Goal: Task Accomplishment & Management: Manage account settings

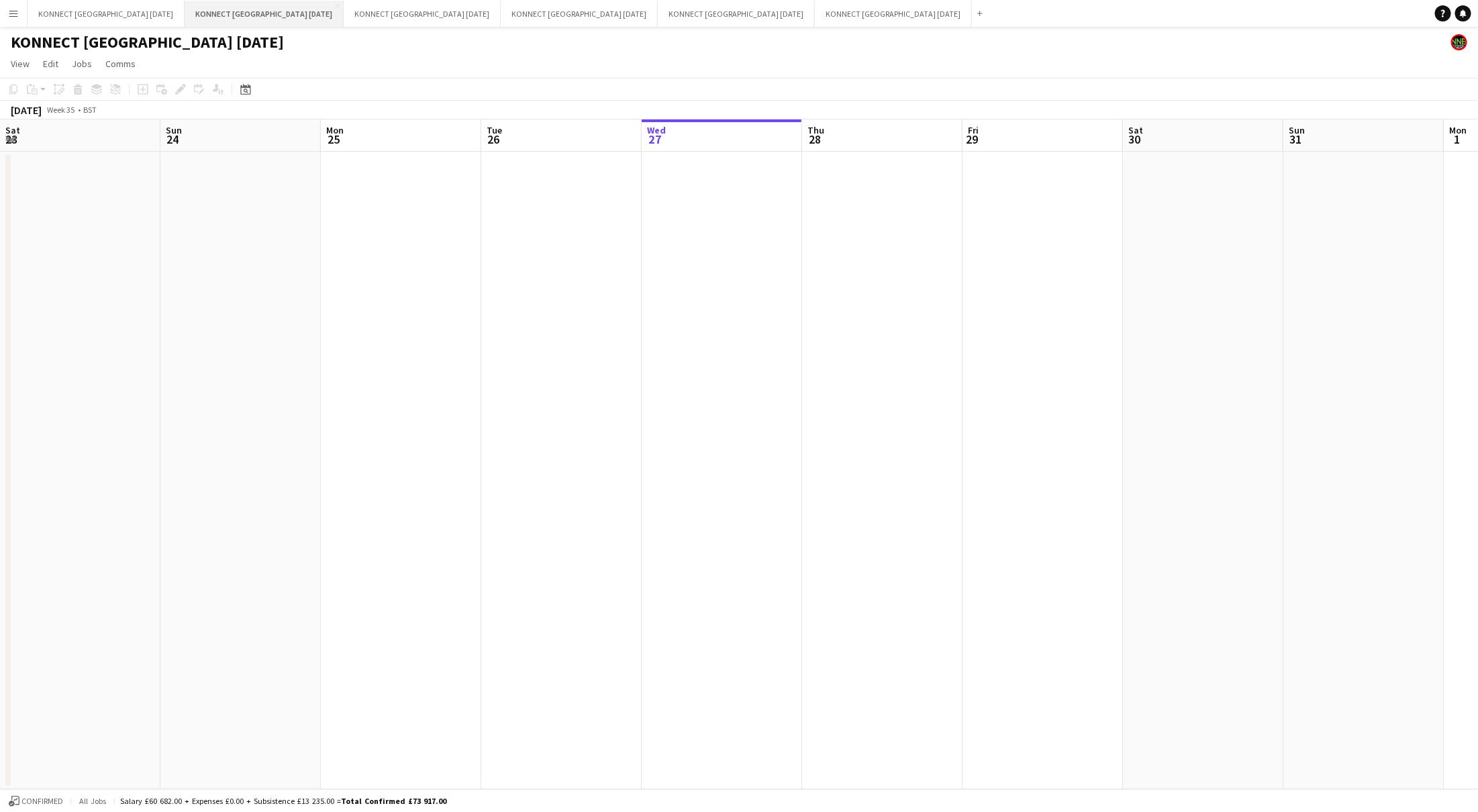
scroll to position [0, 320]
click at [658, 12] on button "KONNECT [GEOGRAPHIC_DATA] [DATE] Close" at bounding box center [736, 14] width 157 height 26
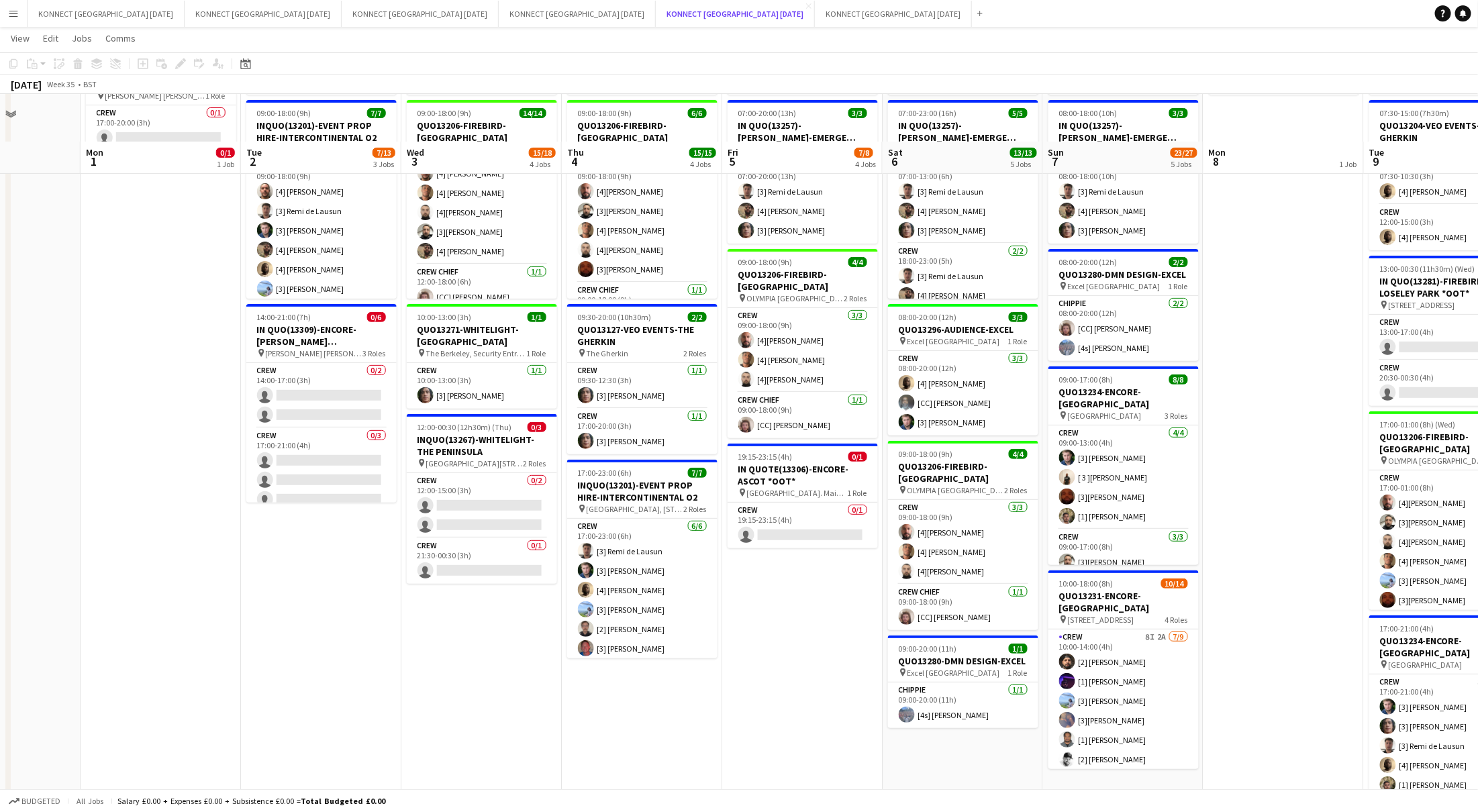
scroll to position [107, 0]
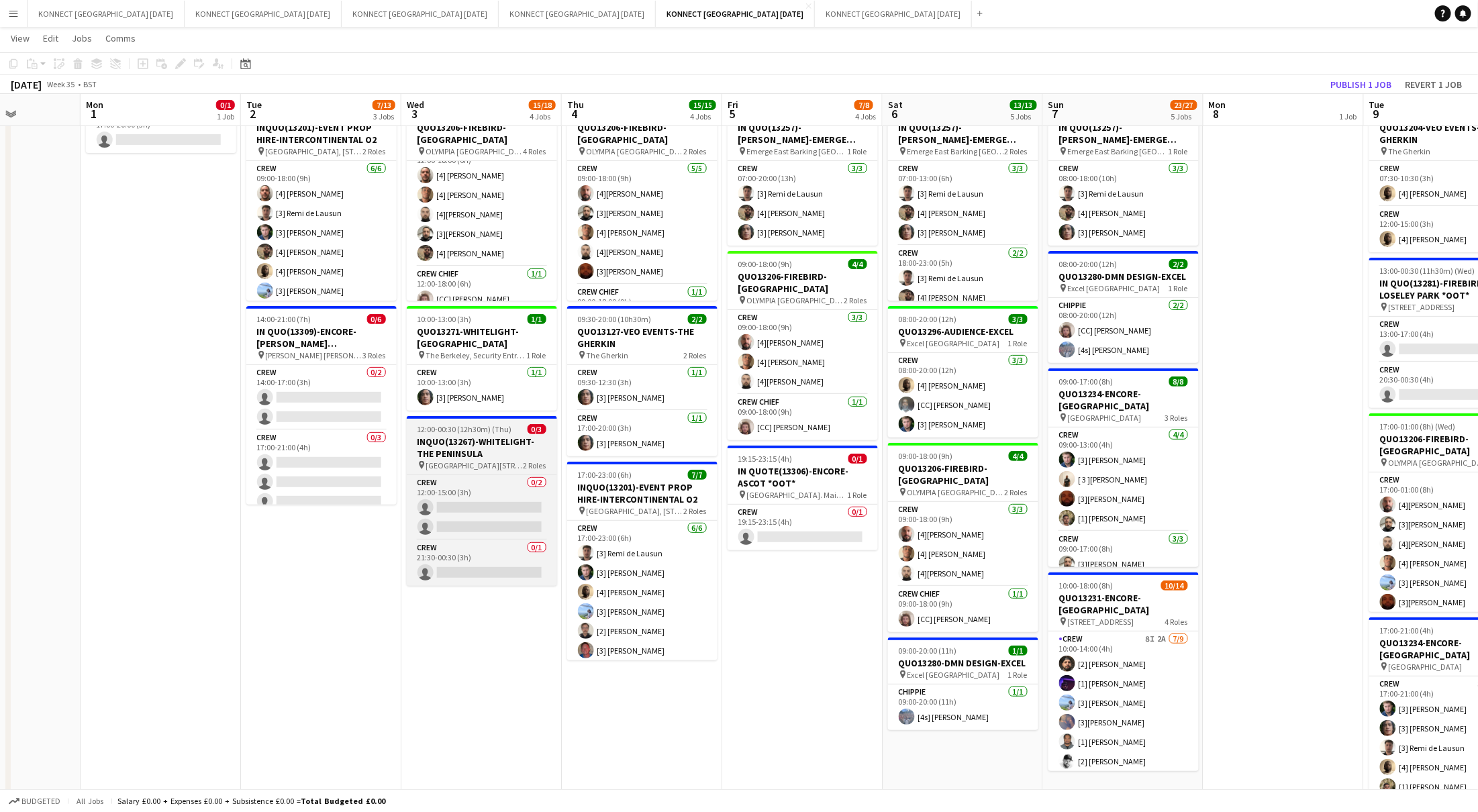
click at [495, 420] on app-job-card "12:00-00:30 (12h30m) (Thu) 0/3 INQUO(13267)-WHITELIGHT-THE PENINSULA pin [STREE…" at bounding box center [482, 500] width 150 height 169
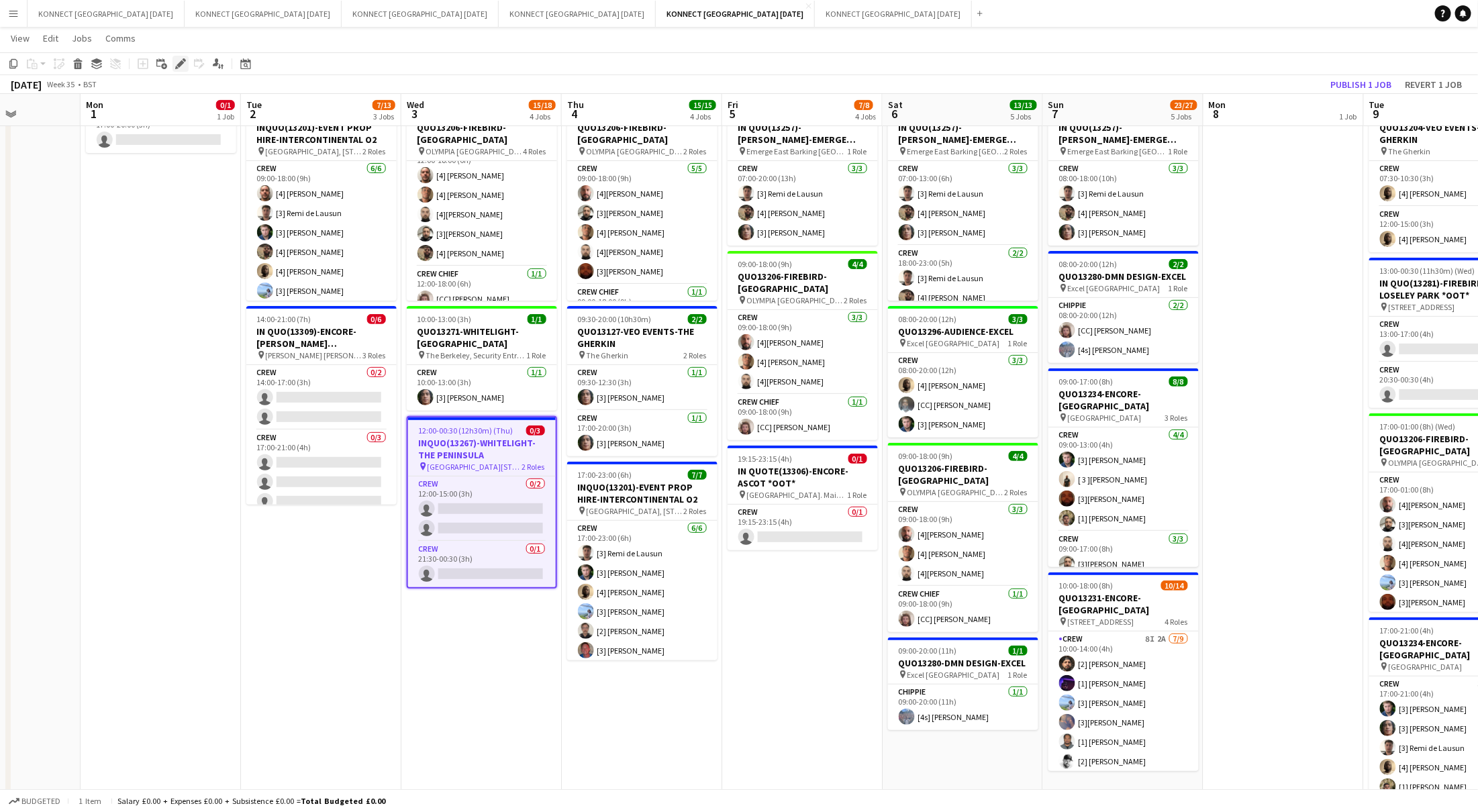
click at [172, 65] on div "Edit" at bounding box center [180, 63] width 17 height 17
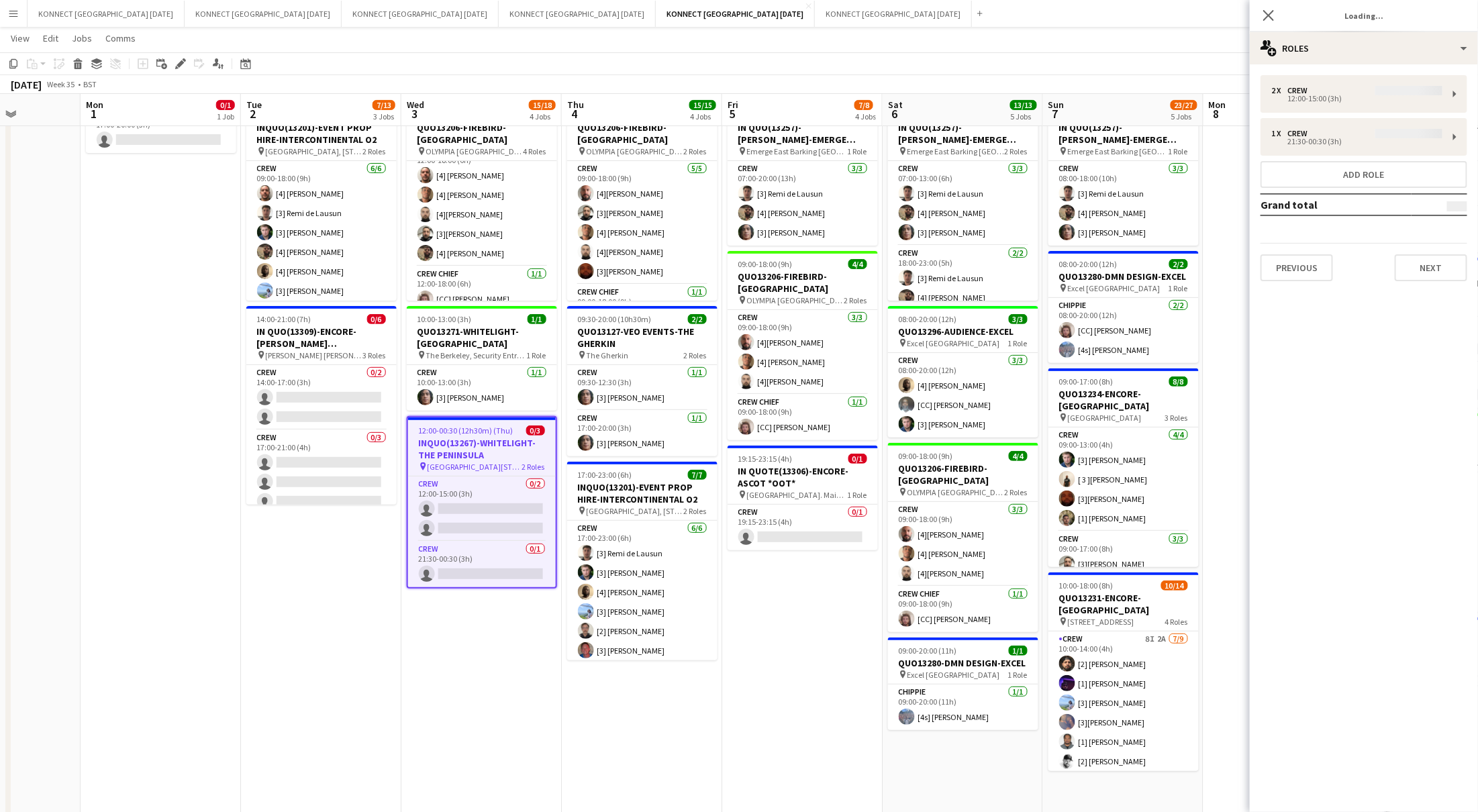
type input "*******"
click at [1408, 53] on div "multiple-users-add Roles" at bounding box center [1364, 48] width 228 height 32
click at [1421, 206] on div "cog-double-3 Settings" at bounding box center [1408, 213] width 132 height 27
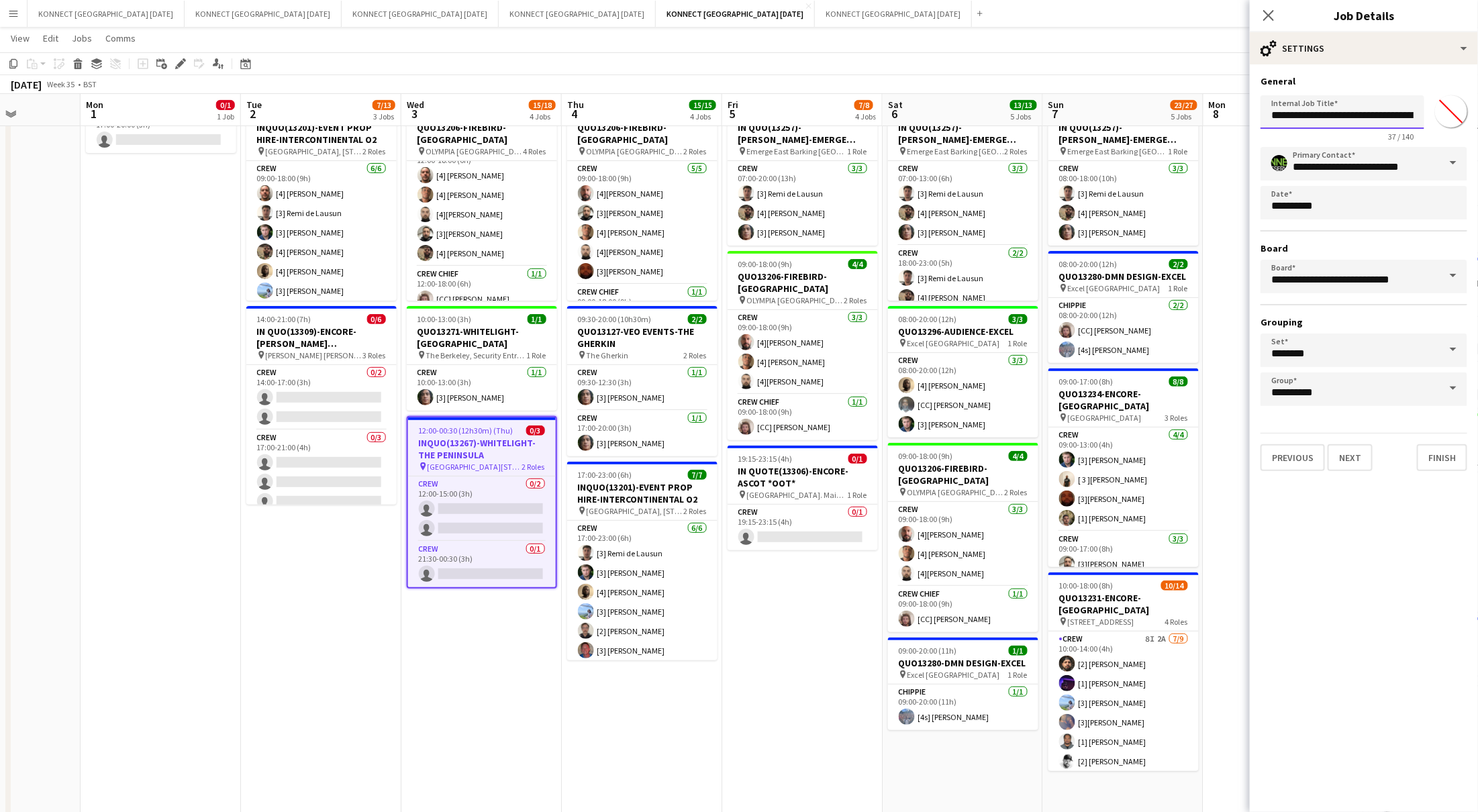
click at [1335, 121] on input "**********" at bounding box center [1343, 112] width 164 height 33
type input "**********"
click at [1355, 457] on button "Next" at bounding box center [1350, 458] width 45 height 27
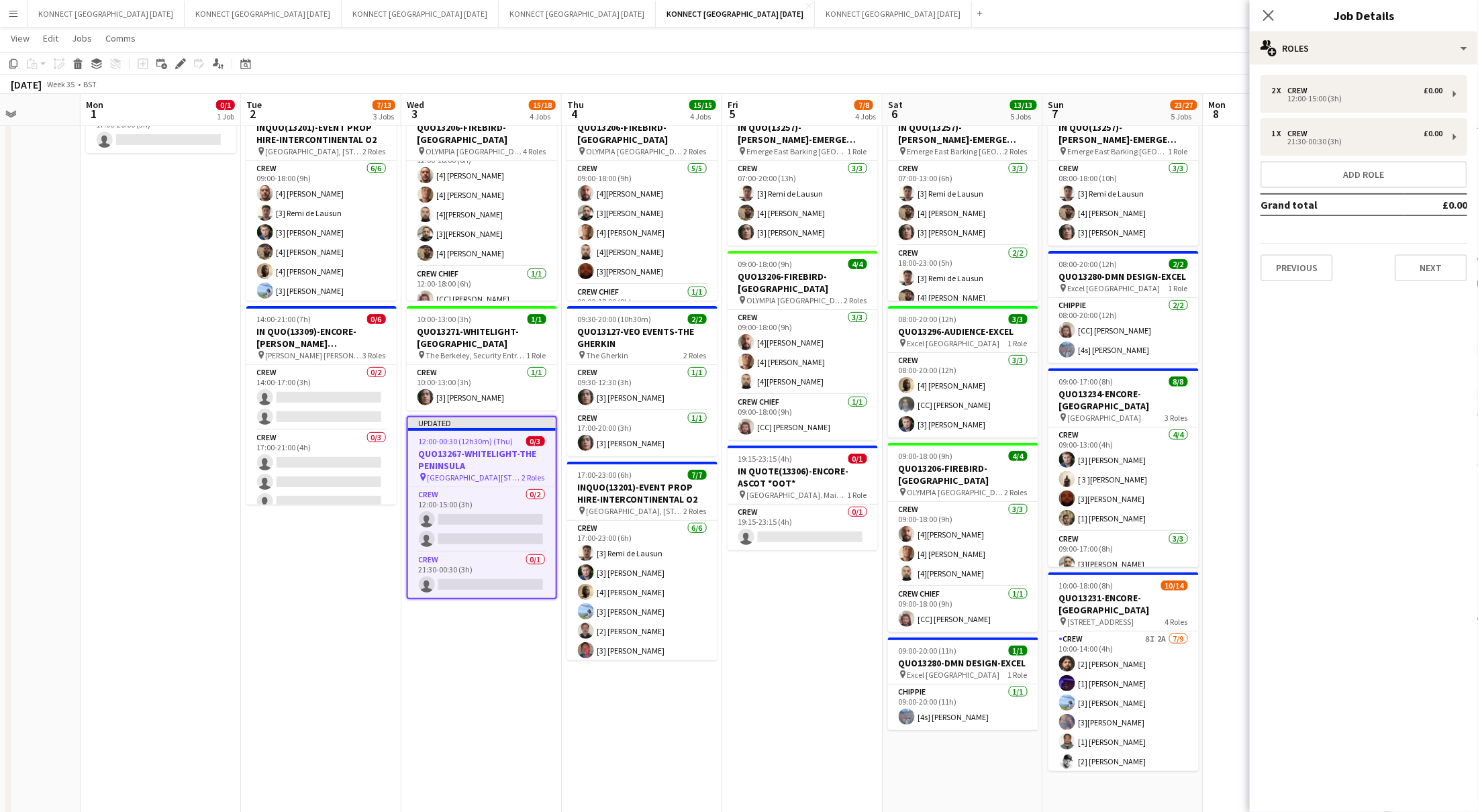
click at [831, 617] on app-date-cell "HAN OFF 07:00-20:00 (13h) 3/3 IN QUO(13257)-[PERSON_NAME]-EMERGE EAST pin Emerg…" at bounding box center [802, 444] width 161 height 802
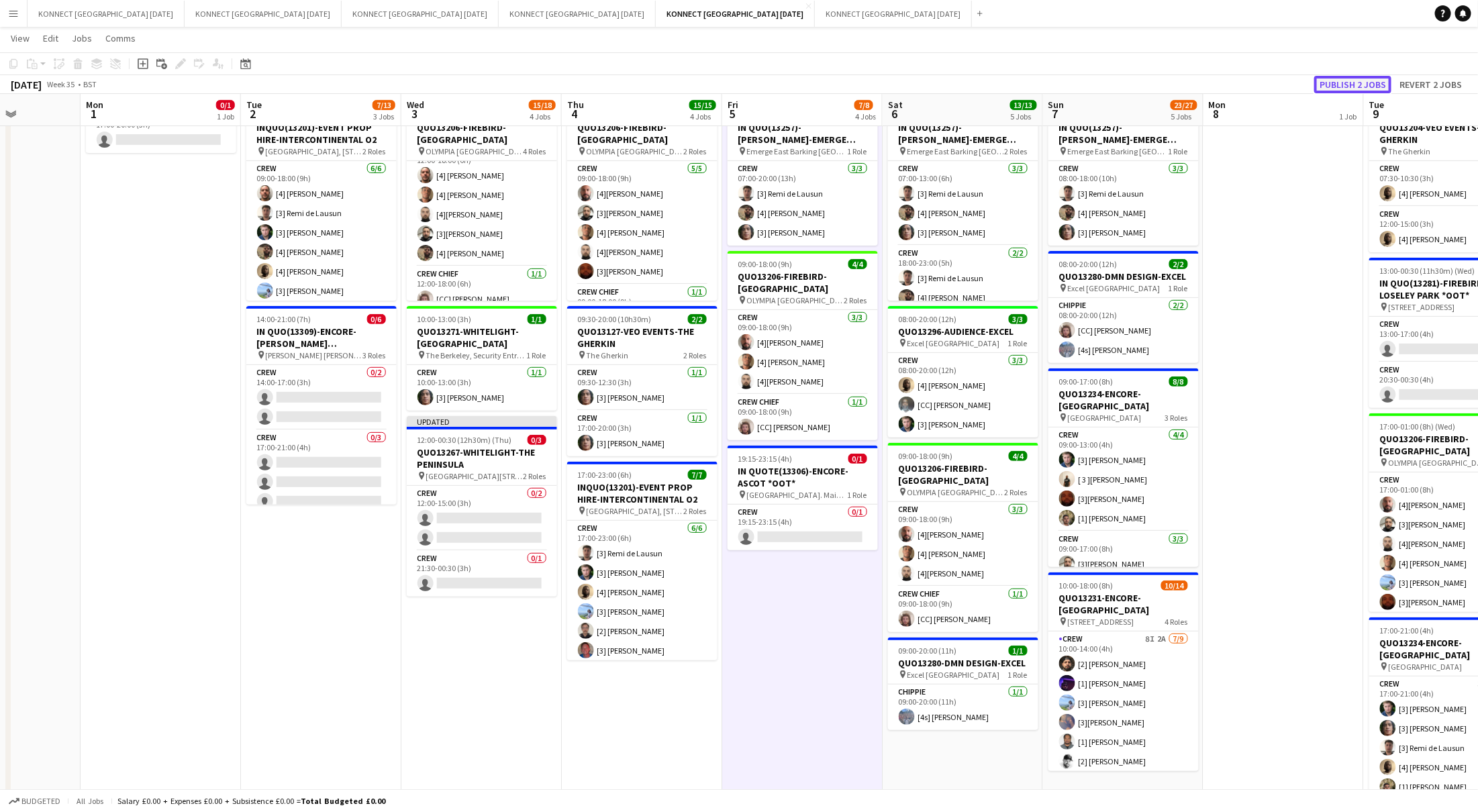
click at [1331, 86] on button "Publish 2 jobs" at bounding box center [1352, 85] width 77 height 18
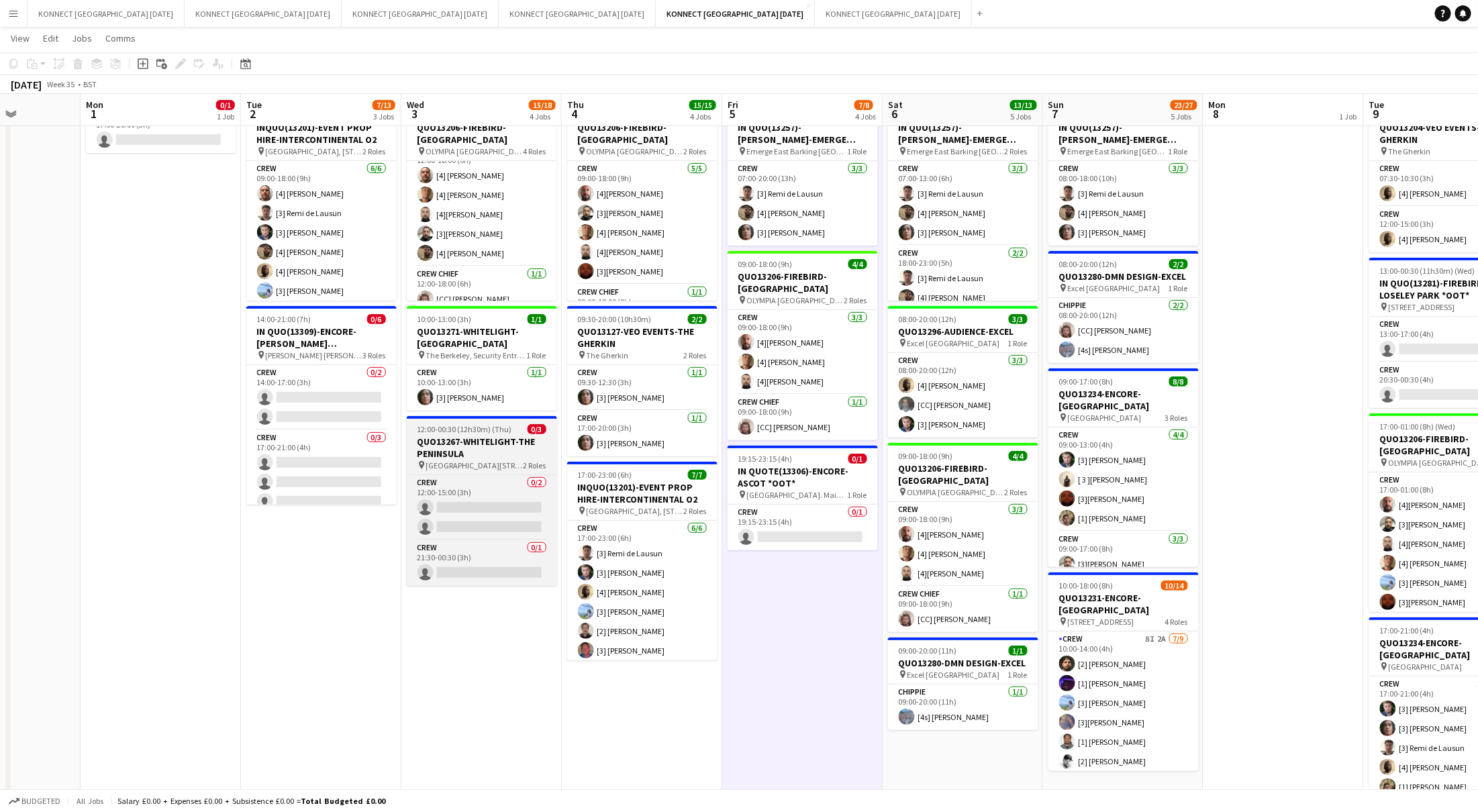
click at [463, 435] on h3 "QUO13267-WHITELIGHT-THE PENINSULA" at bounding box center [482, 447] width 150 height 24
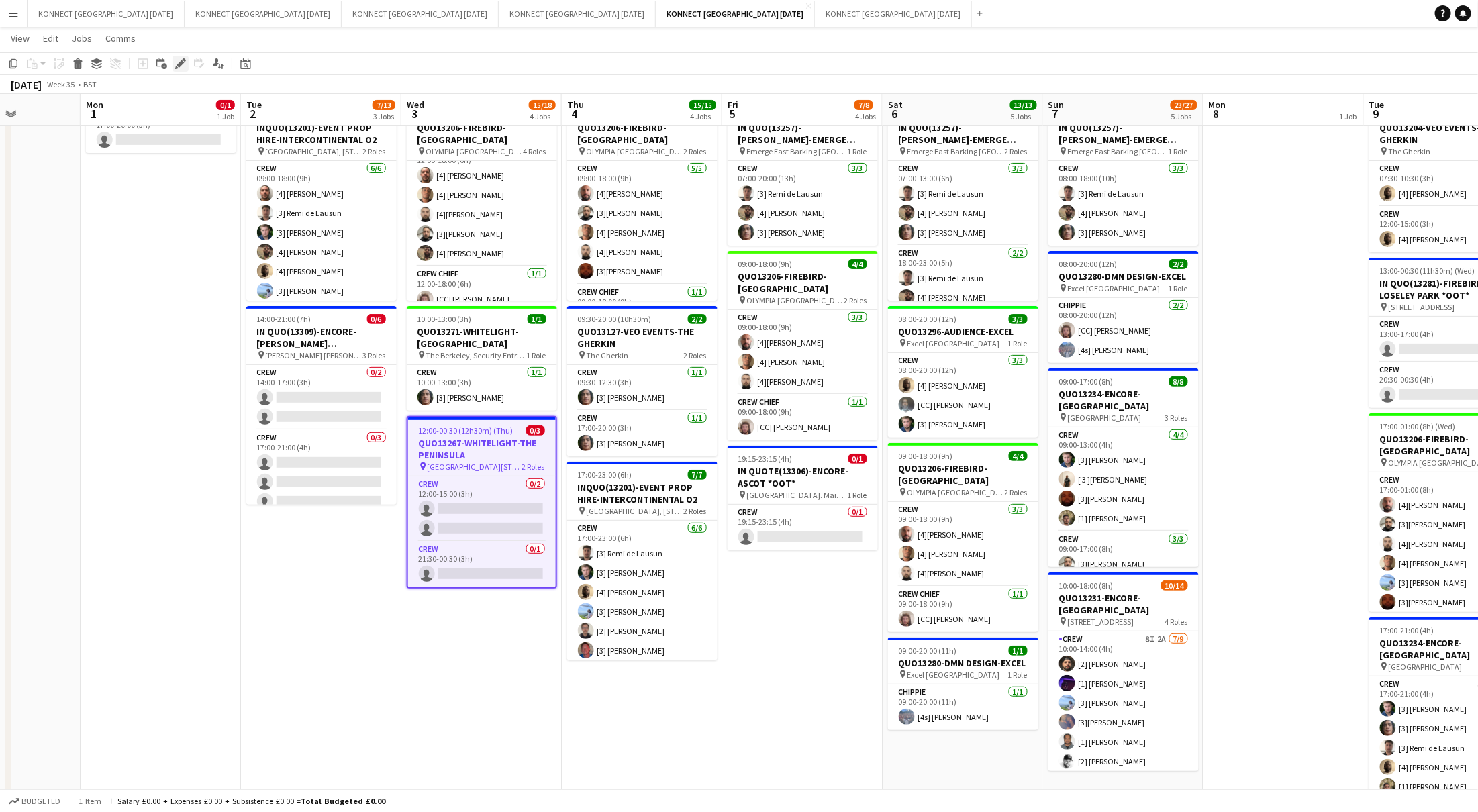
click at [183, 58] on icon "Edit" at bounding box center [180, 63] width 11 height 11
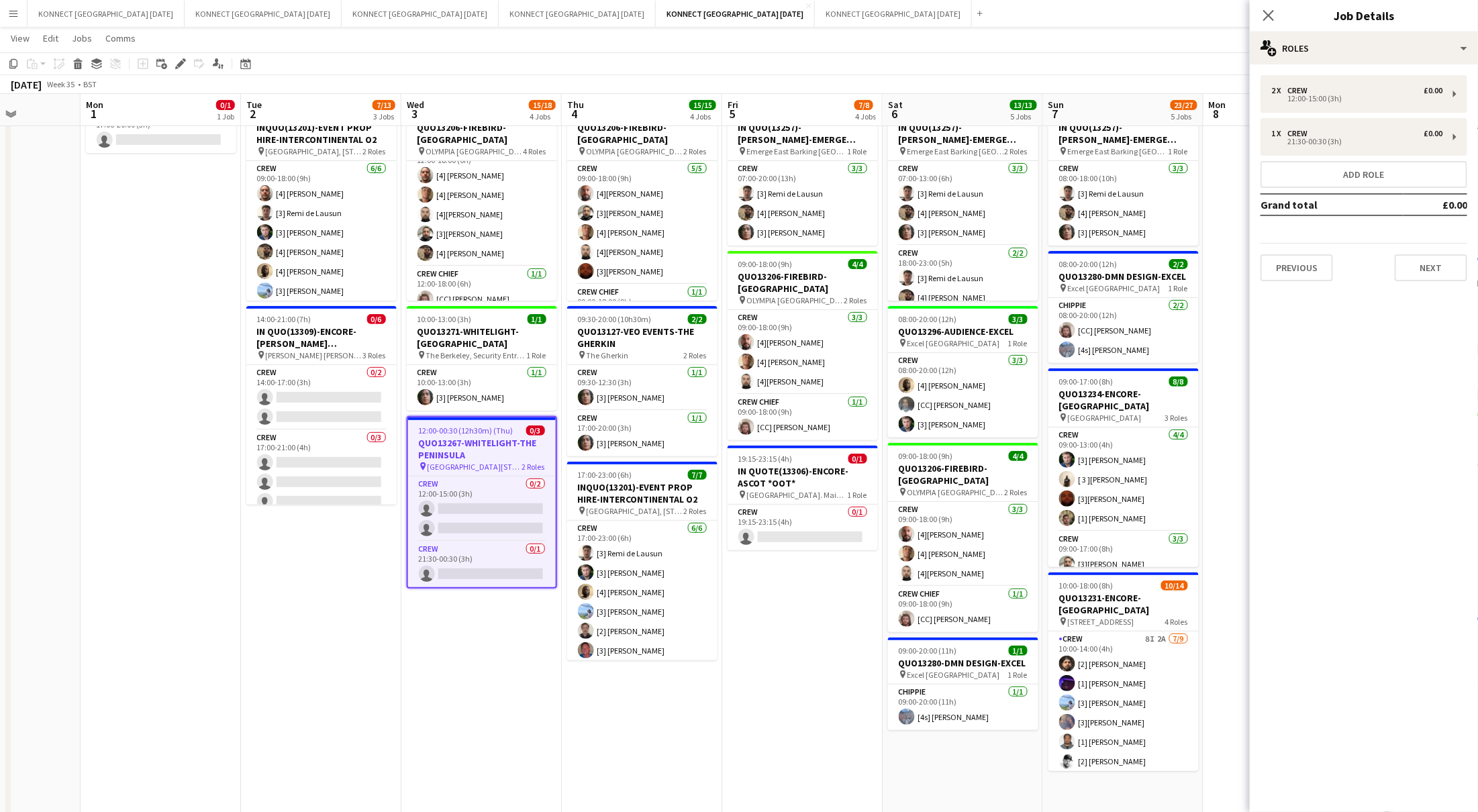
scroll to position [0, 354]
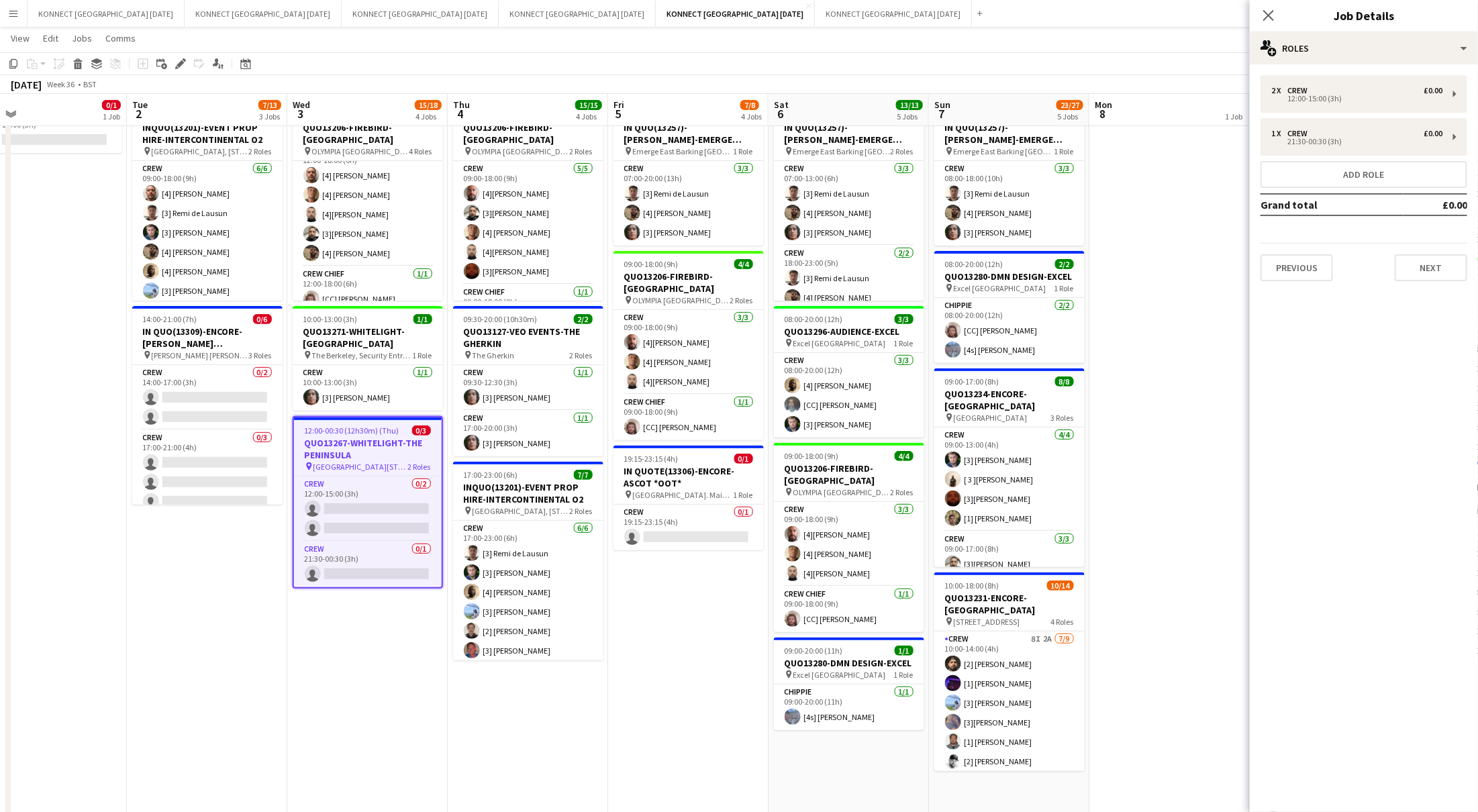
click at [709, 619] on app-date-cell "HAN OFF 07:00-20:00 (13h) 3/3 IN QUO(13257)-[PERSON_NAME]-EMERGE EAST pin Emerg…" at bounding box center [688, 444] width 161 height 802
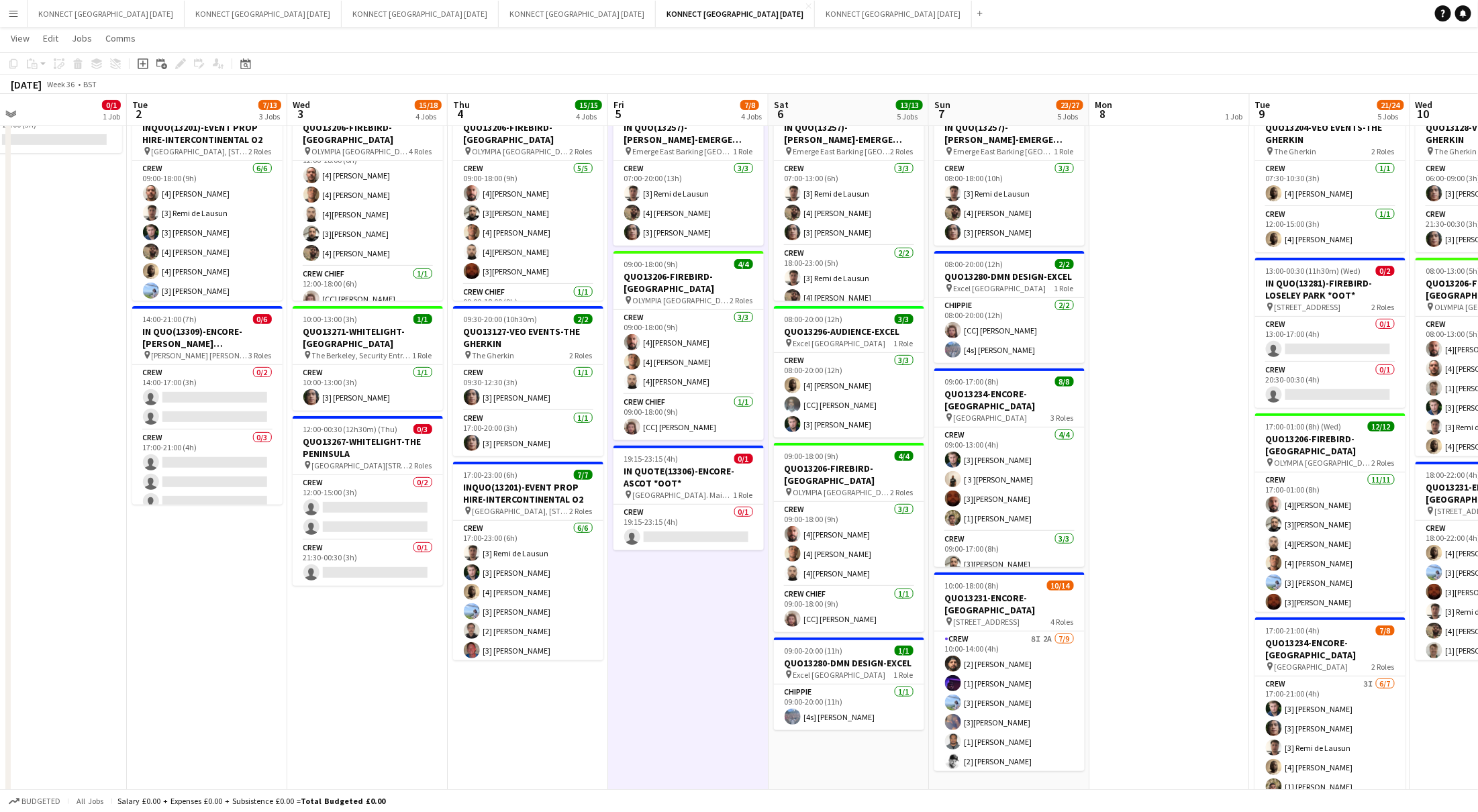
click at [712, 619] on app-date-cell "HAN OFF 07:00-20:00 (13h) 3/3 IN QUO(13257)-[PERSON_NAME]-EMERGE EAST pin Emerg…" at bounding box center [688, 444] width 161 height 802
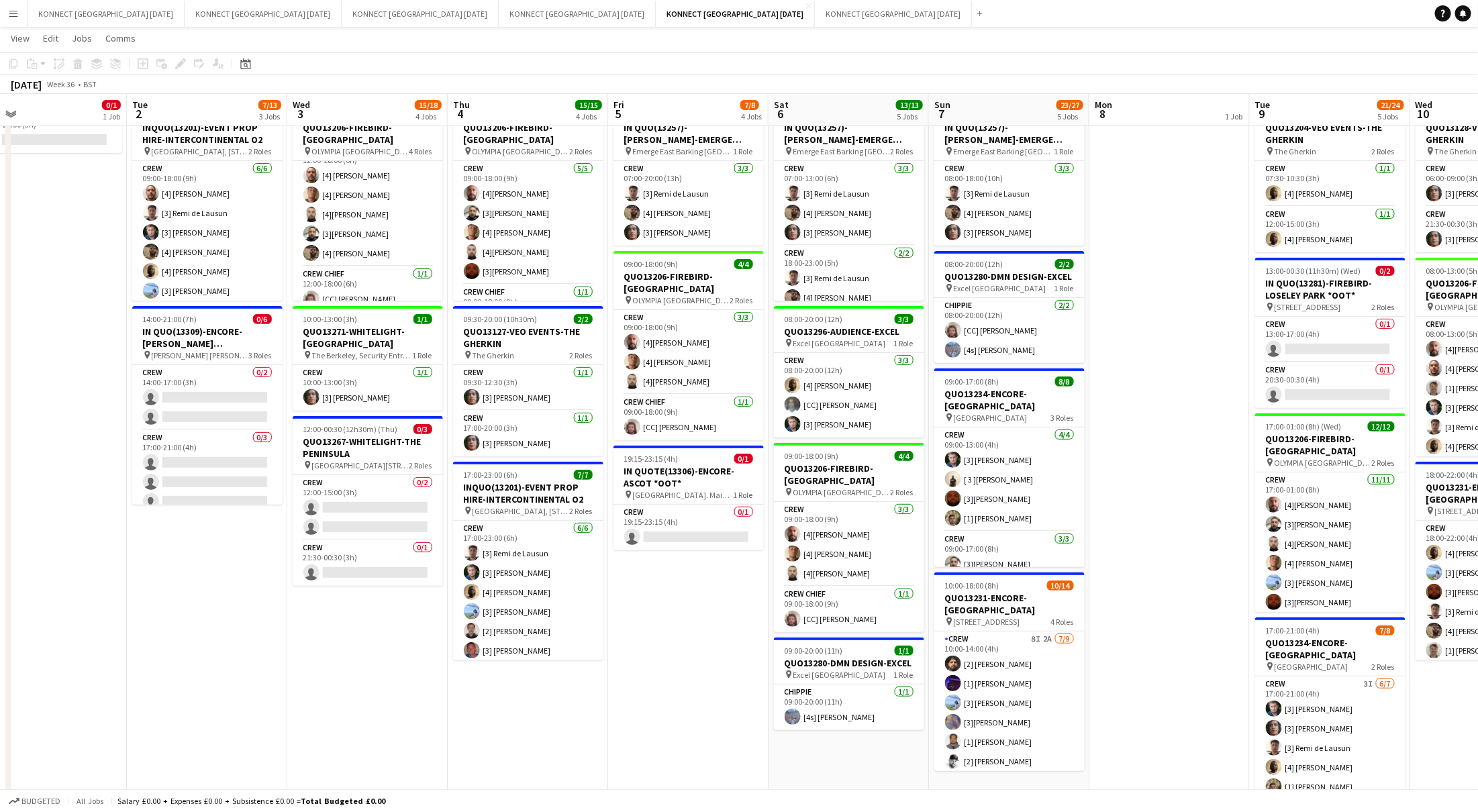
click at [653, 628] on app-date-cell "HAN OFF 07:00-20:00 (13h) 3/3 IN QUO(13257)-[PERSON_NAME]-EMERGE EAST pin Emerg…" at bounding box center [688, 444] width 161 height 802
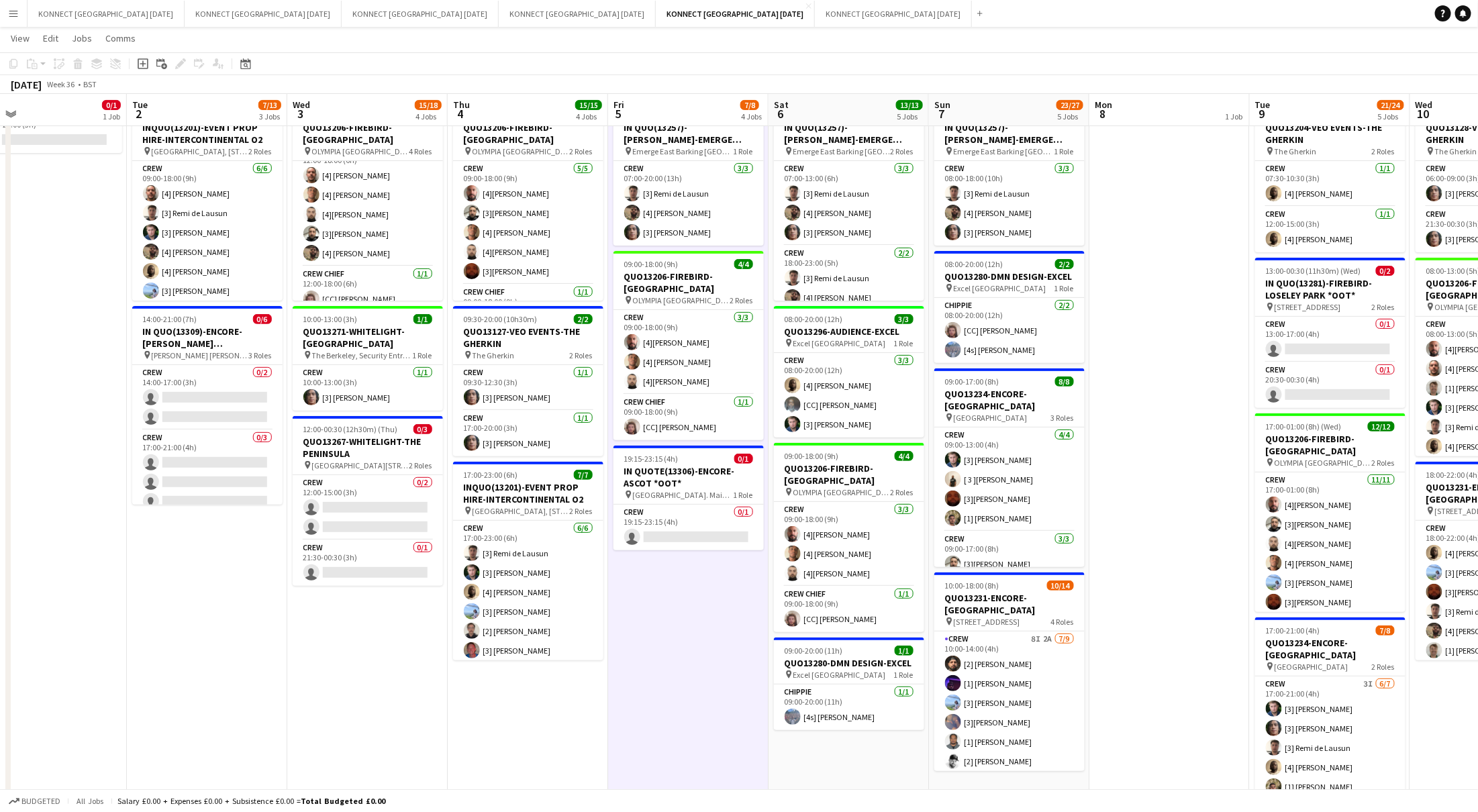
click at [653, 628] on app-date-cell "HAN OFF 07:00-20:00 (13h) 3/3 IN QUO(13257)-[PERSON_NAME]-EMERGE EAST pin Emerg…" at bounding box center [688, 444] width 161 height 802
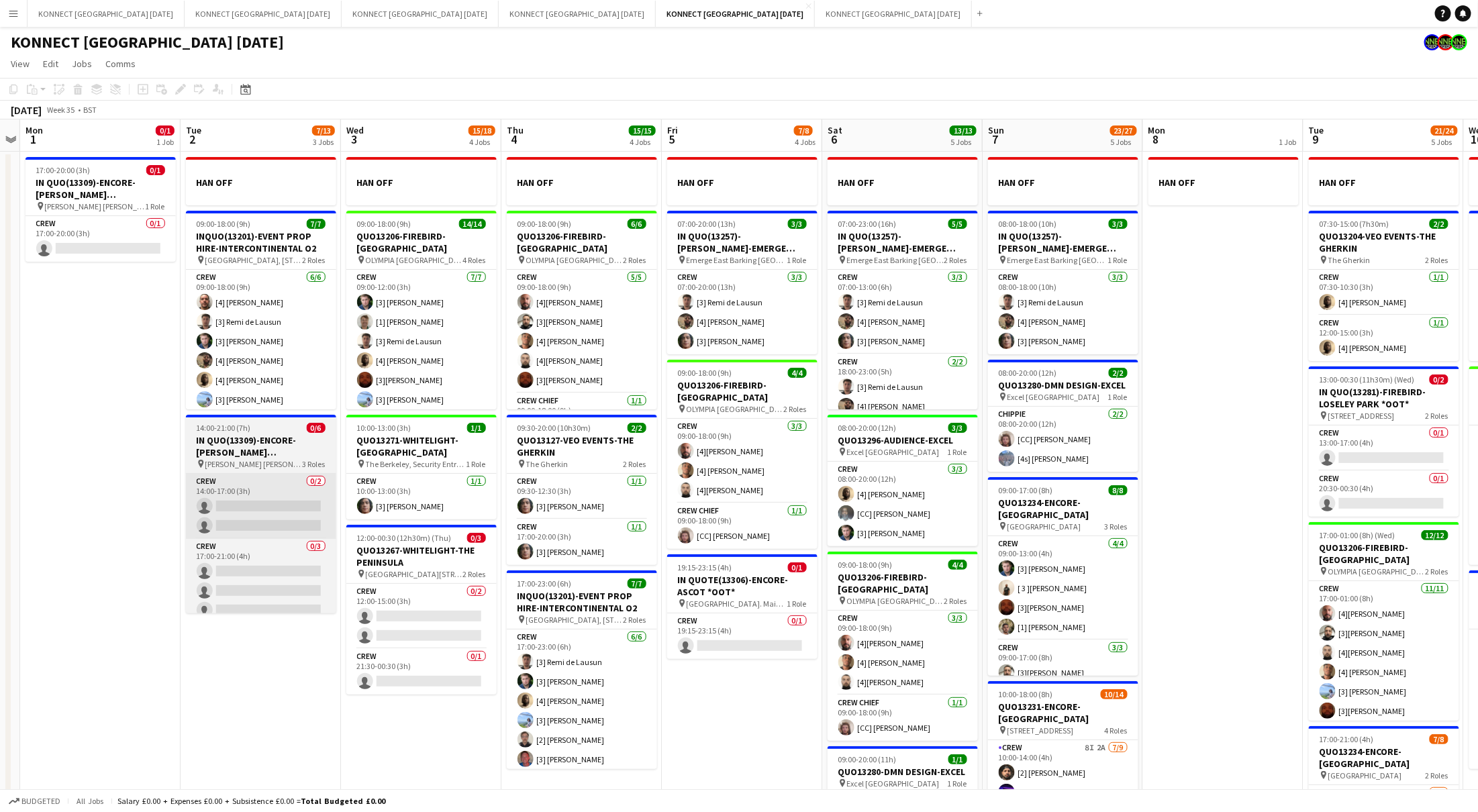
scroll to position [0, 444]
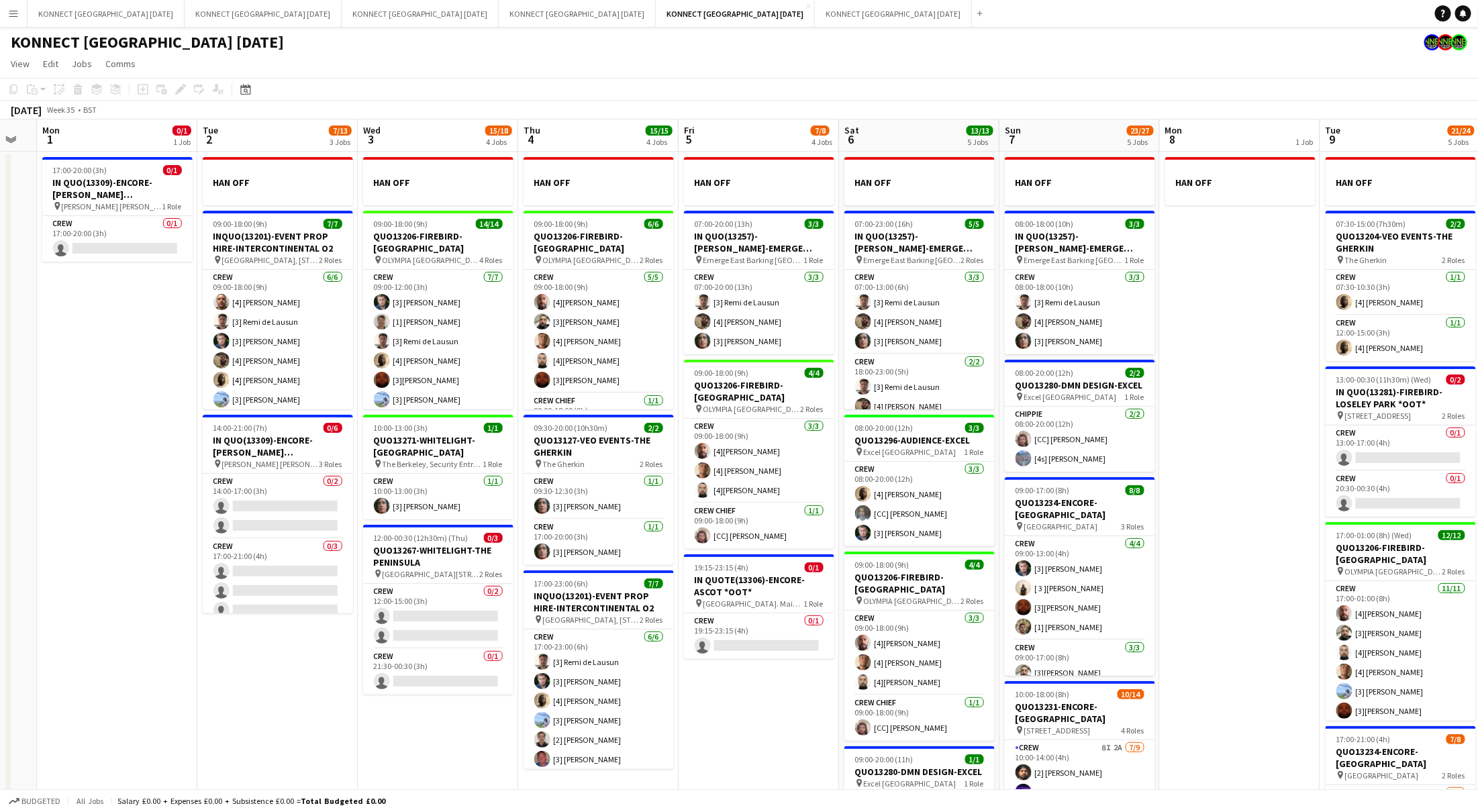
click at [1238, 359] on app-date-cell "HAN OFF" at bounding box center [1239, 553] width 161 height 802
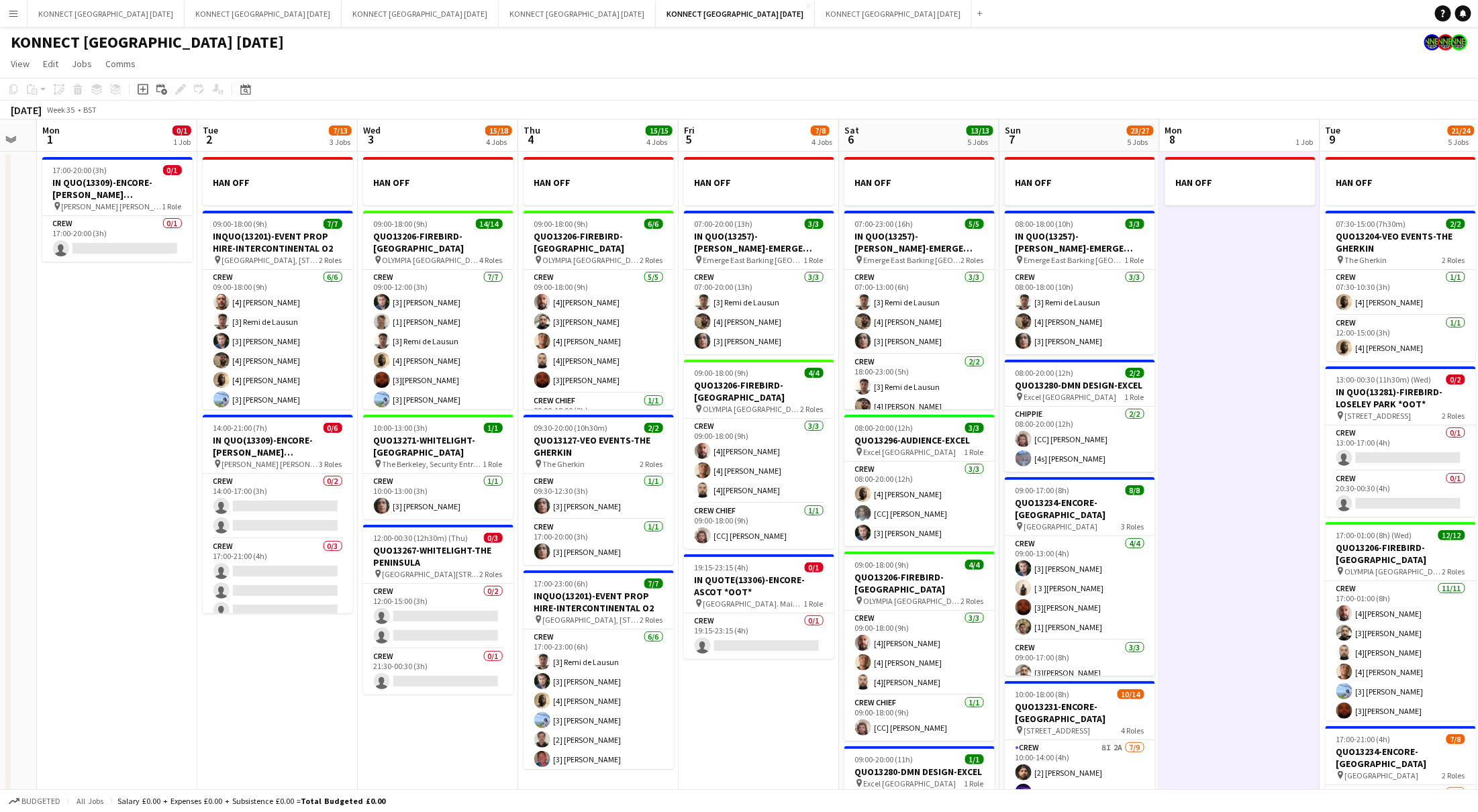
click at [1238, 359] on app-date-cell "HAN OFF" at bounding box center [1239, 553] width 161 height 802
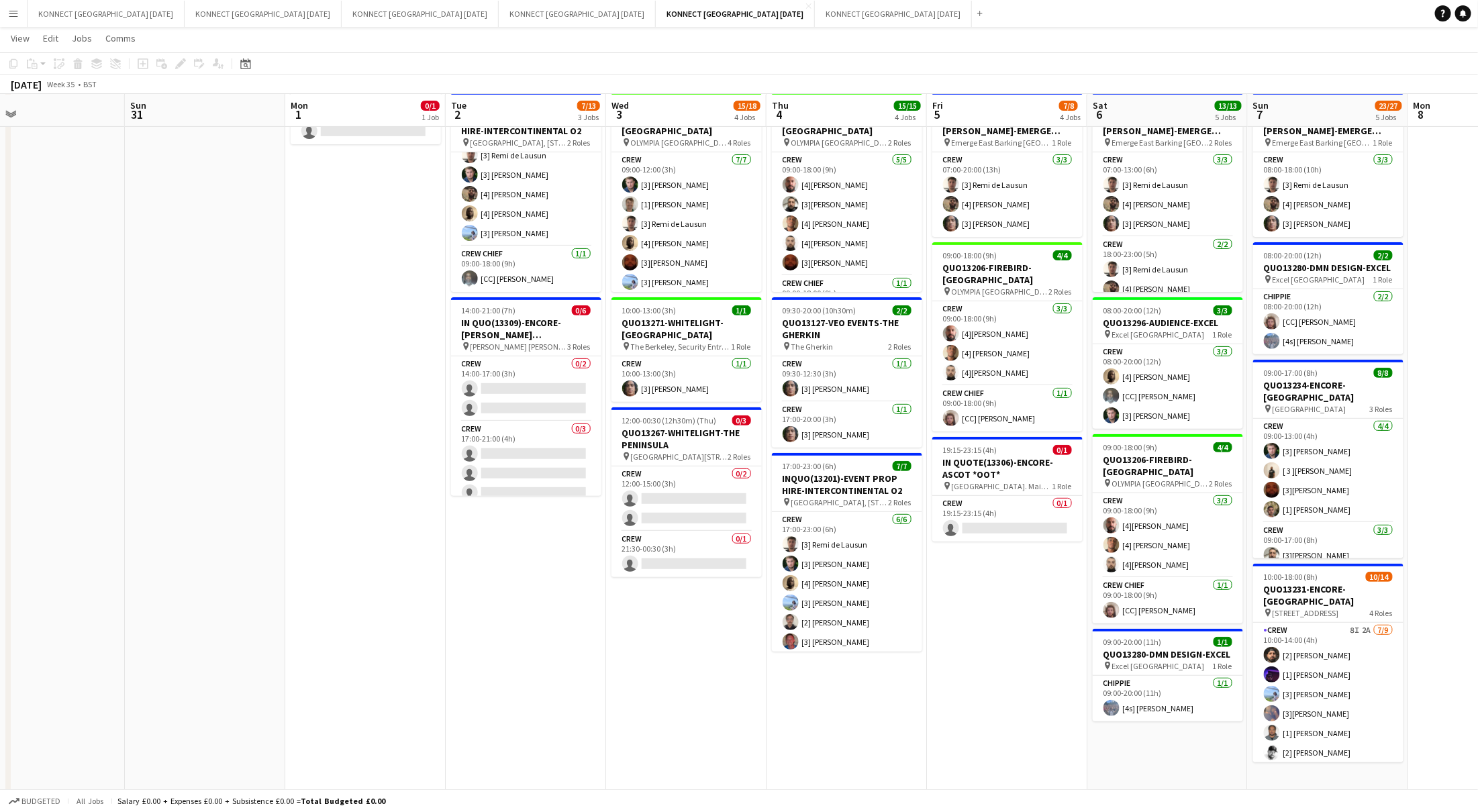
scroll to position [0, 0]
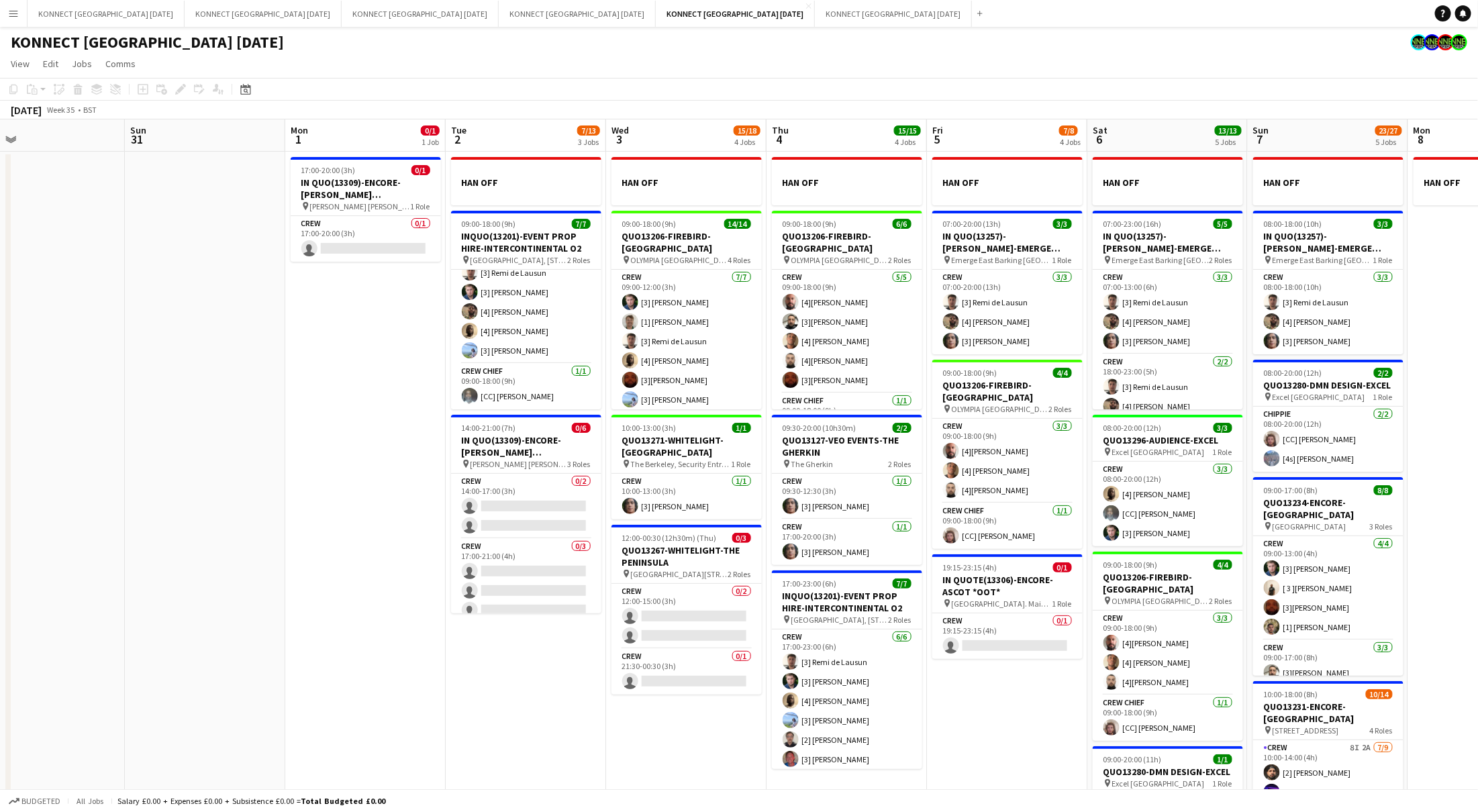
click at [373, 398] on app-date-cell "17:00-20:00 (3h) 0/1 IN QUO(13309)-ENCORE-[PERSON_NAME] [PERSON_NAME] pin [PERS…" at bounding box center [365, 553] width 161 height 802
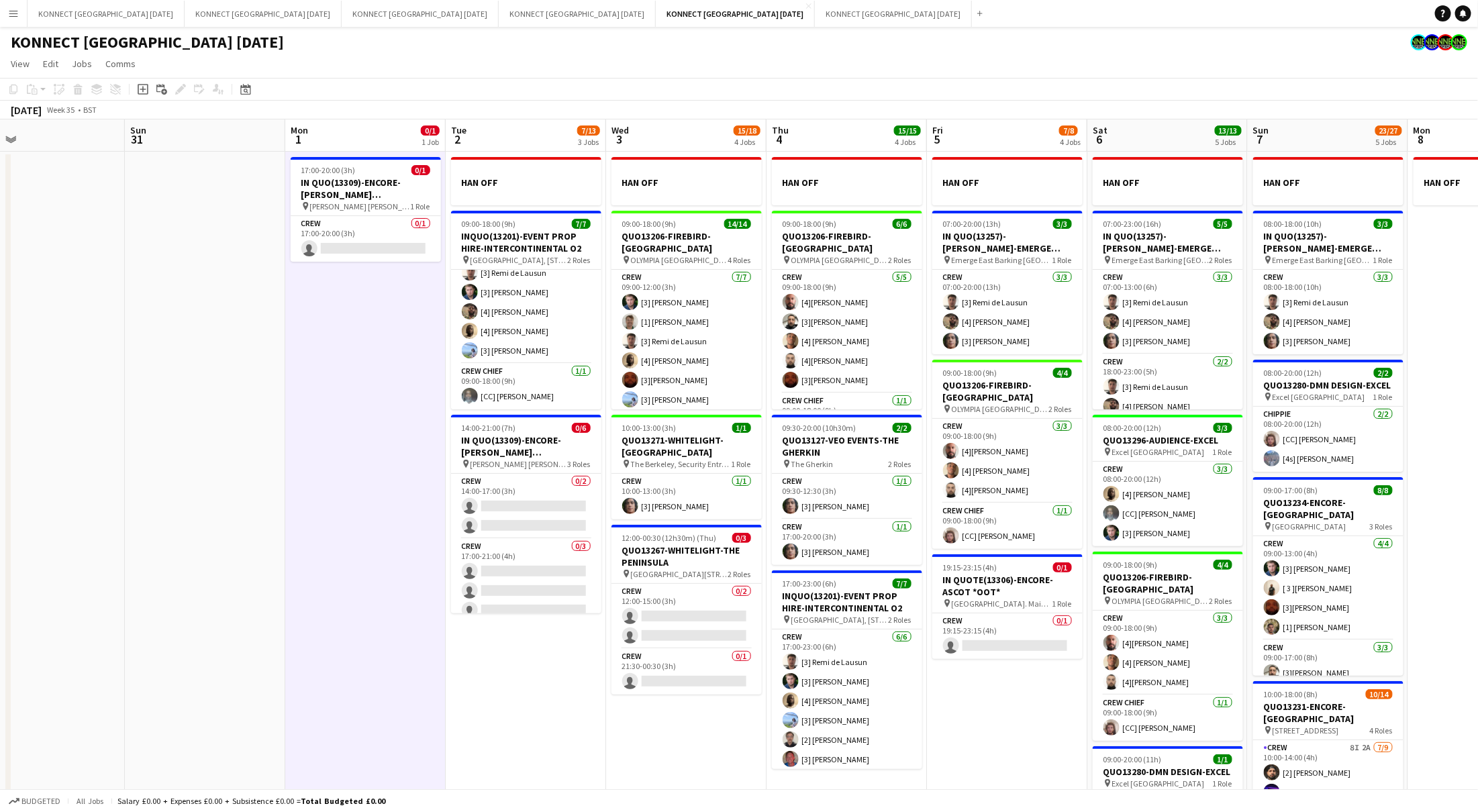
click at [373, 398] on app-date-cell "17:00-20:00 (3h) 0/1 IN QUO(13309)-ENCORE-[PERSON_NAME] [PERSON_NAME] pin [PERS…" at bounding box center [365, 553] width 161 height 802
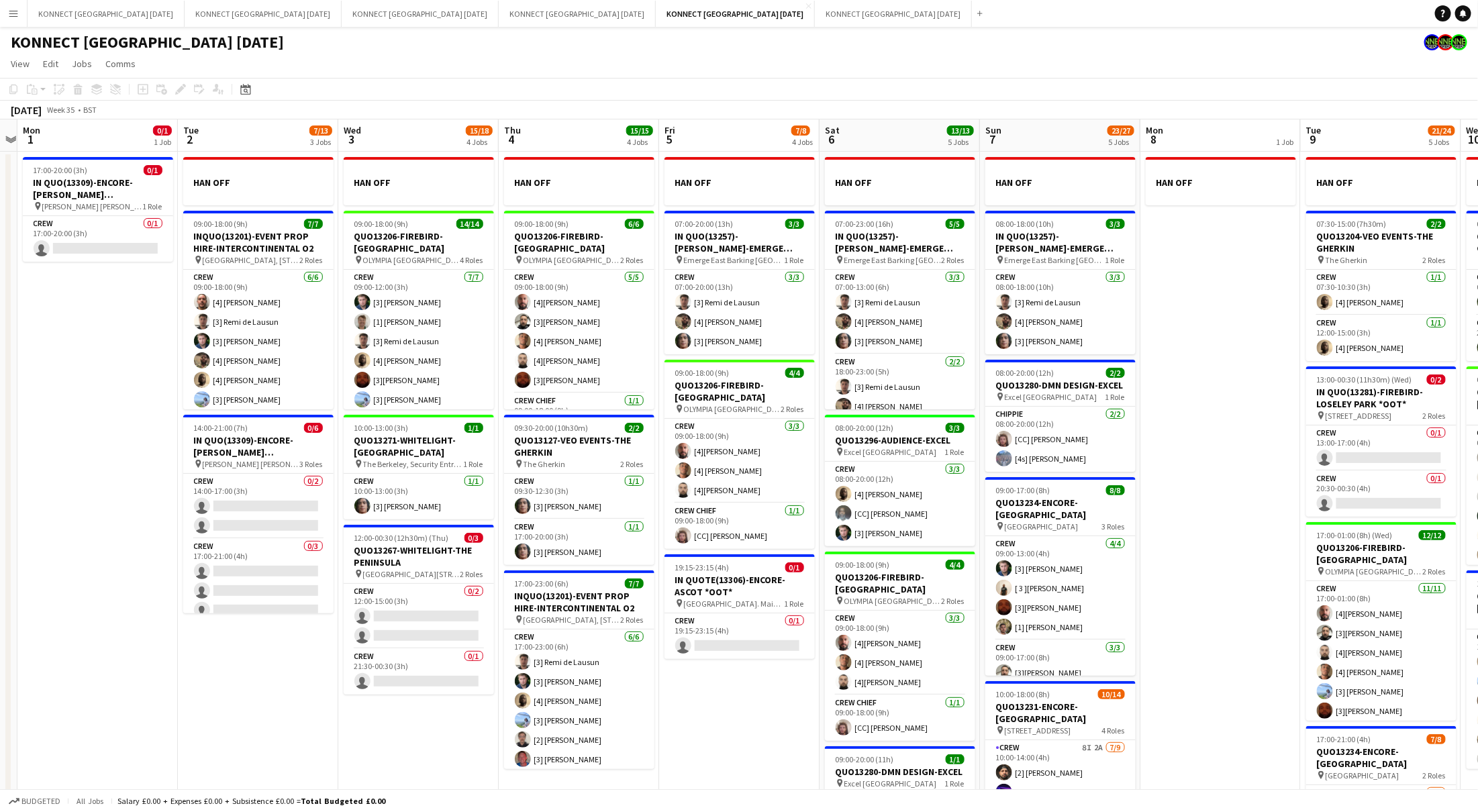
click at [1229, 527] on app-date-cell "HAN OFF" at bounding box center [1220, 553] width 161 height 802
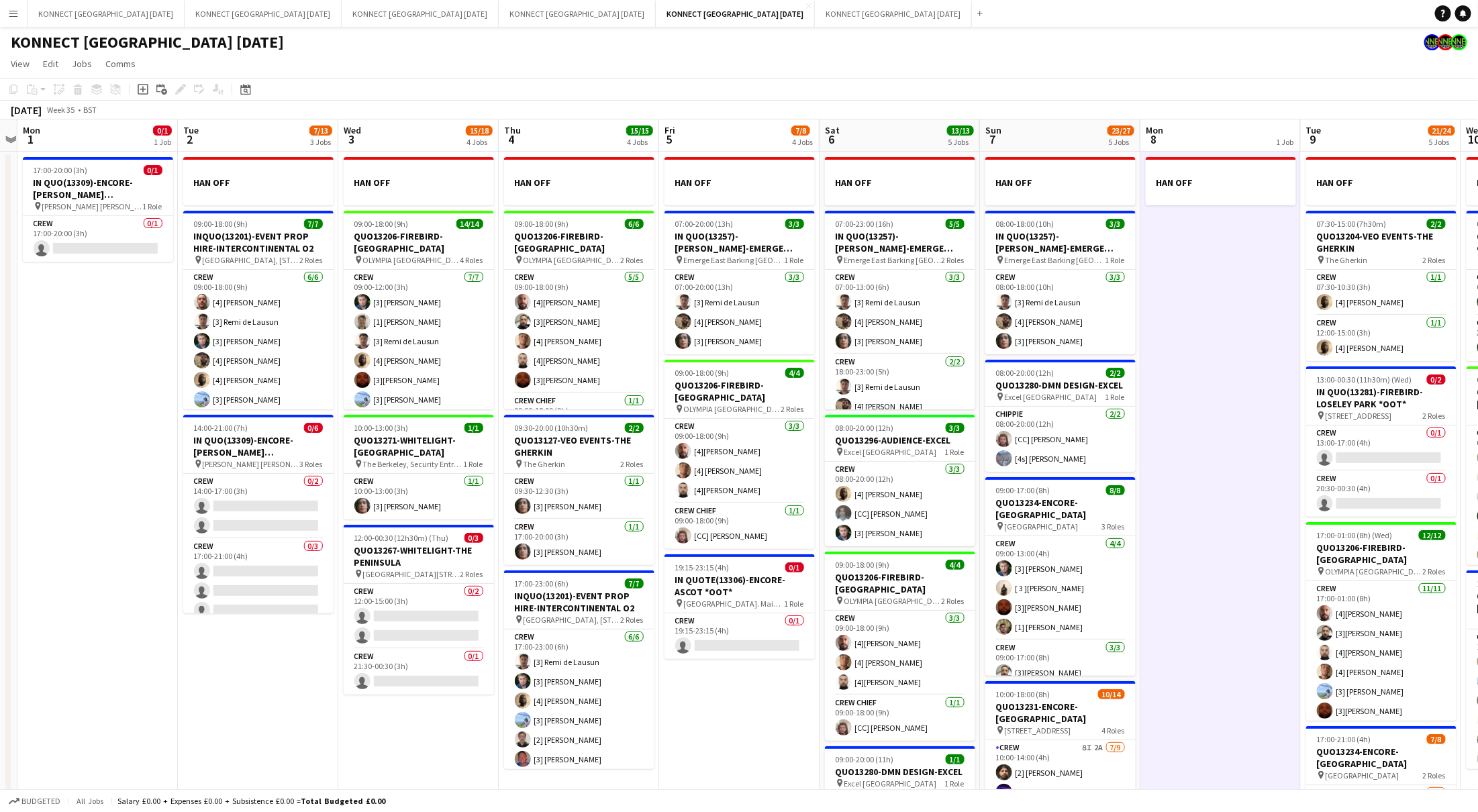
click at [1229, 527] on app-date-cell "HAN OFF" at bounding box center [1220, 553] width 161 height 802
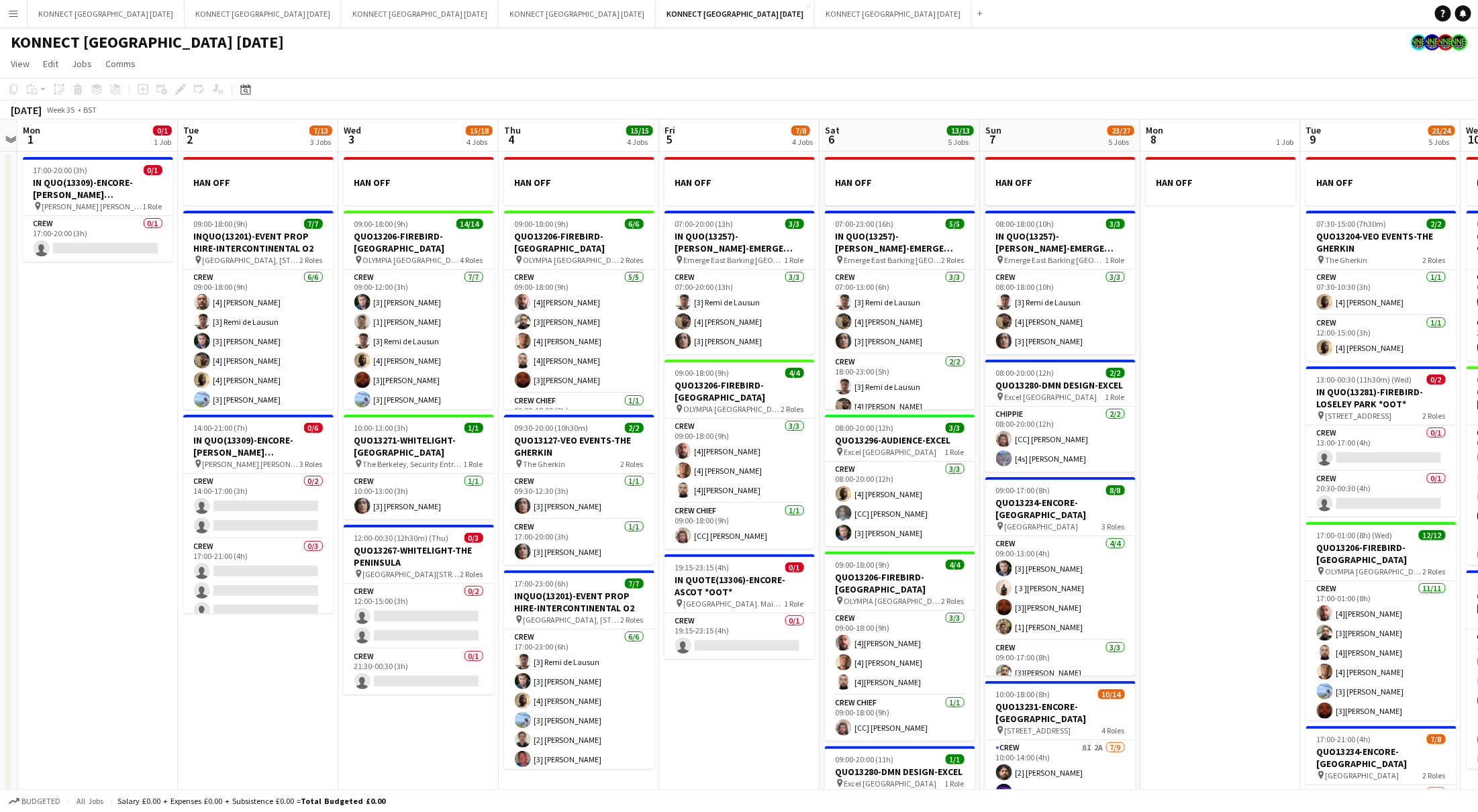
click at [767, 699] on app-date-cell "HAN OFF 07:00-20:00 (13h) 3/3 IN QUO(13257)-[PERSON_NAME]-EMERGE EAST pin Emerg…" at bounding box center [739, 553] width 161 height 802
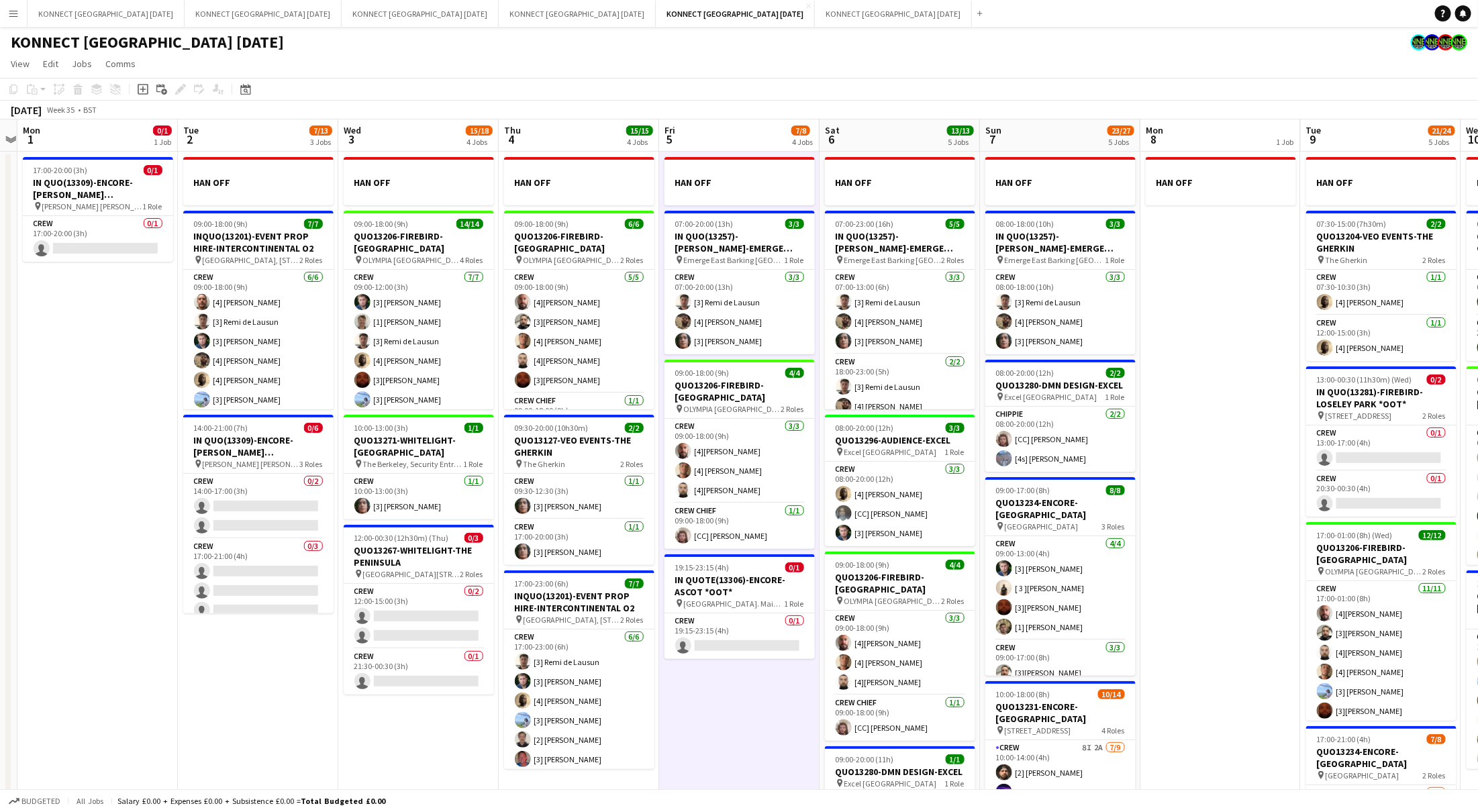
click at [767, 699] on app-date-cell "HAN OFF 07:00-20:00 (13h) 3/3 IN QUO(13257)-[PERSON_NAME]-EMERGE EAST pin Emerg…" at bounding box center [739, 553] width 161 height 802
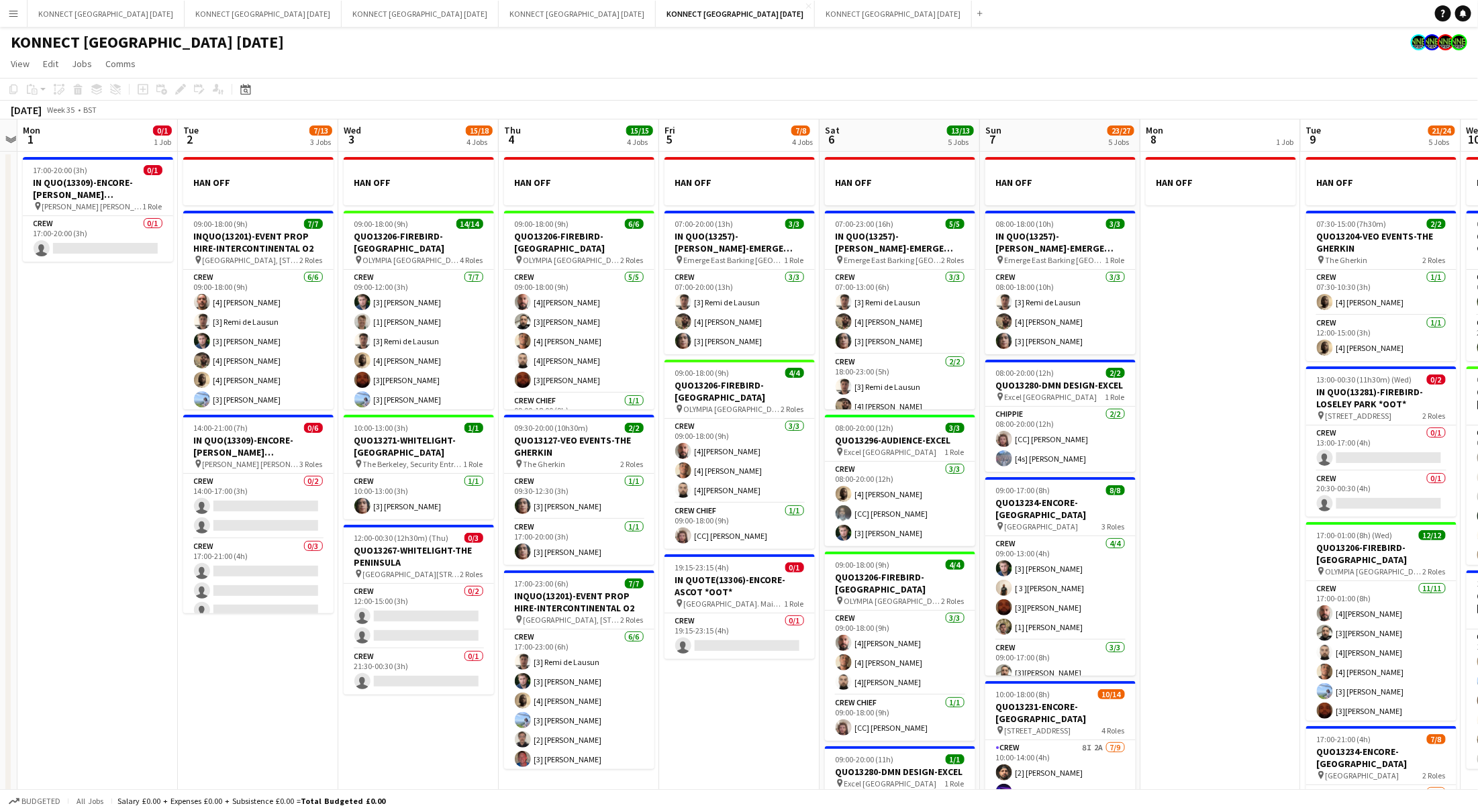
click at [1197, 575] on app-date-cell "HAN OFF" at bounding box center [1220, 553] width 161 height 802
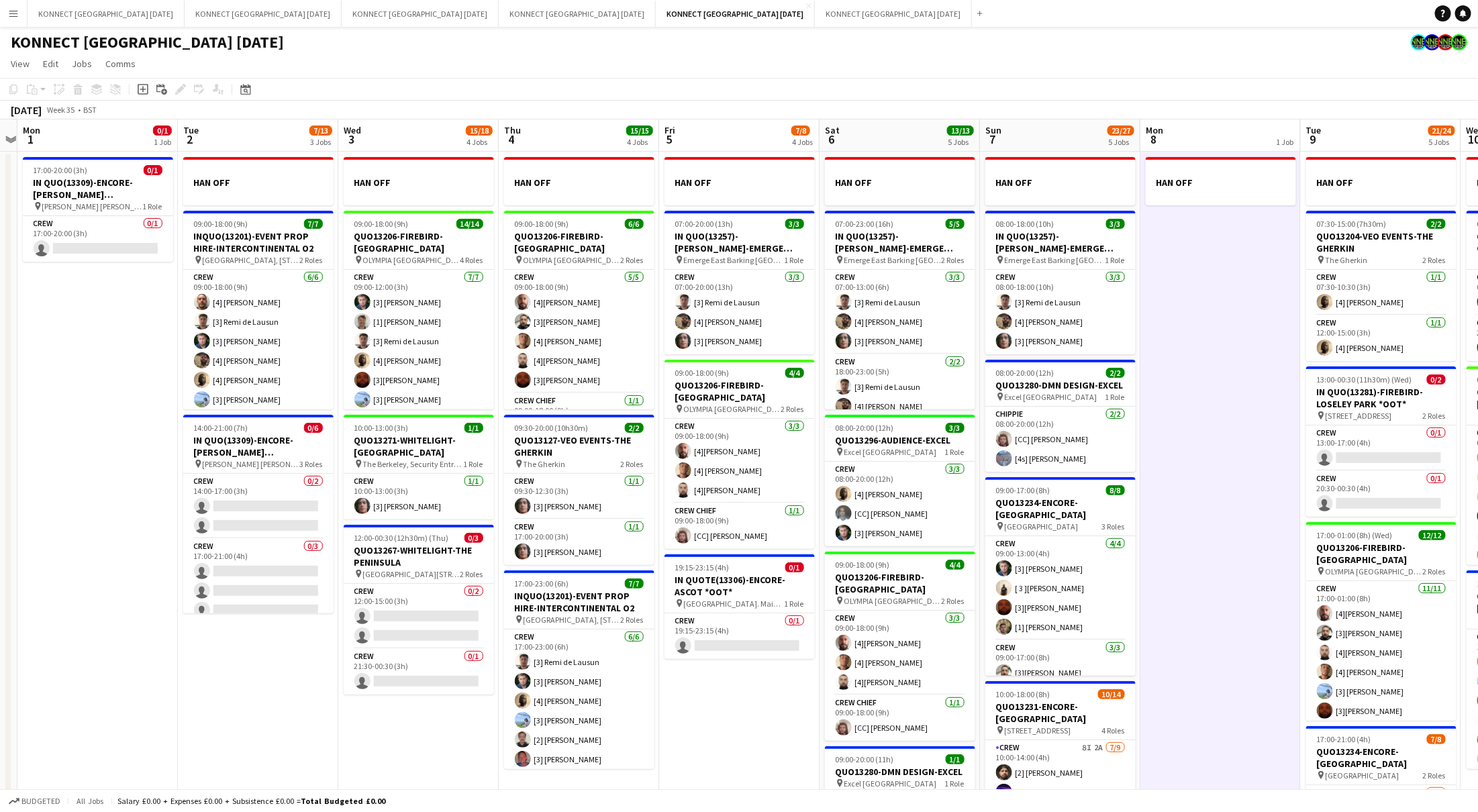
click at [794, 51] on div "KONNECT [GEOGRAPHIC_DATA] [DATE]" at bounding box center [739, 40] width 1478 height 25
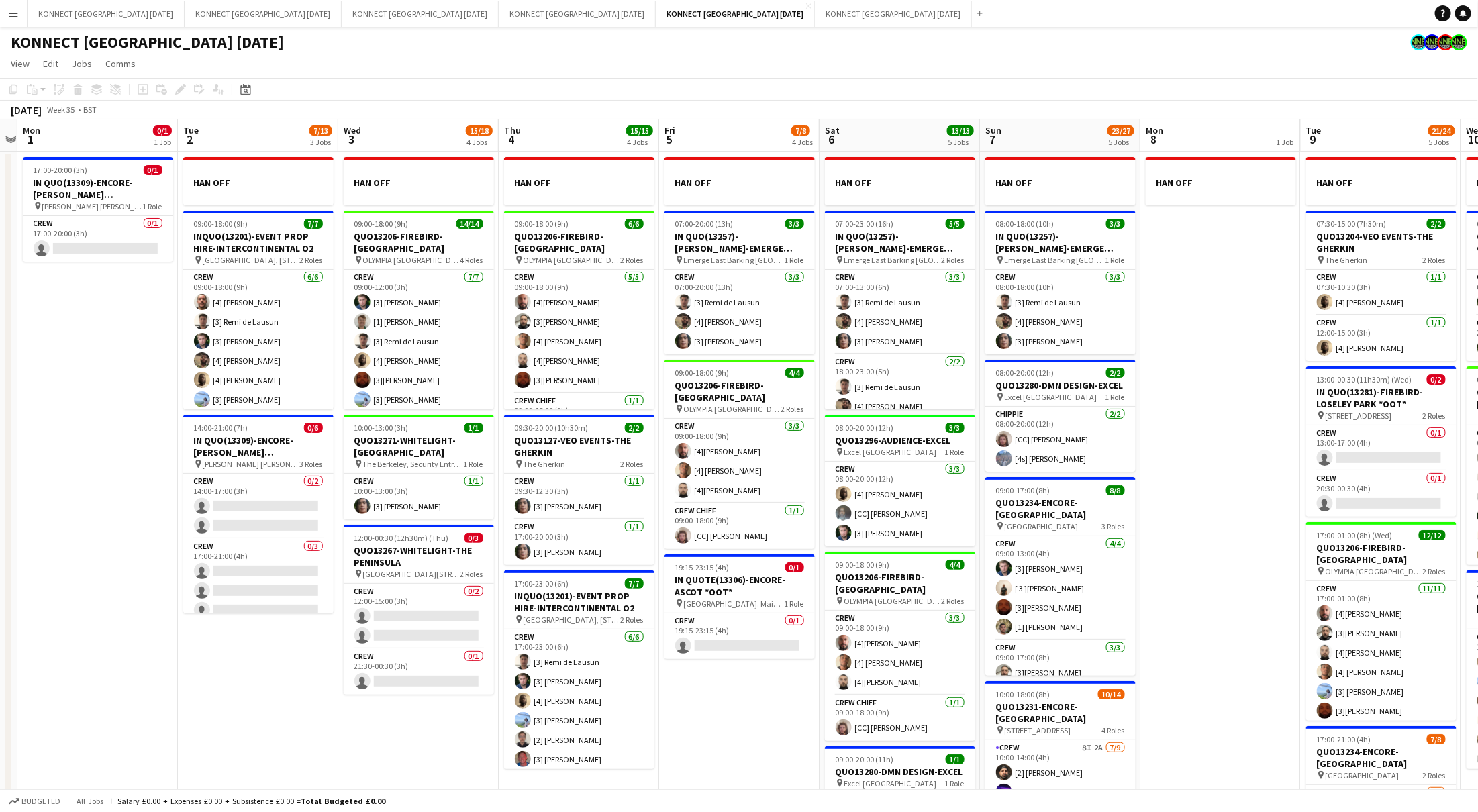
click at [717, 87] on app-toolbar "Copy Paste Paste Command V Paste with crew Command Shift V Paste linked Job [GE…" at bounding box center [739, 89] width 1478 height 22
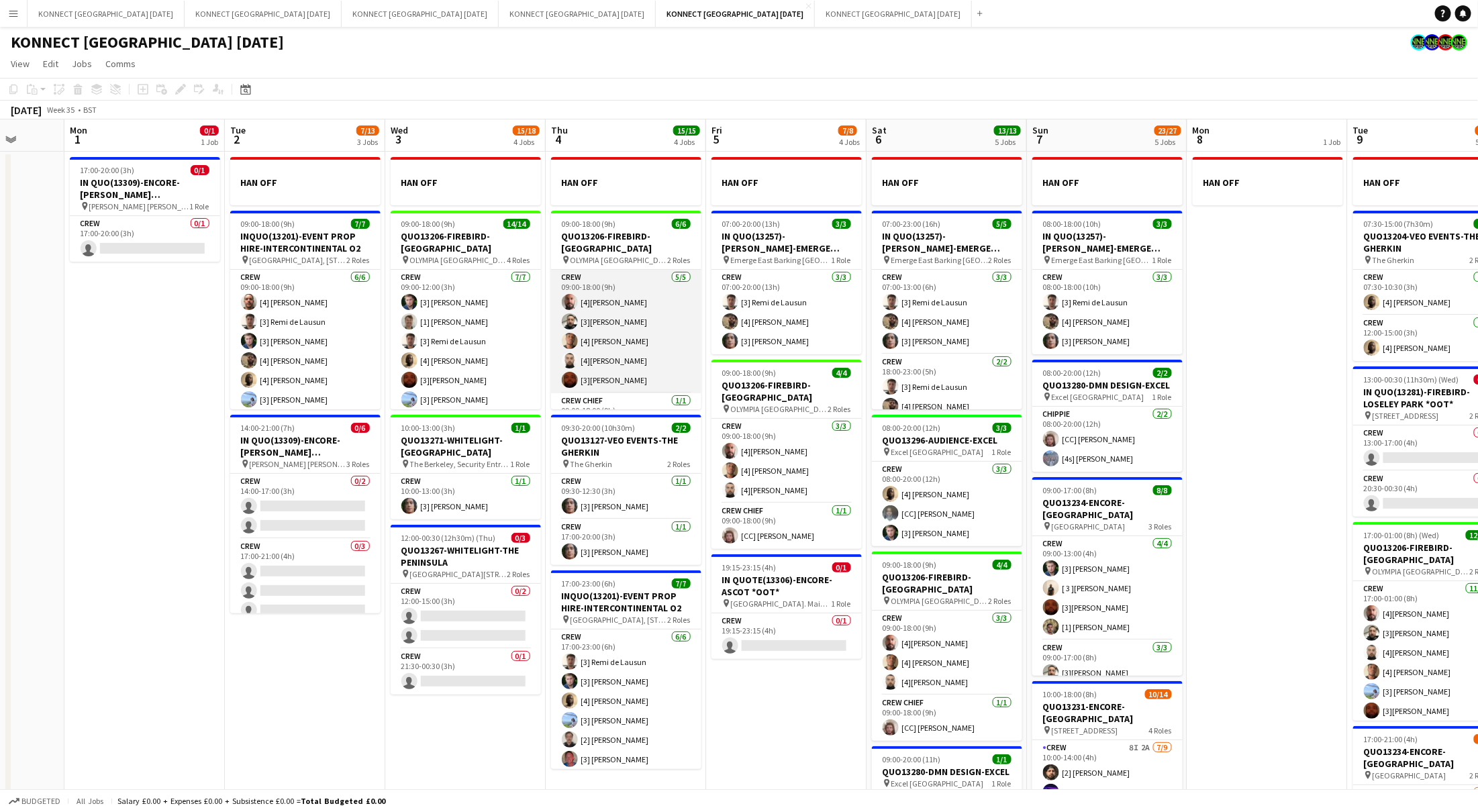
scroll to position [0, 400]
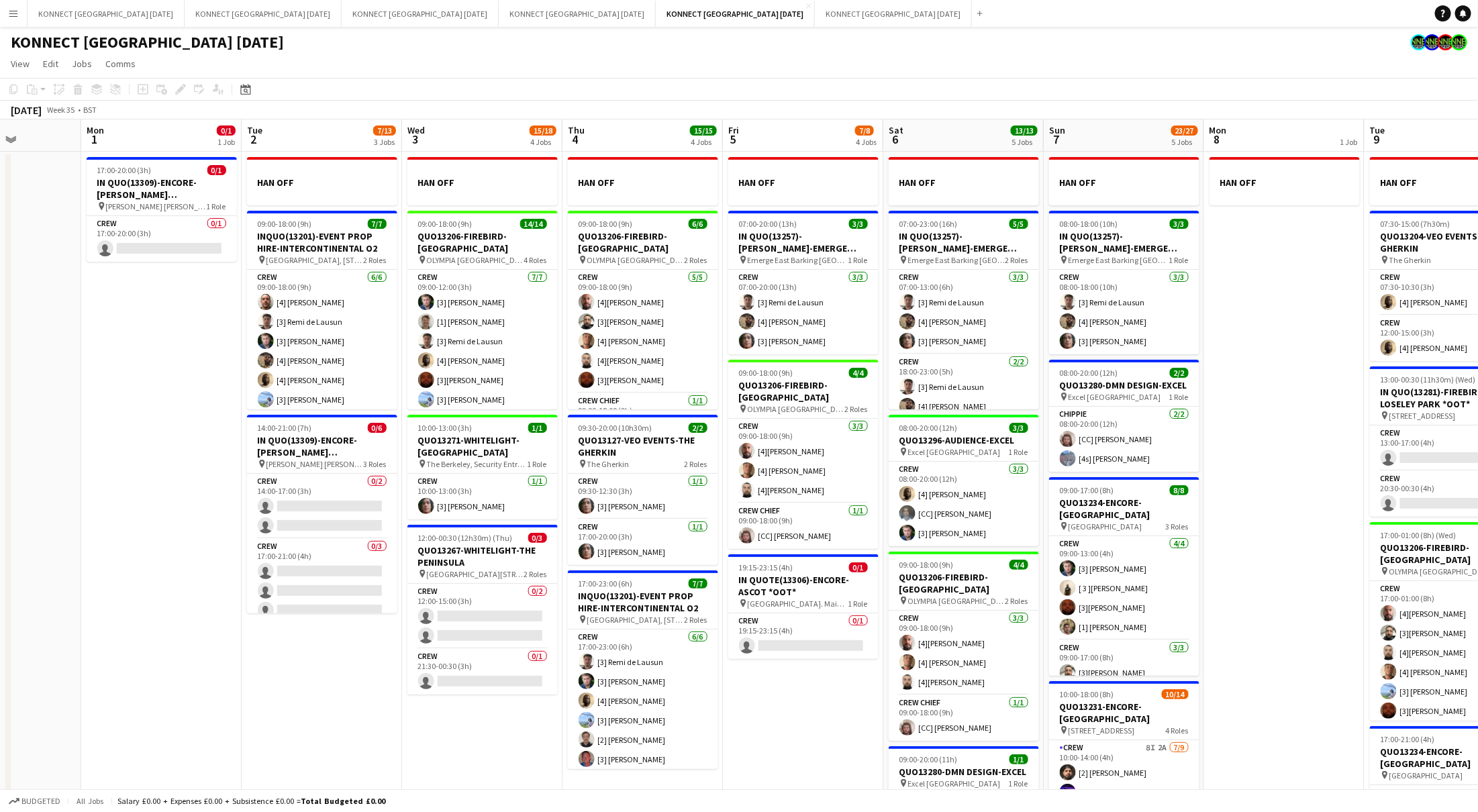
click at [611, 68] on app-page-menu "View Day view expanded Day view collapsed Month view Date picker Jump to [DATE]…" at bounding box center [739, 65] width 1478 height 25
click at [537, 88] on app-toolbar "Copy Paste Paste Command V Paste with crew Command Shift V Paste linked Job [GE…" at bounding box center [739, 89] width 1478 height 22
click at [175, 311] on app-date-cell "17:00-20:00 (3h) 0/1 IN QUO(13309)-ENCORE-[PERSON_NAME] [PERSON_NAME] pin [PERS…" at bounding box center [161, 553] width 161 height 802
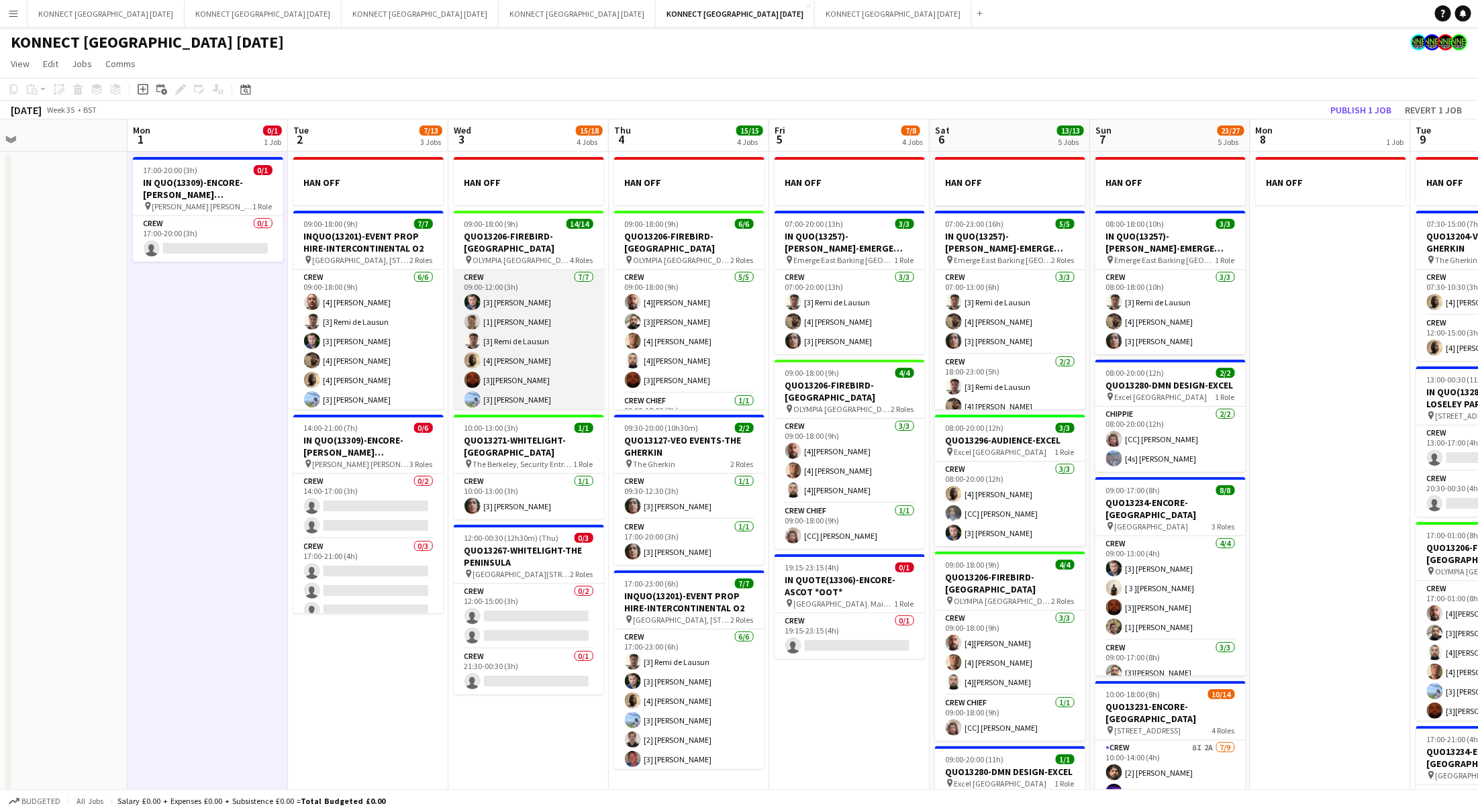
scroll to position [0, 341]
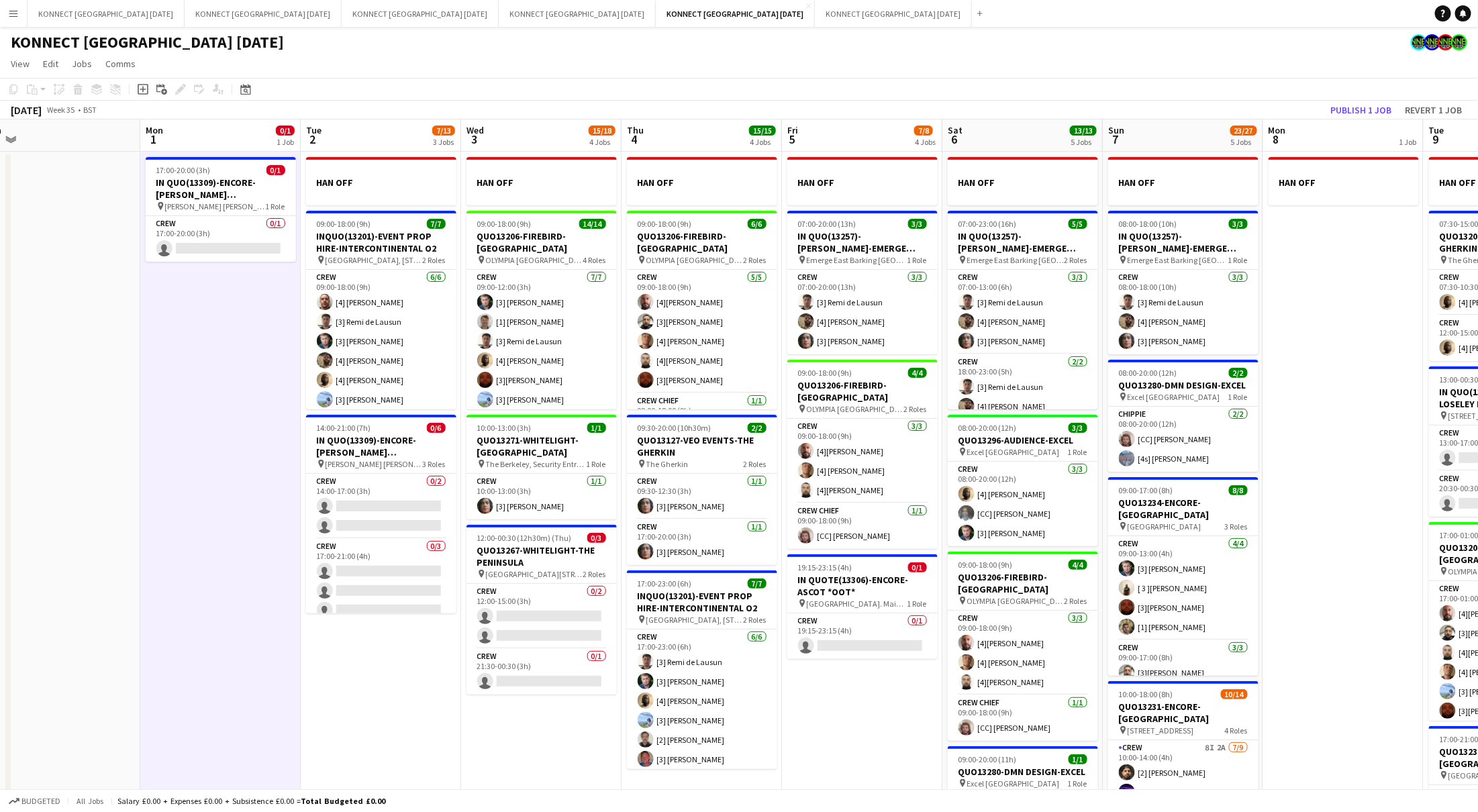
click at [243, 314] on app-date-cell "17:00-20:00 (3h) 0/1 IN QUO(13309)-ENCORE-[PERSON_NAME] [PERSON_NAME] pin [PERS…" at bounding box center [220, 553] width 161 height 802
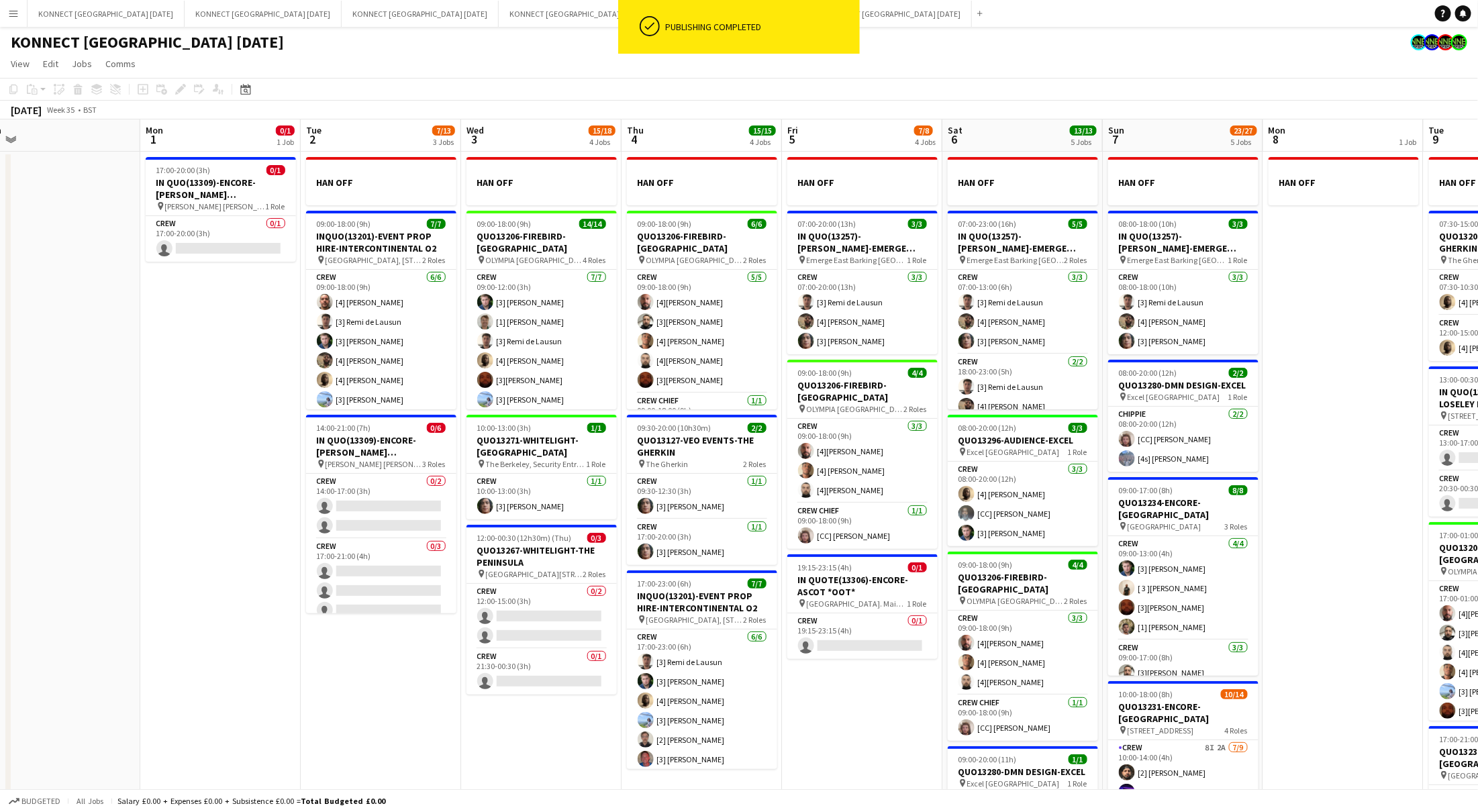
click at [412, 72] on app-page-menu "View Day view expanded Day view collapsed Month view Date picker Jump to [DATE]…" at bounding box center [739, 65] width 1478 height 25
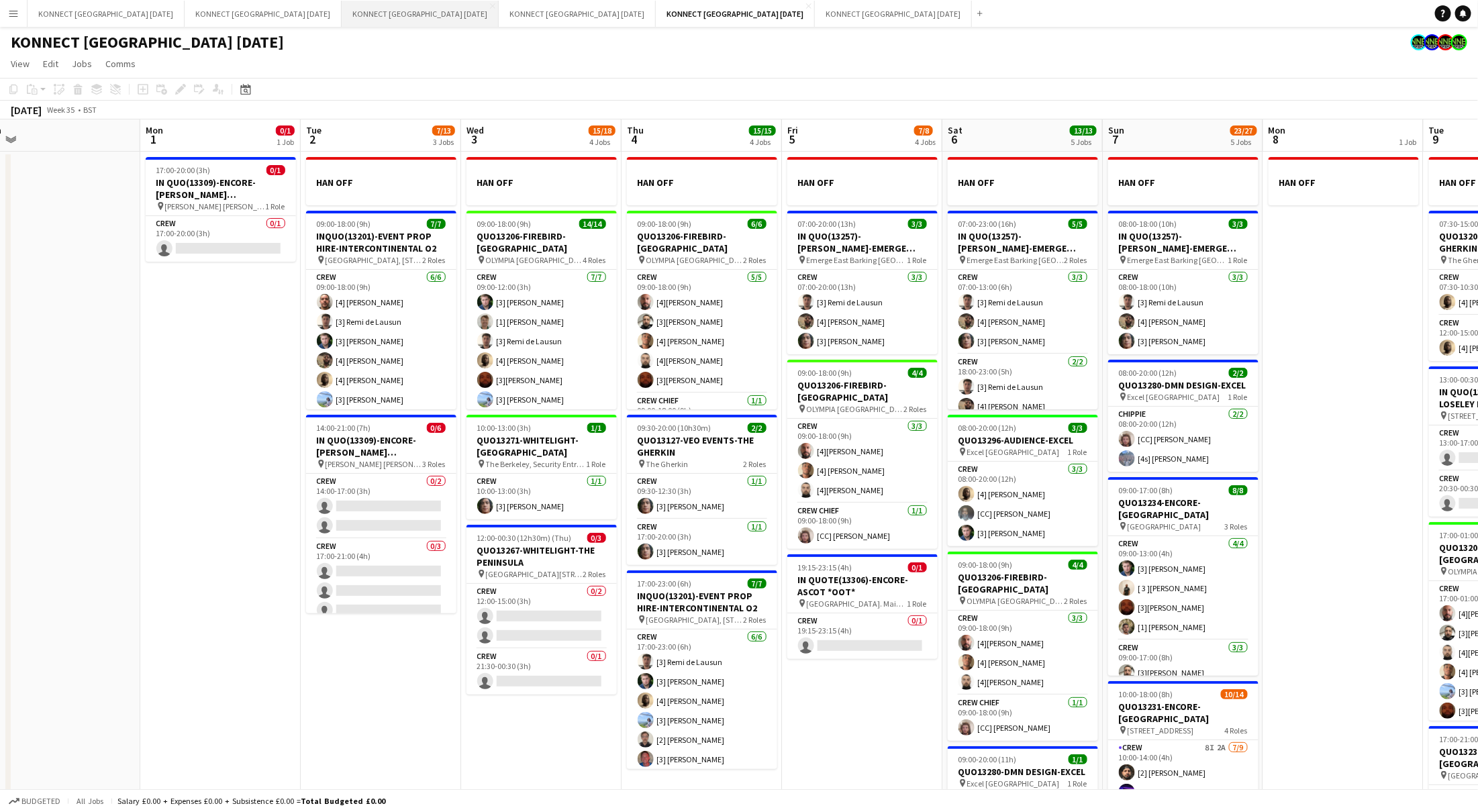
click at [392, 20] on button "KONNECT [GEOGRAPHIC_DATA] [DATE] Close" at bounding box center [420, 14] width 157 height 26
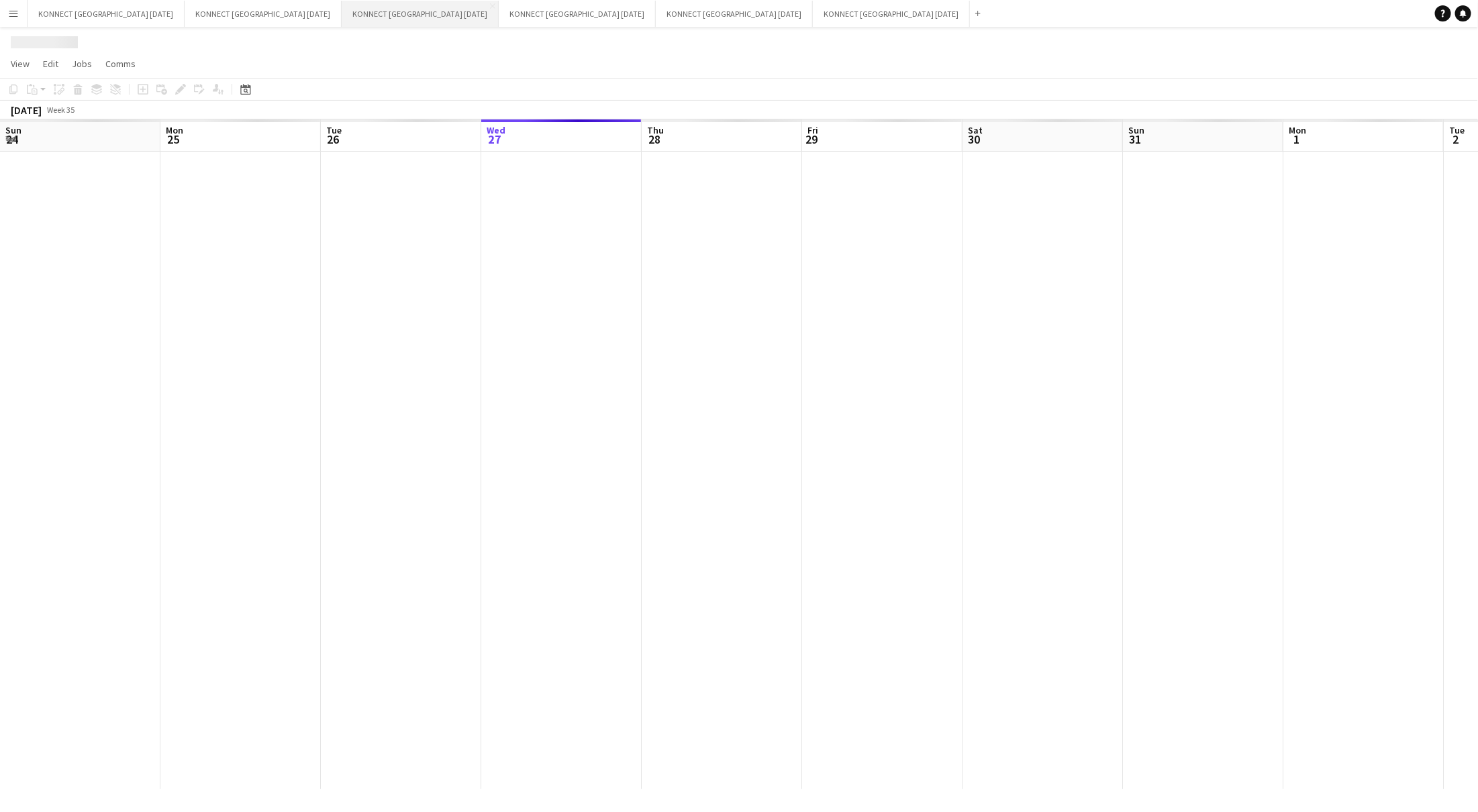
scroll to position [0, 320]
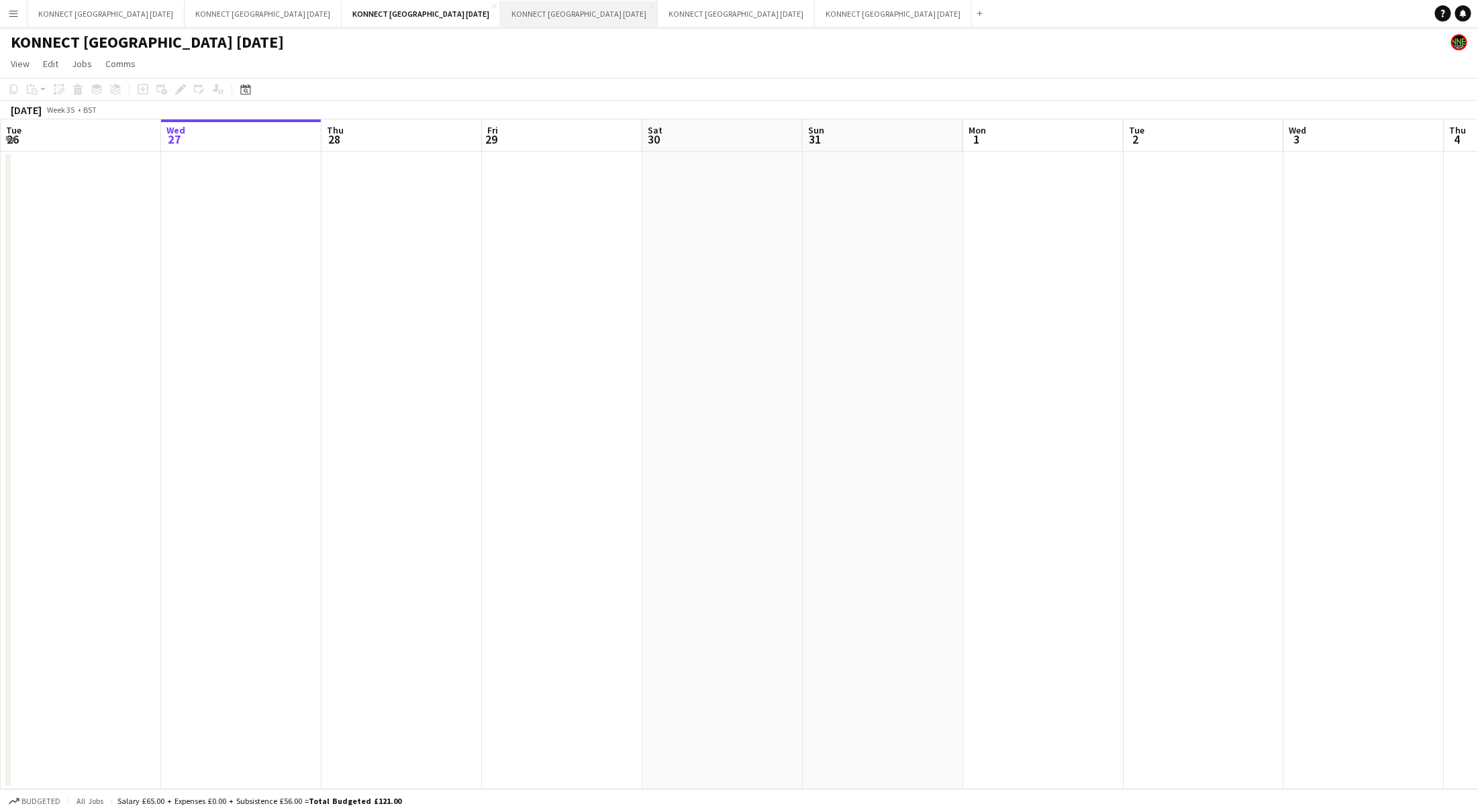
click at [500, 14] on button "KONNECT [GEOGRAPHIC_DATA] [DATE] Close" at bounding box center [578, 14] width 157 height 26
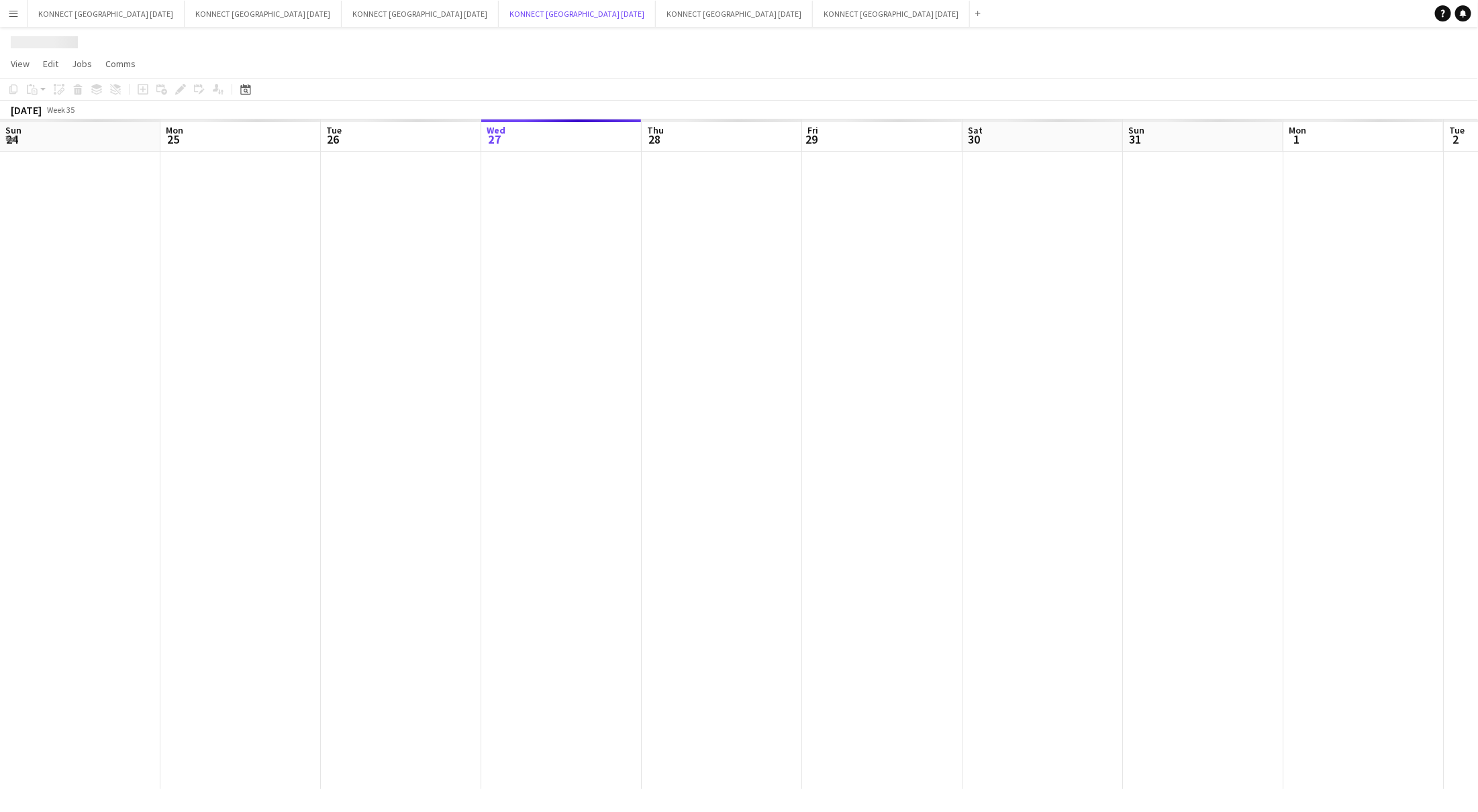
scroll to position [0, 320]
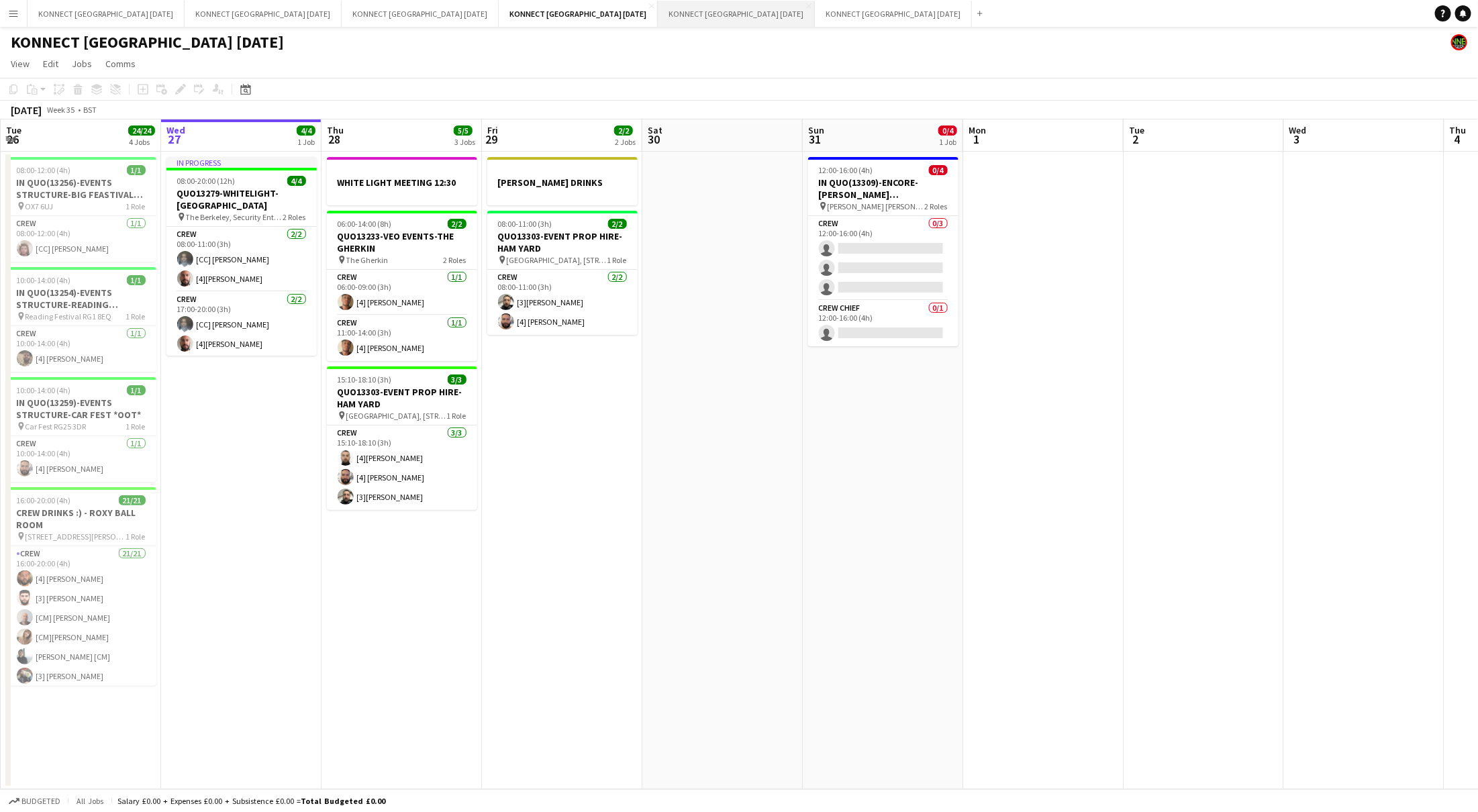
click at [658, 6] on button "KONNECT [GEOGRAPHIC_DATA] [DATE] Close" at bounding box center [736, 14] width 157 height 26
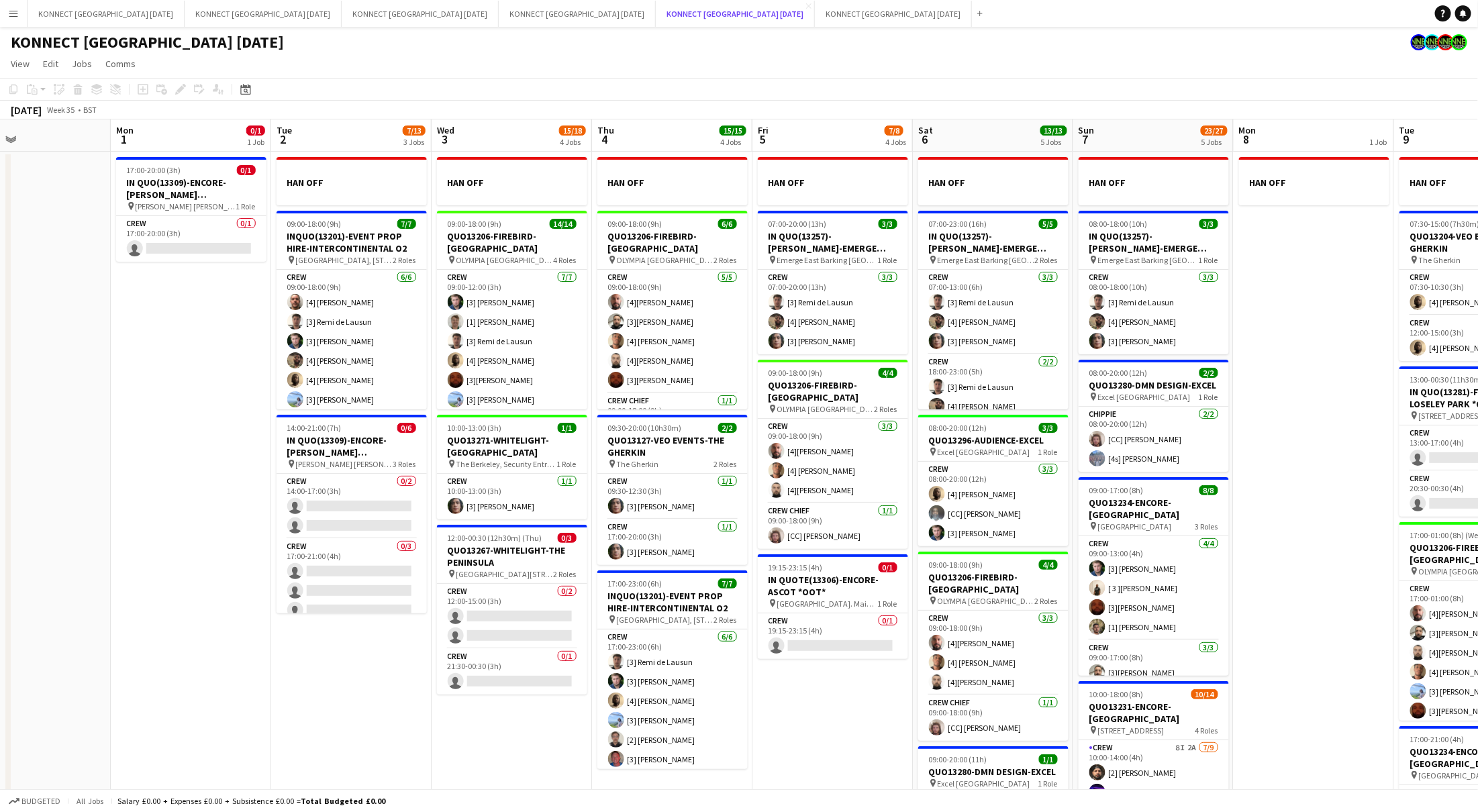
scroll to position [0, 554]
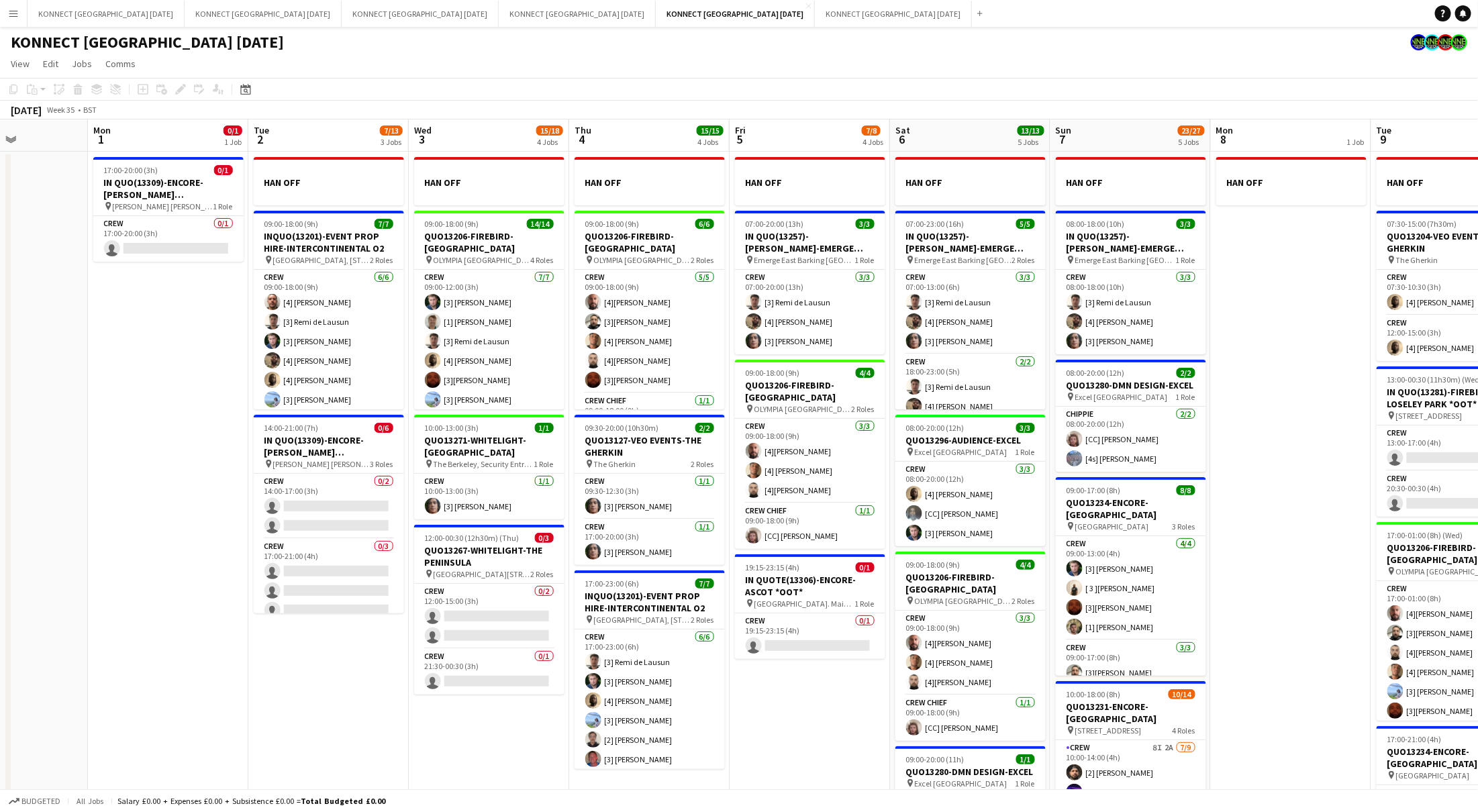
click at [1274, 405] on app-date-cell "HAN OFF" at bounding box center [1291, 553] width 161 height 802
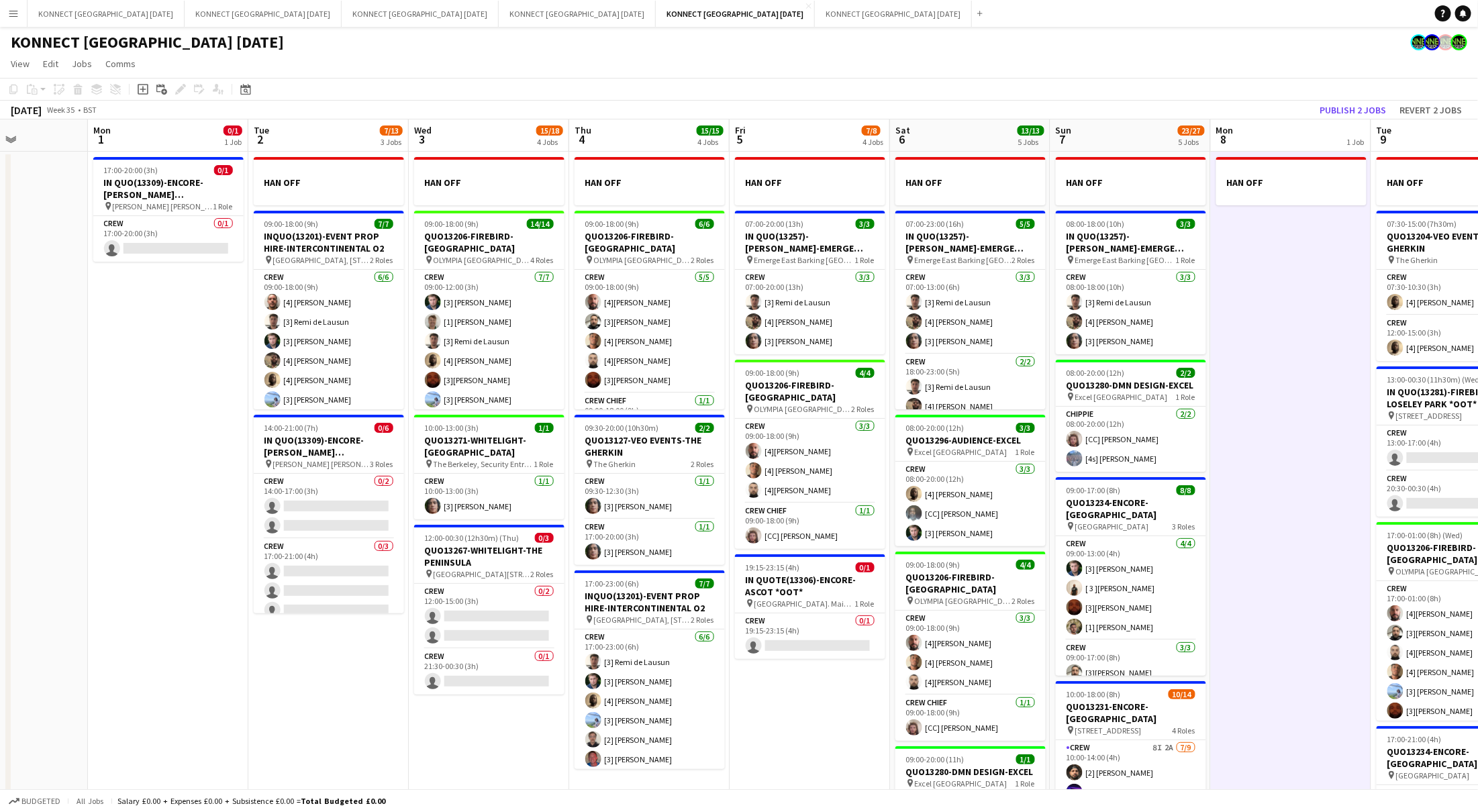
click at [794, 67] on app-page-menu "View Day view expanded Day view collapsed Month view Date picker Jump to [DATE]…" at bounding box center [739, 65] width 1478 height 25
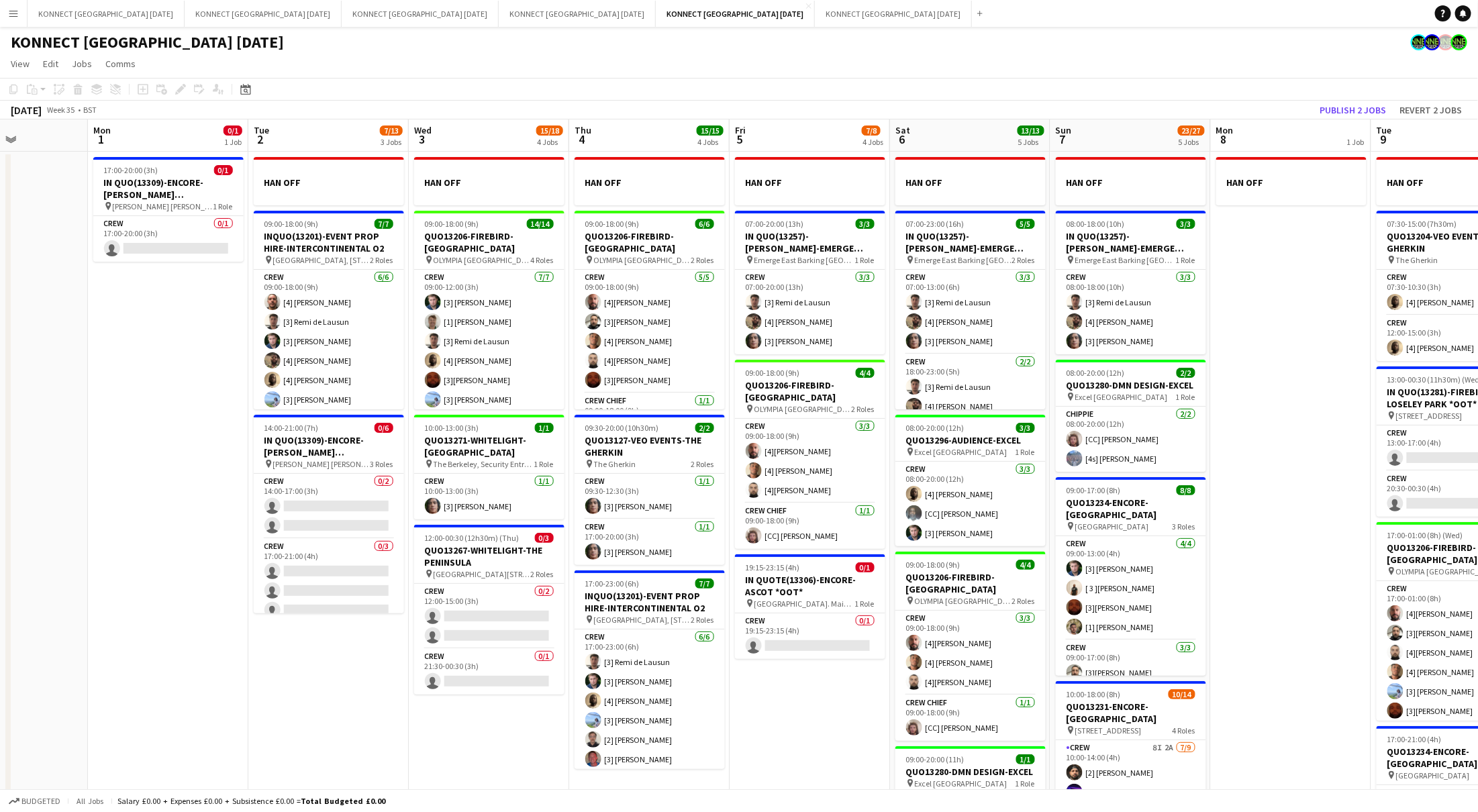
click at [24, 11] on button "Menu" at bounding box center [14, 14] width 27 height 27
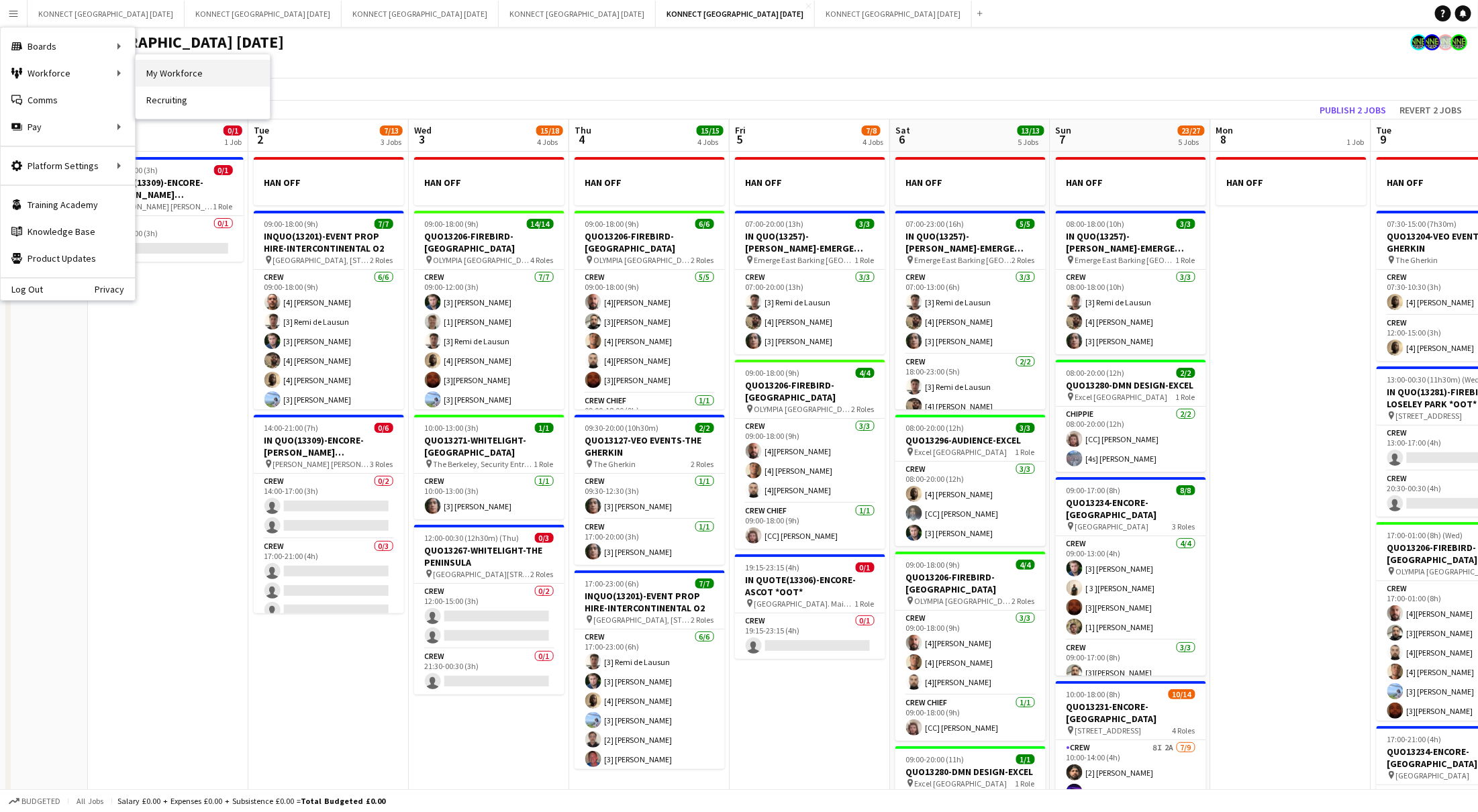
click at [163, 77] on link "My Workforce" at bounding box center [203, 73] width 134 height 27
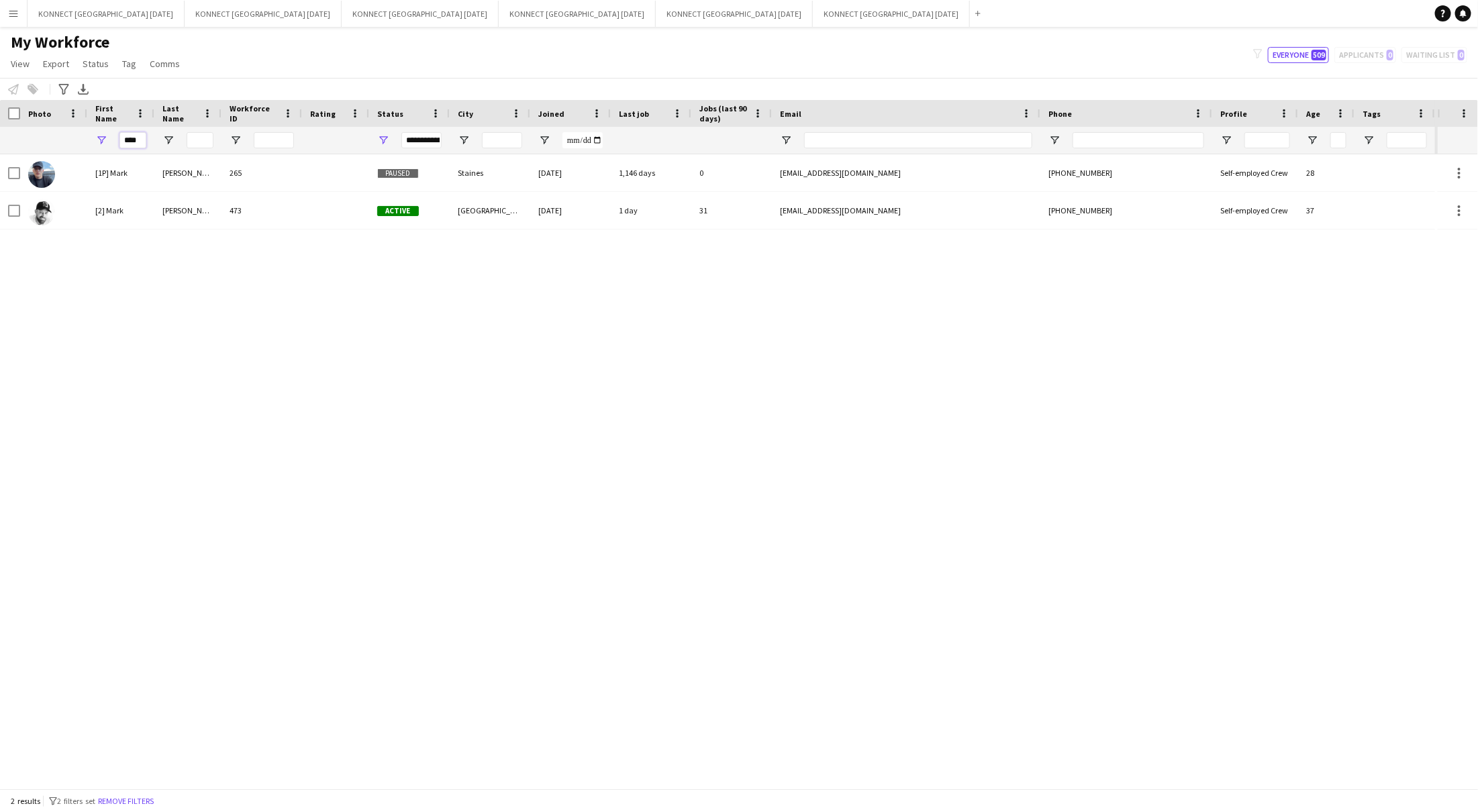
click at [125, 137] on input "****" at bounding box center [133, 140] width 27 height 17
type input "***"
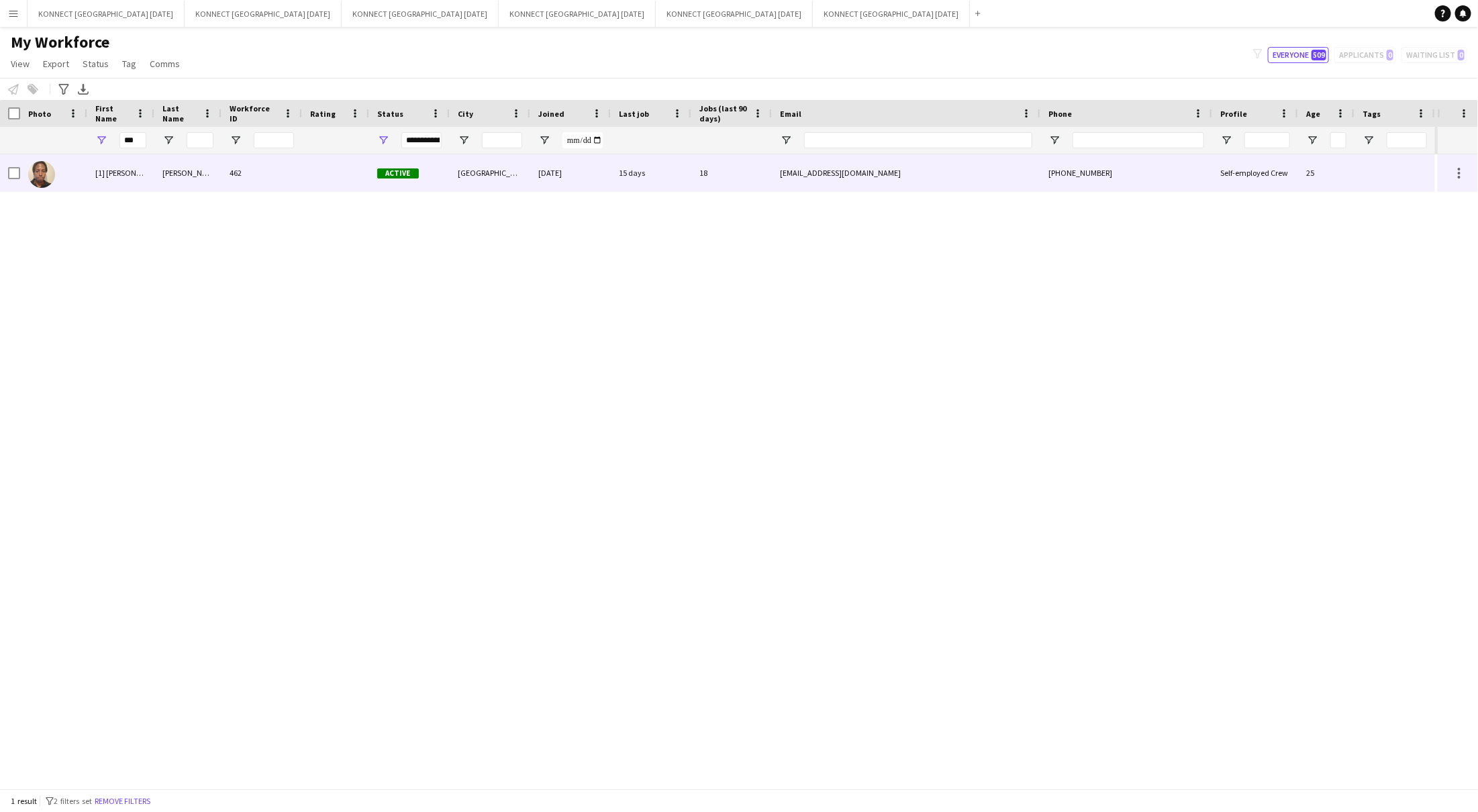
click at [189, 166] on div "[PERSON_NAME]" at bounding box center [188, 173] width 67 height 37
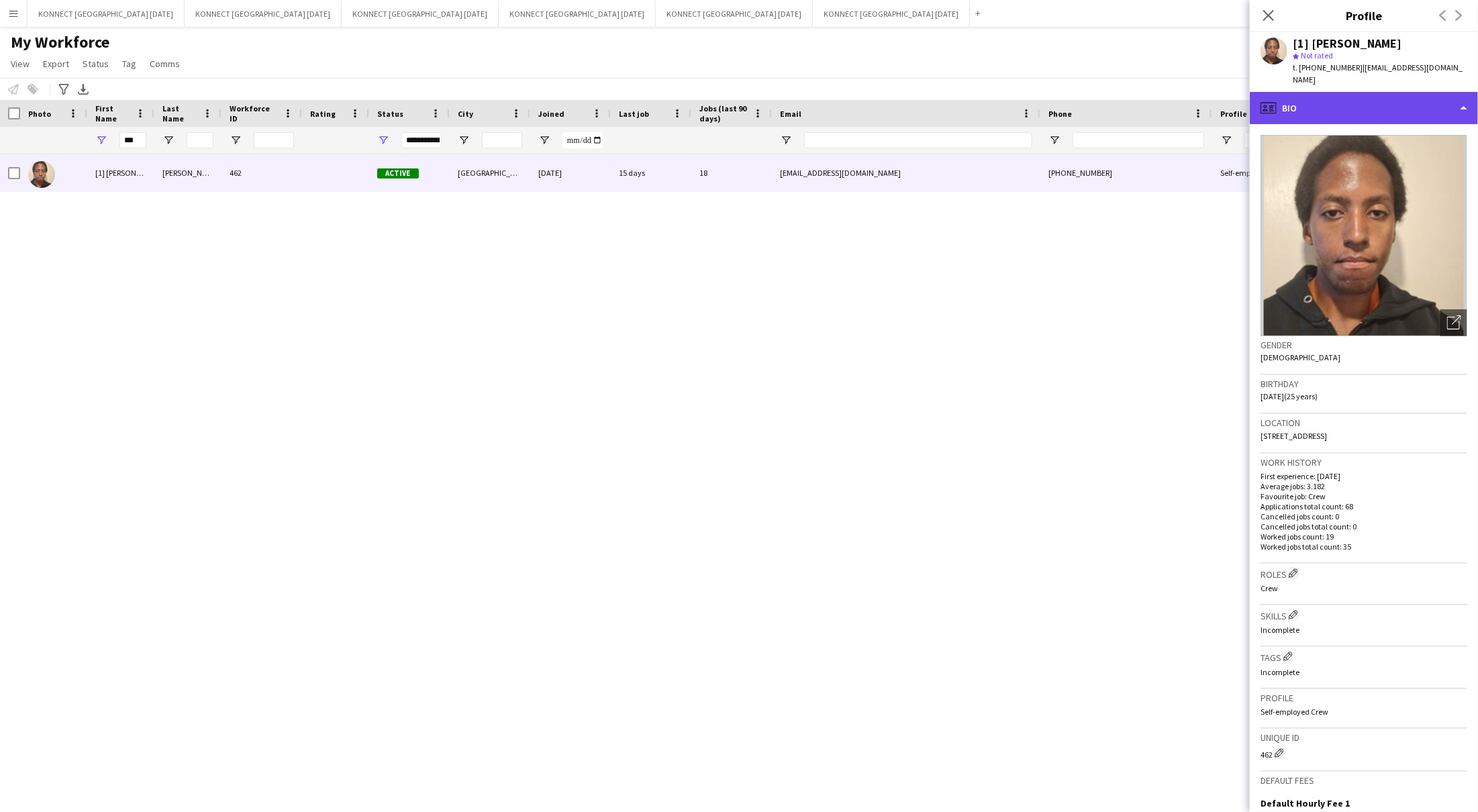
click at [1371, 112] on div "profile Bio" at bounding box center [1364, 107] width 228 height 32
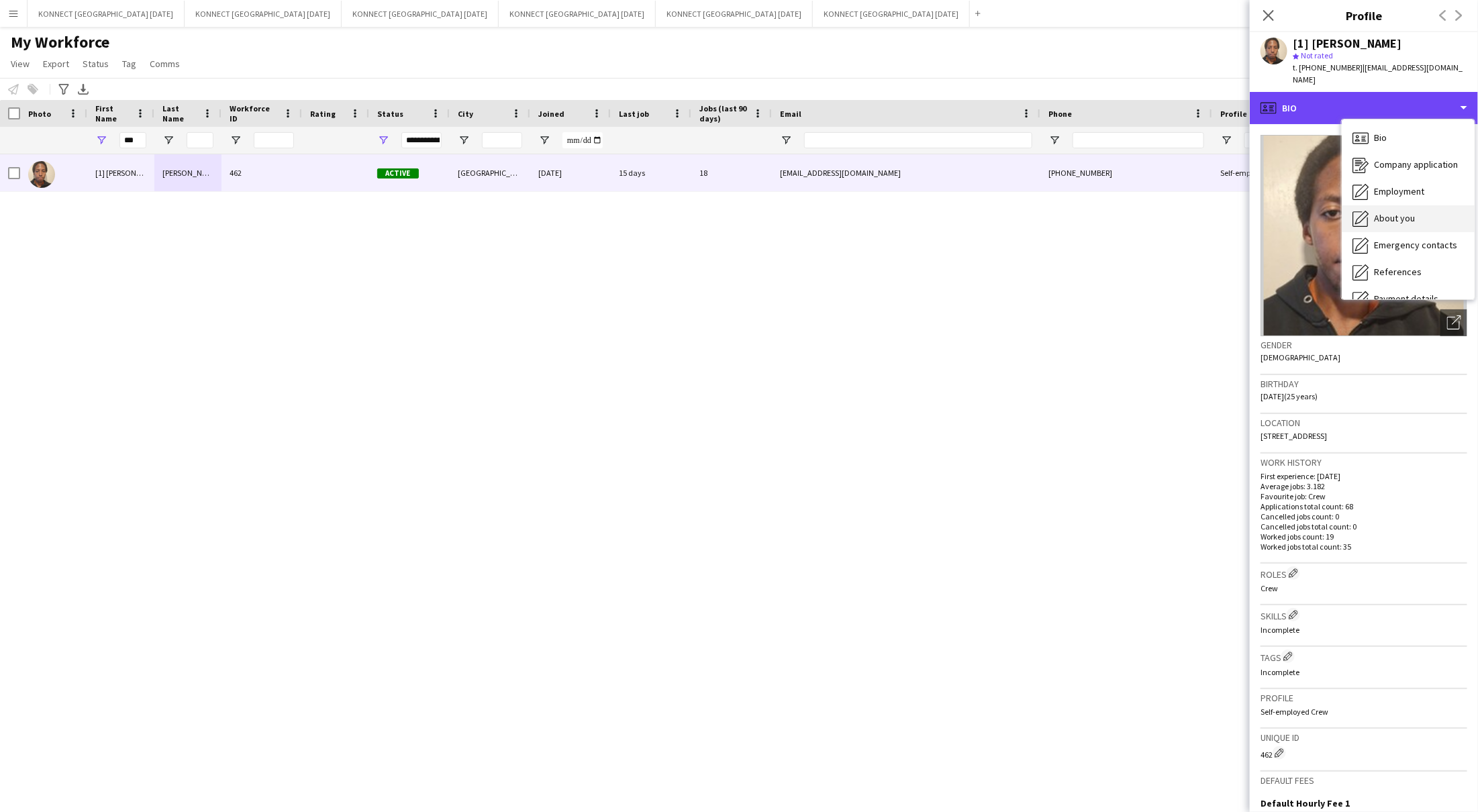
scroll to position [10, 0]
click at [1404, 187] on span "Employment" at bounding box center [1399, 181] width 51 height 12
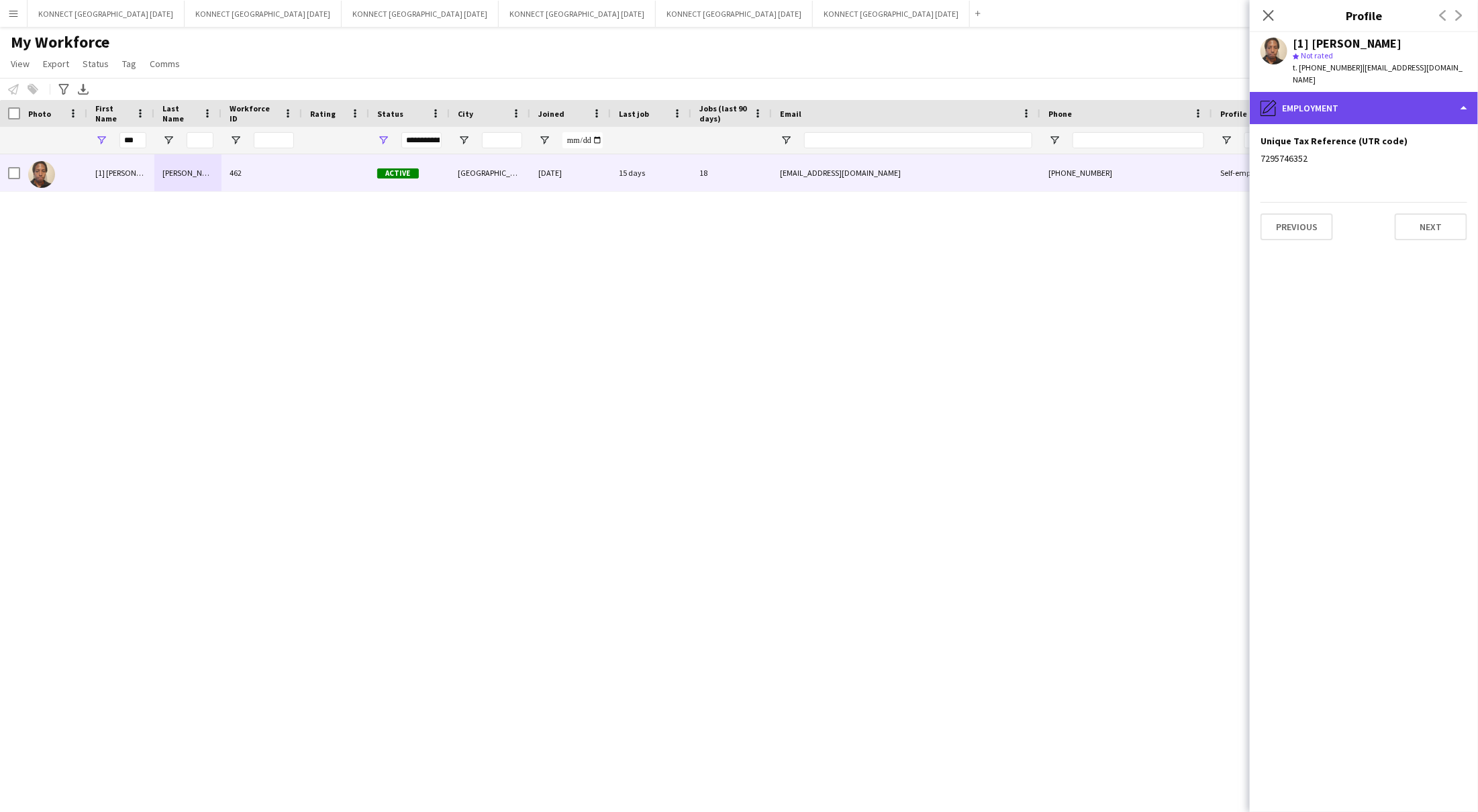
click at [1376, 102] on div "pencil4 Employment" at bounding box center [1364, 107] width 228 height 32
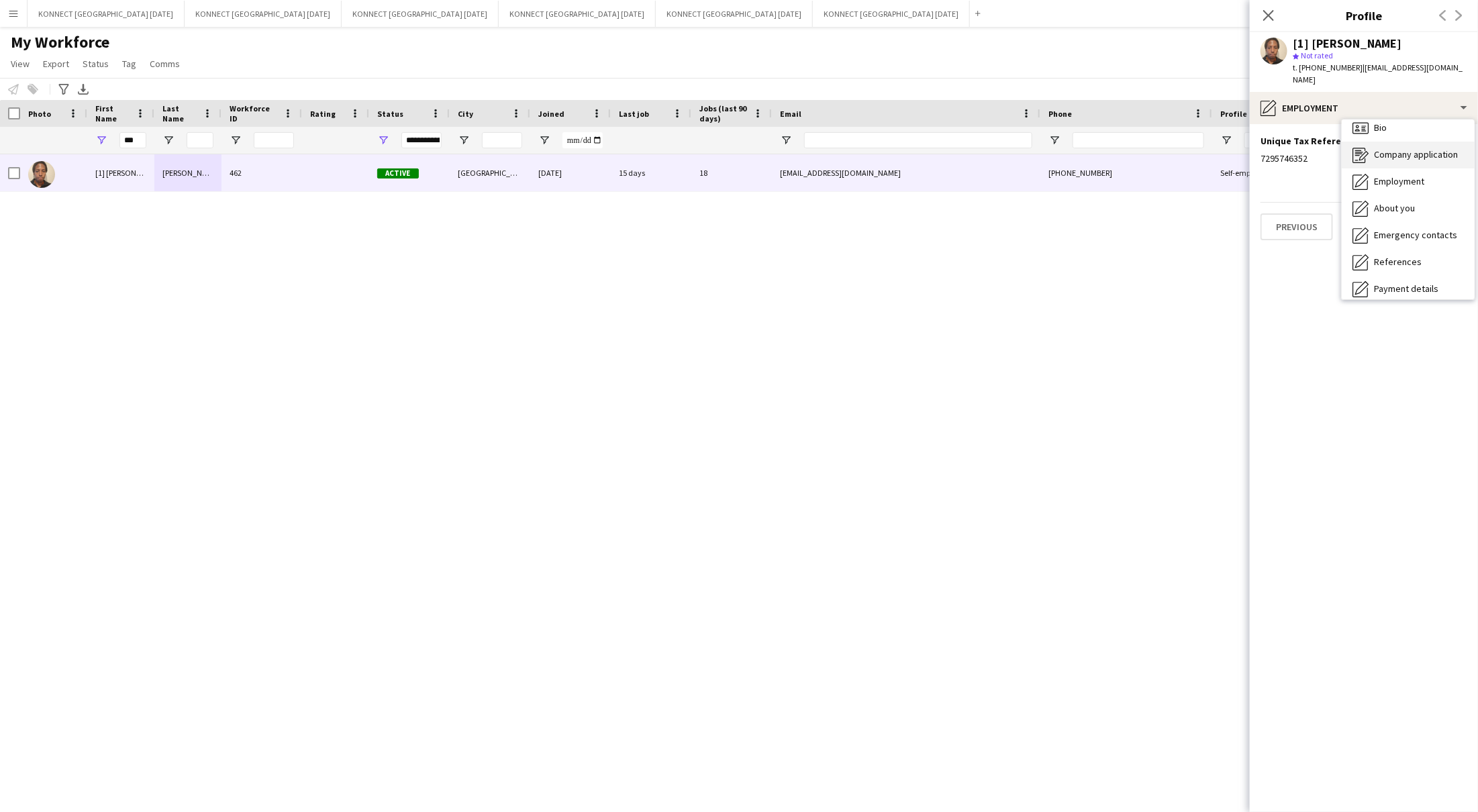
click at [1397, 158] on span "Company application" at bounding box center [1416, 154] width 84 height 12
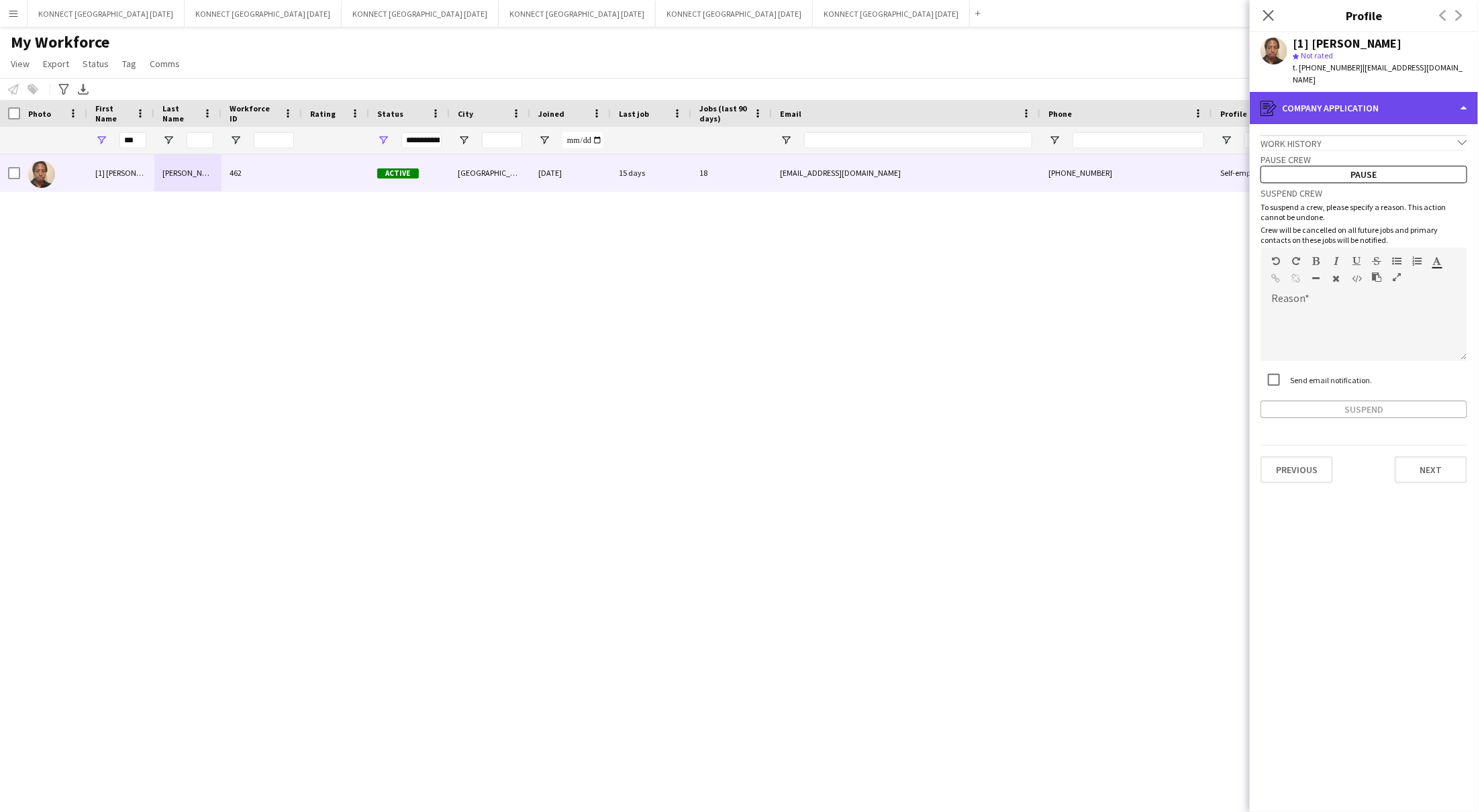
click at [1364, 117] on div "register Company application" at bounding box center [1364, 107] width 228 height 32
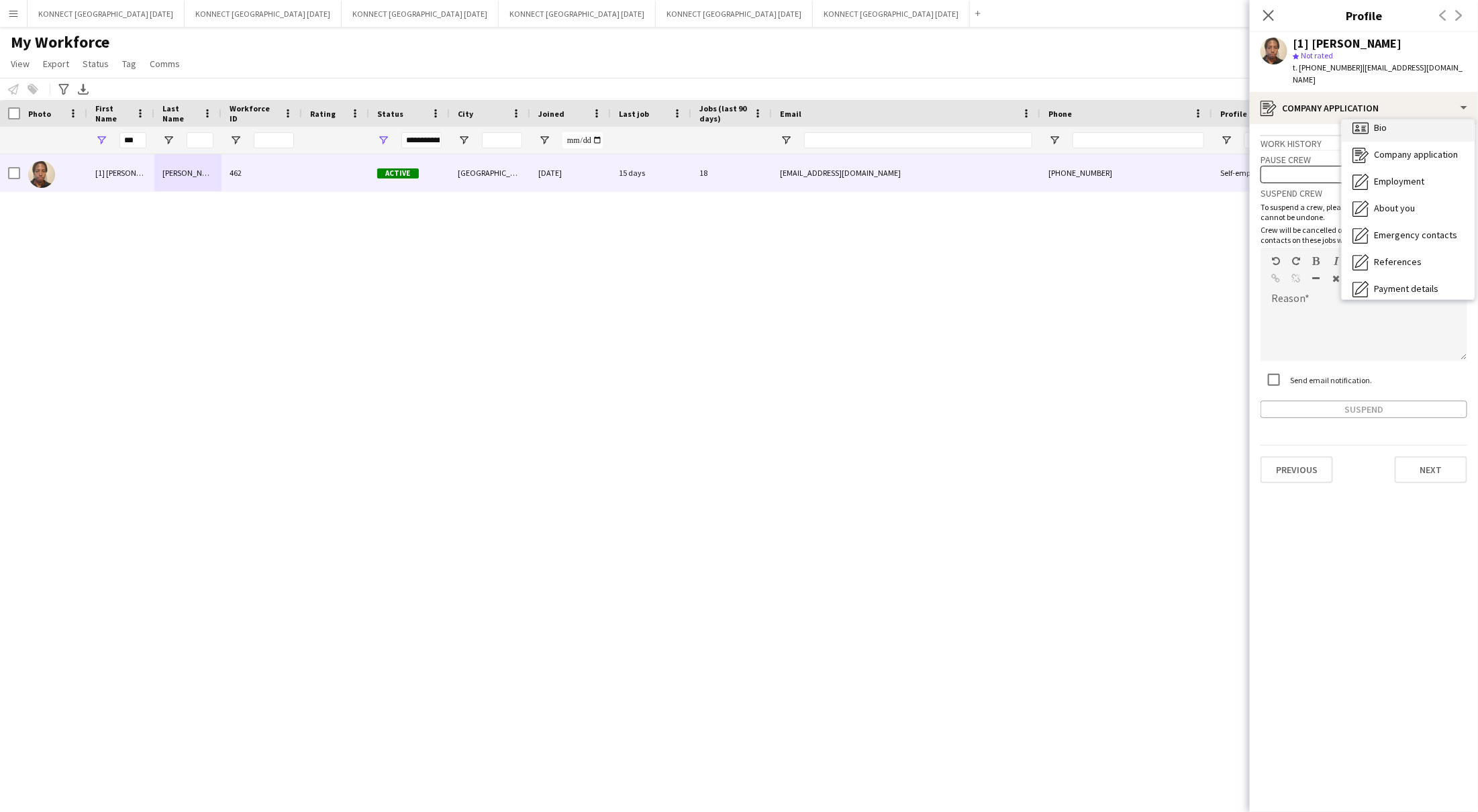
click at [1379, 134] on div "Bio Bio" at bounding box center [1408, 129] width 132 height 27
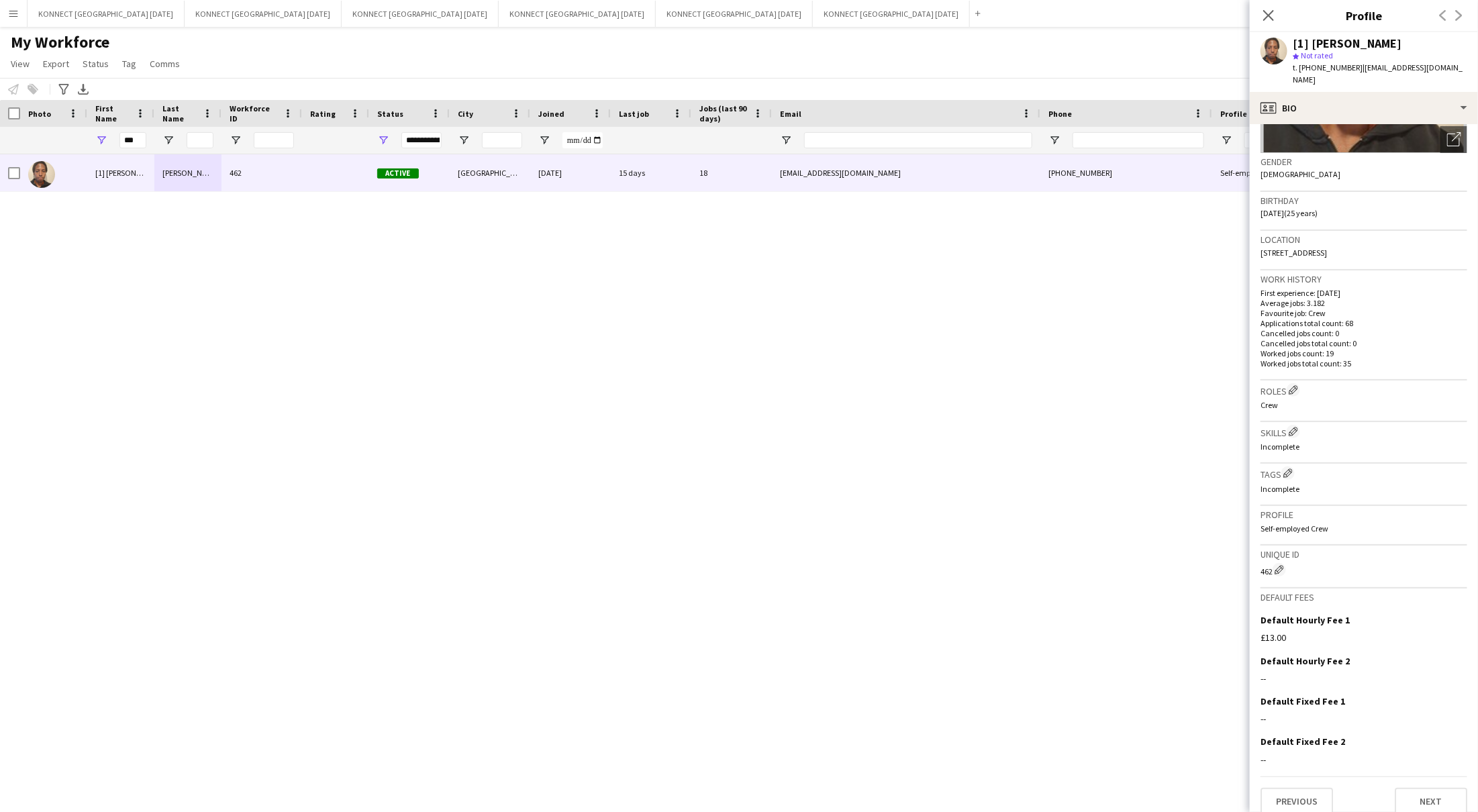
scroll to position [183, 0]
click at [325, 410] on div "[1] [PERSON_NAME] 462 Active [GEOGRAPHIC_DATA] [DATE] 15 days 18 [EMAIL_ADDRESS…" at bounding box center [719, 471] width 1438 height 634
click at [204, 22] on button "KONNECT [GEOGRAPHIC_DATA] [DATE] Close" at bounding box center [263, 14] width 157 height 26
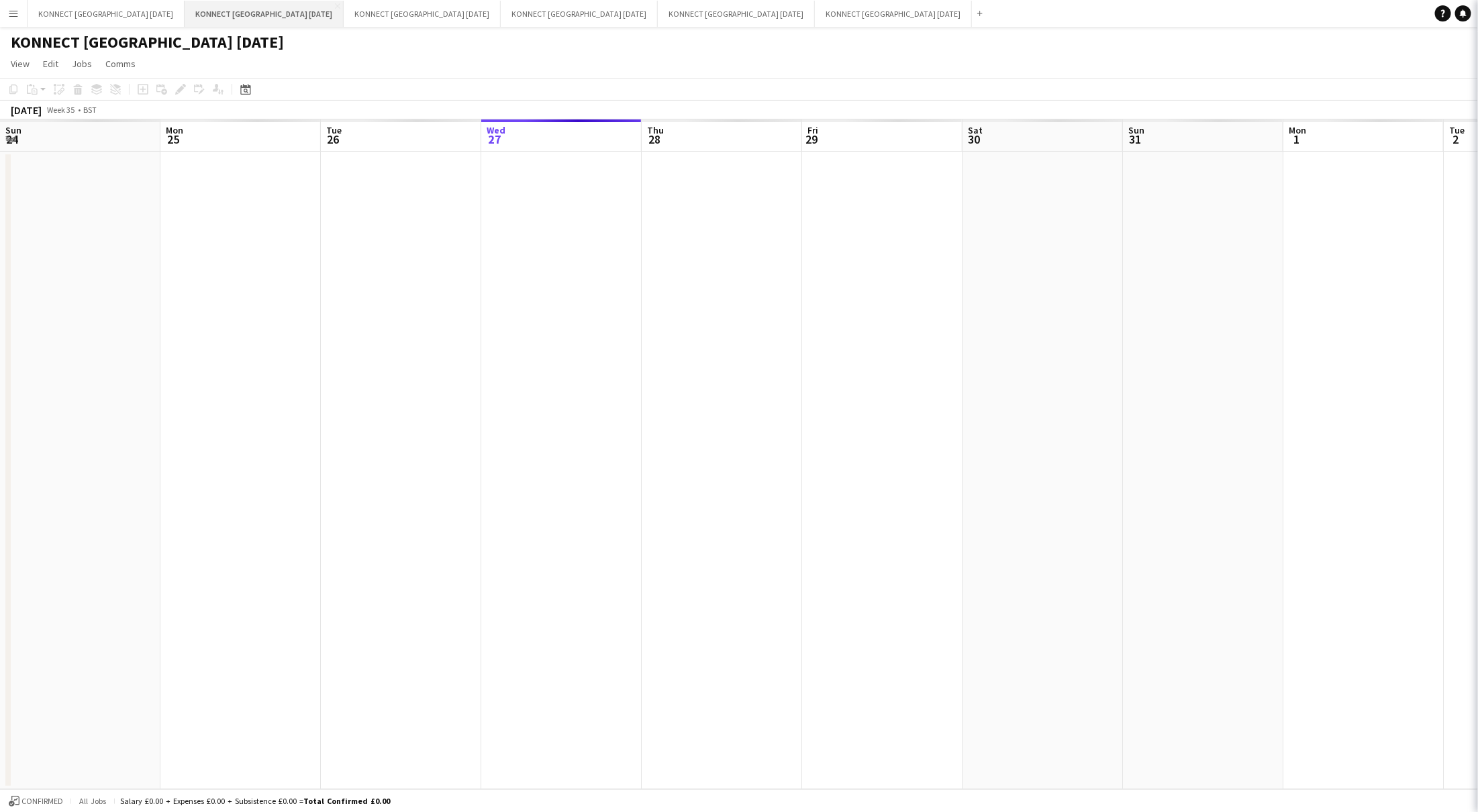
scroll to position [0, 320]
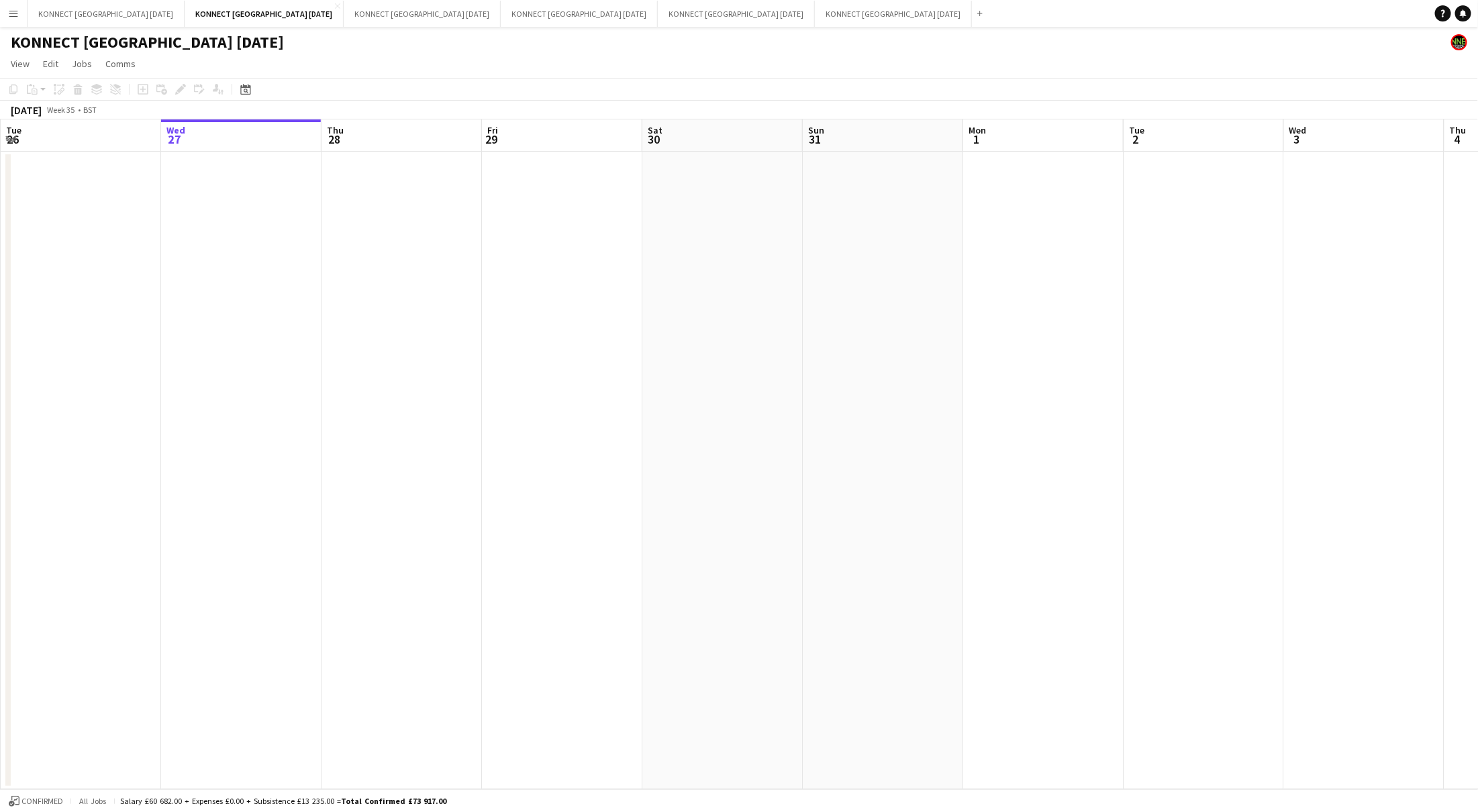
click at [343, 29] on div "KONNECT [GEOGRAPHIC_DATA] [DATE]" at bounding box center [739, 40] width 1478 height 25
click at [363, 1] on button "KONNECT [GEOGRAPHIC_DATA] [DATE] Close" at bounding box center [422, 14] width 157 height 26
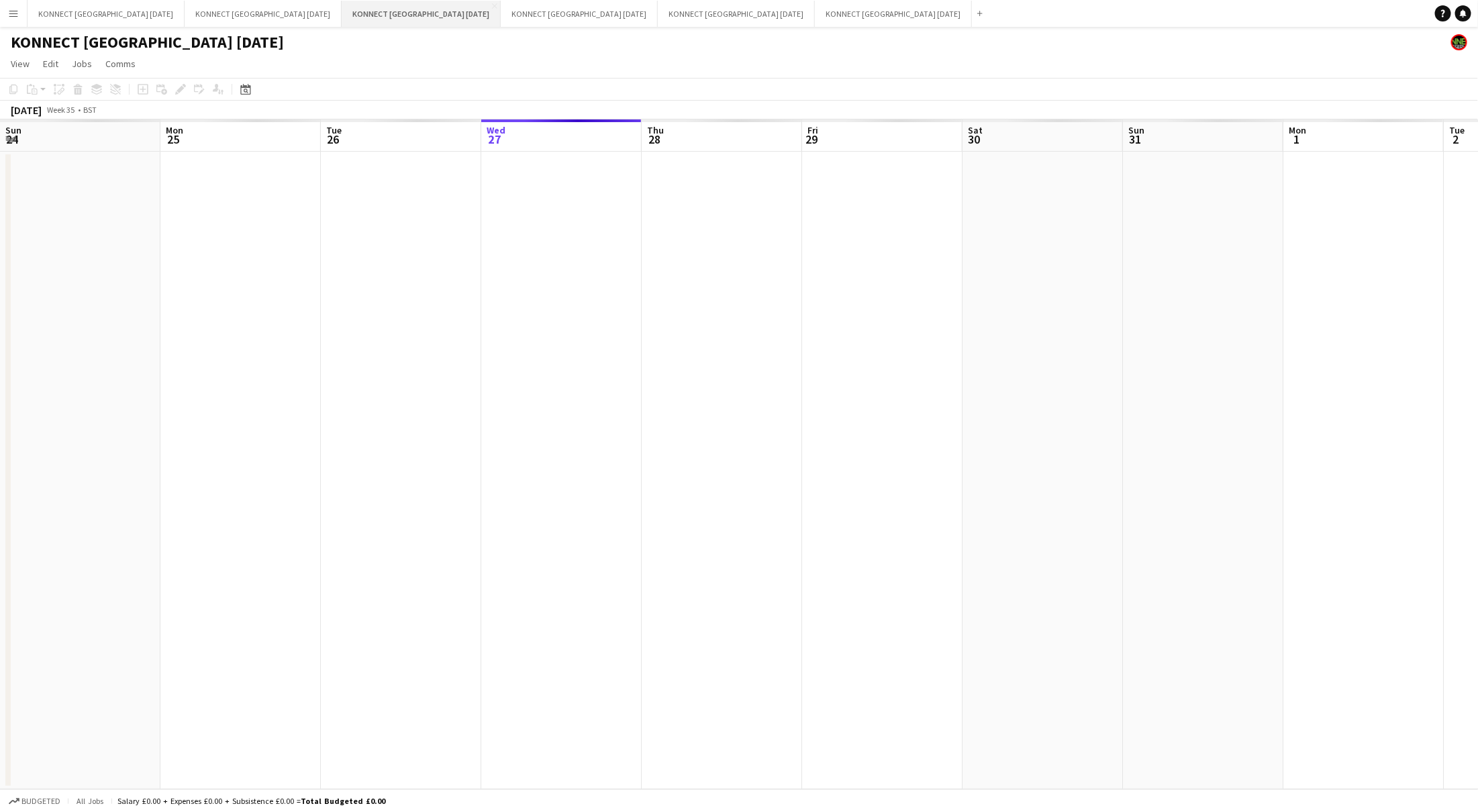
scroll to position [0, 320]
click at [474, 36] on div "KONNECT [GEOGRAPHIC_DATA] [DATE]" at bounding box center [739, 40] width 1478 height 25
click at [500, 22] on button "KONNECT [GEOGRAPHIC_DATA] [DATE] Close" at bounding box center [578, 14] width 157 height 26
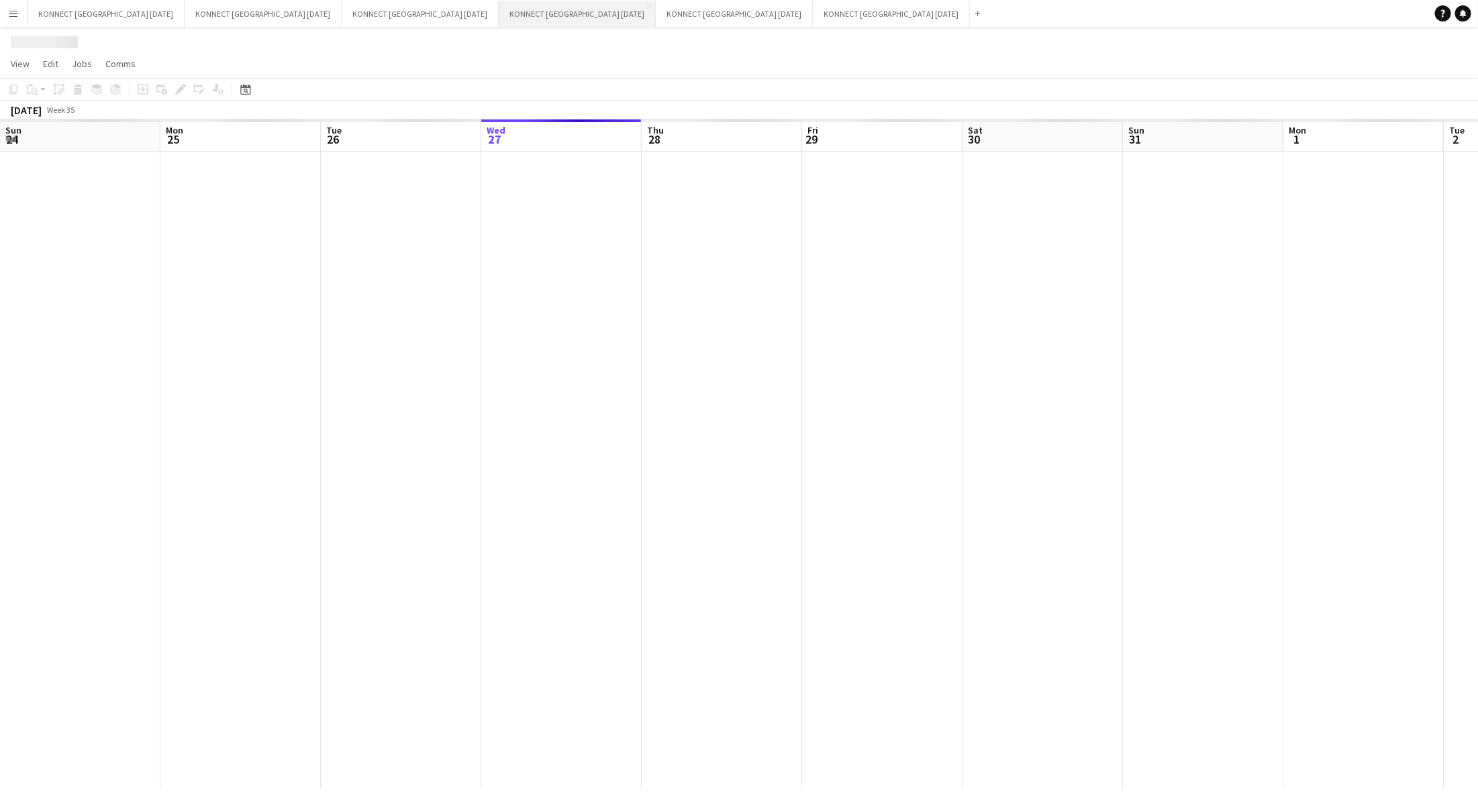
scroll to position [0, 320]
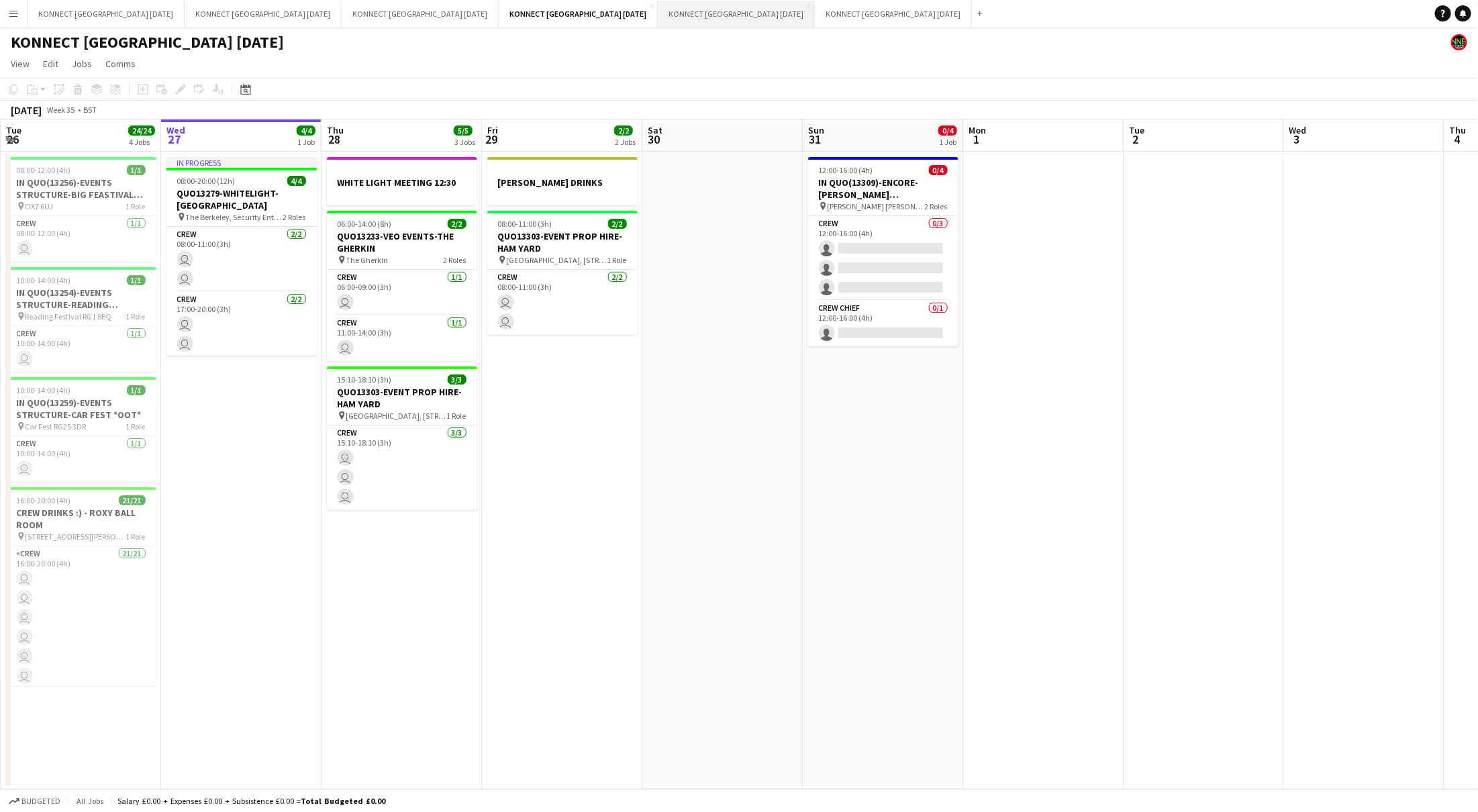
click at [658, 22] on button "KONNECT [GEOGRAPHIC_DATA] [DATE] Close" at bounding box center [736, 14] width 157 height 26
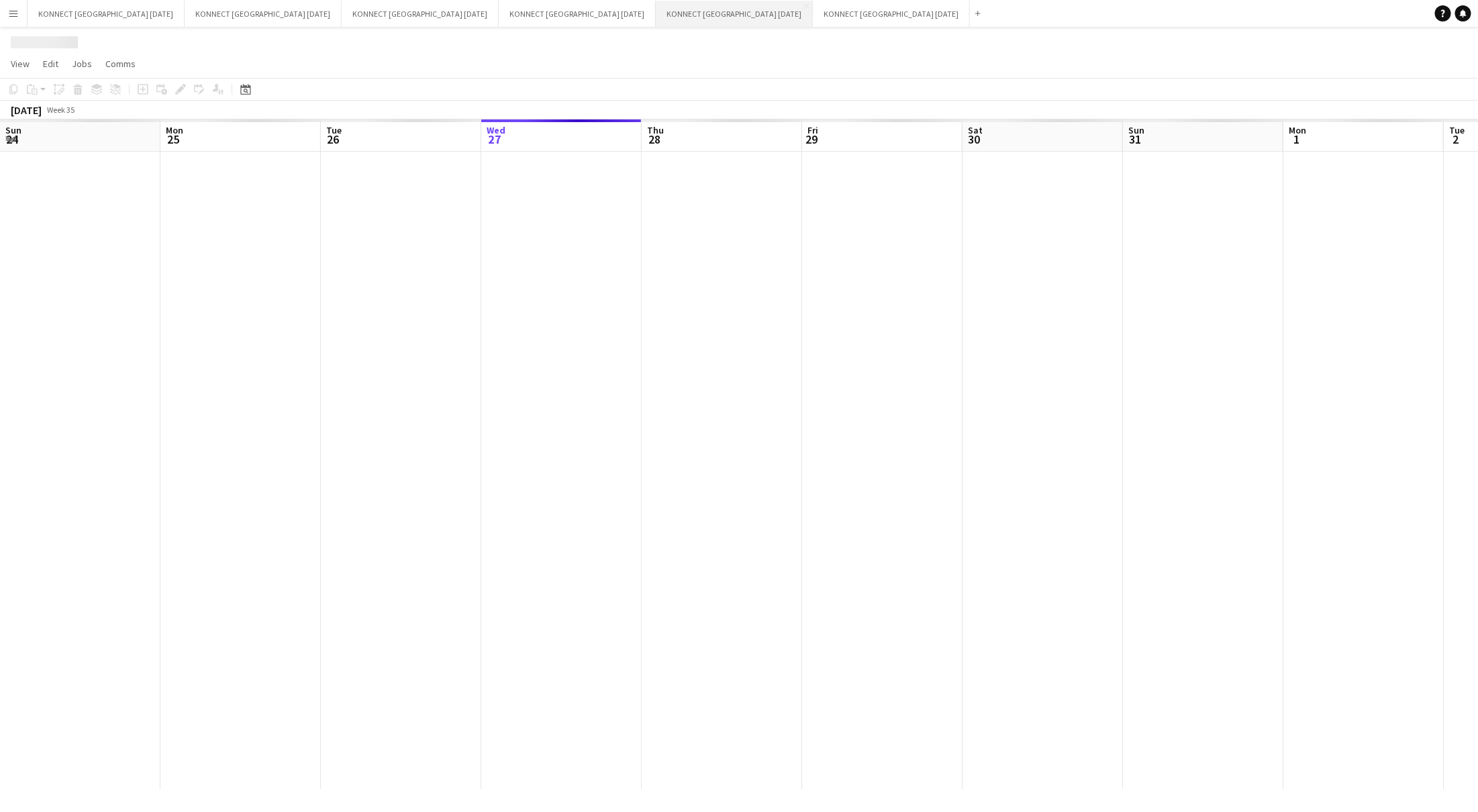
scroll to position [0, 320]
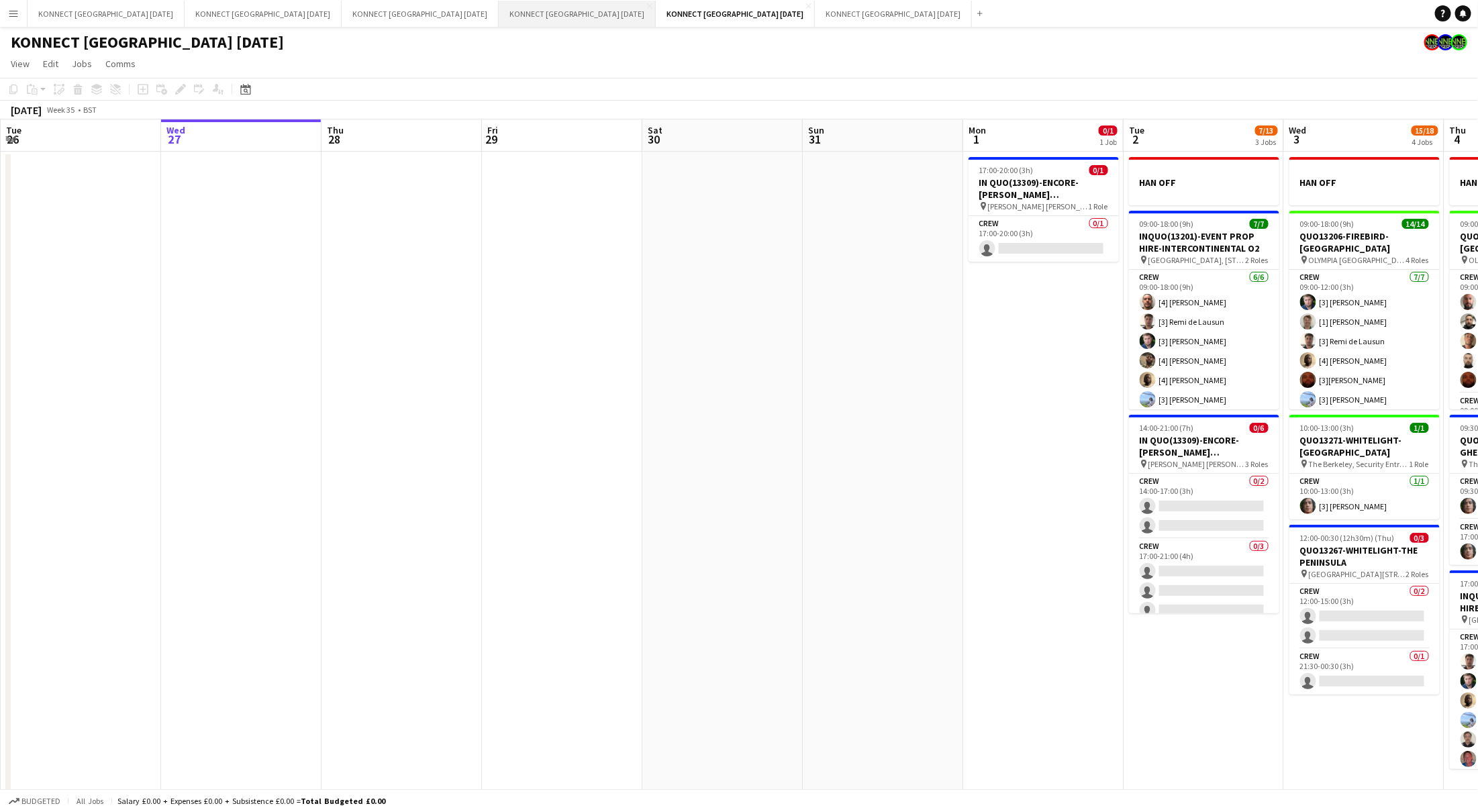
click at [499, 14] on button "KONNECT [GEOGRAPHIC_DATA] [DATE] Close" at bounding box center [576, 14] width 157 height 26
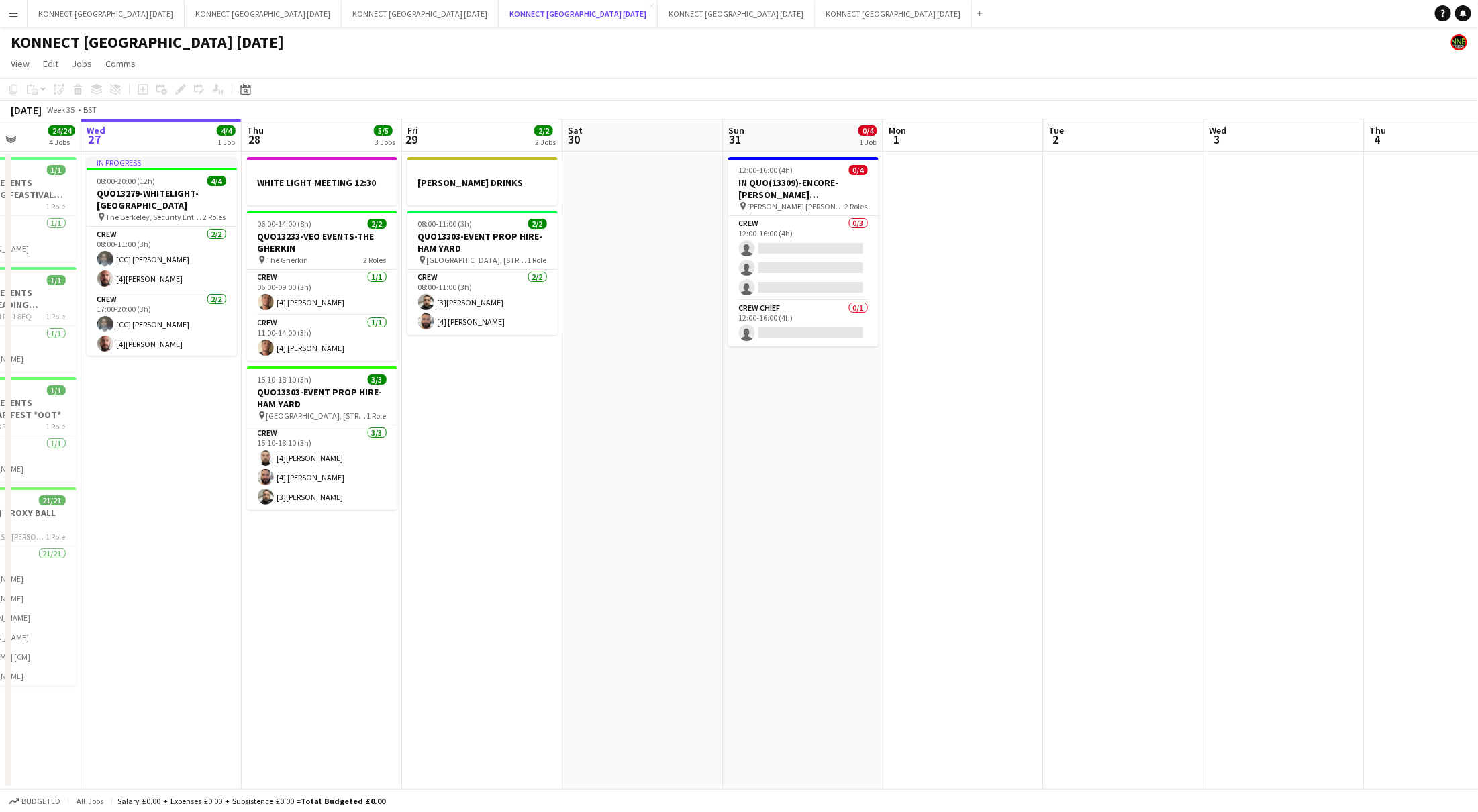
scroll to position [0, 559]
click at [655, 329] on app-date-cell at bounding box center [645, 470] width 161 height 638
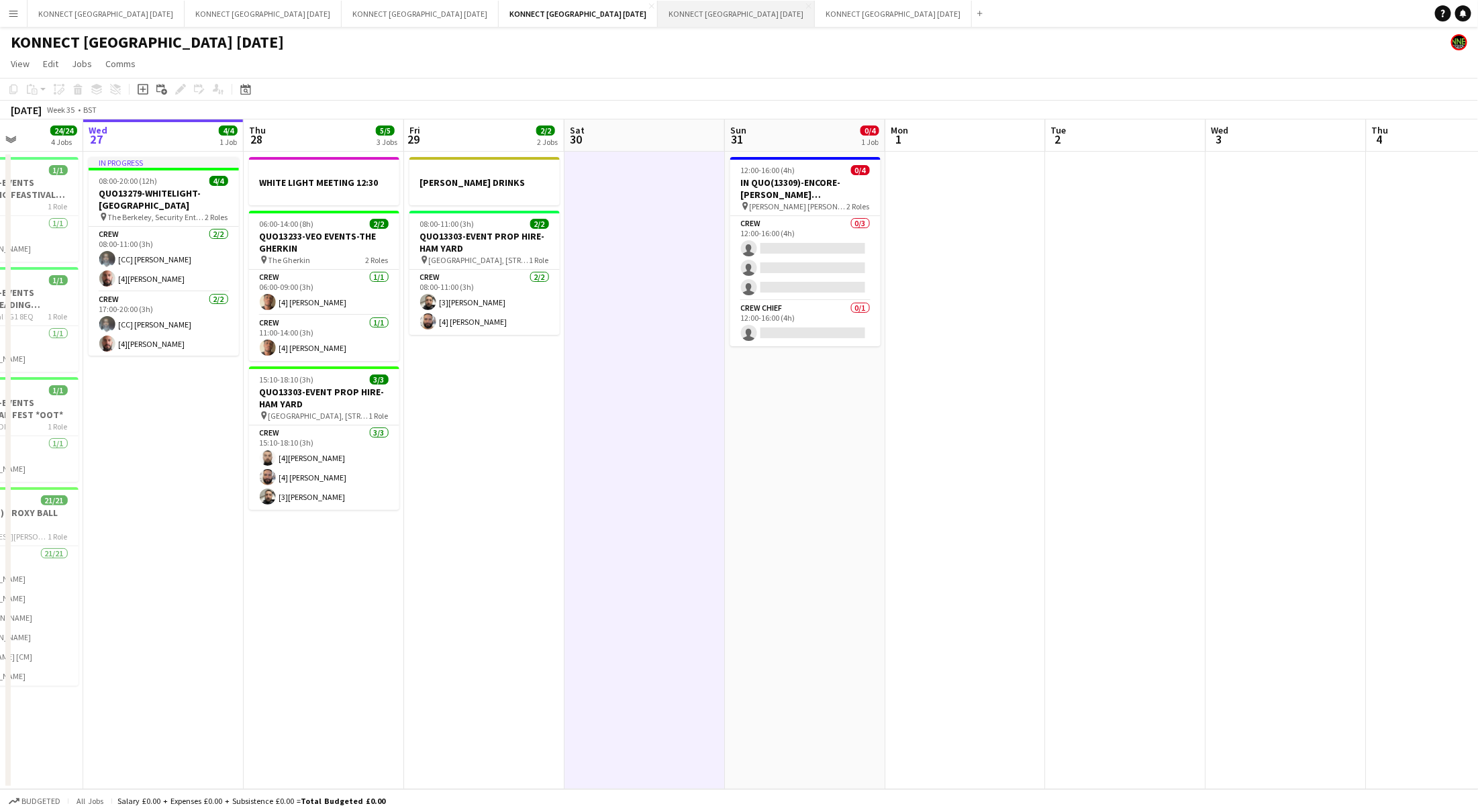
click at [658, 10] on button "KONNECT [GEOGRAPHIC_DATA] [DATE] Close" at bounding box center [736, 14] width 157 height 26
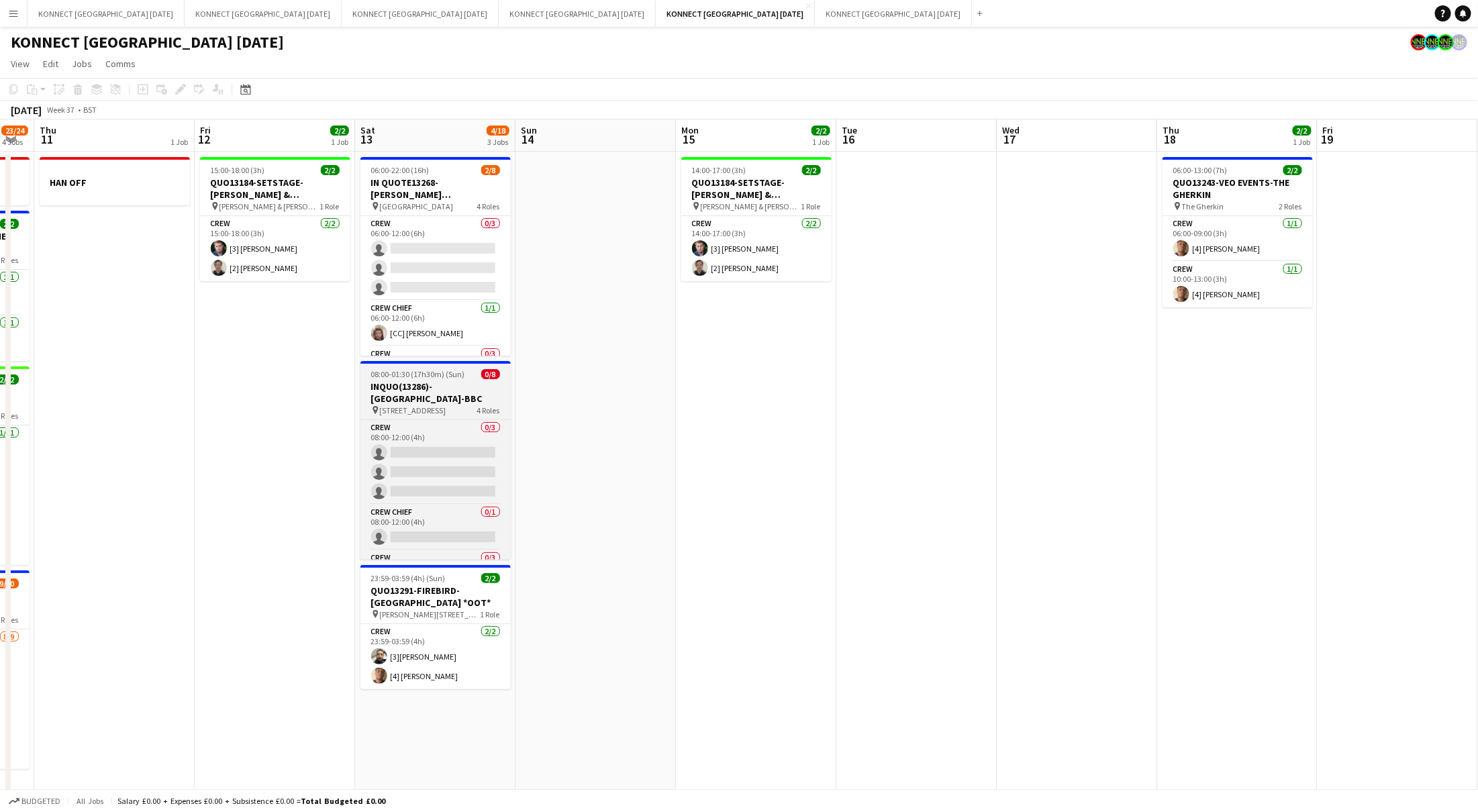
click at [447, 403] on h3 "INQUO(13286)-[GEOGRAPHIC_DATA]-BBC" at bounding box center [435, 392] width 150 height 24
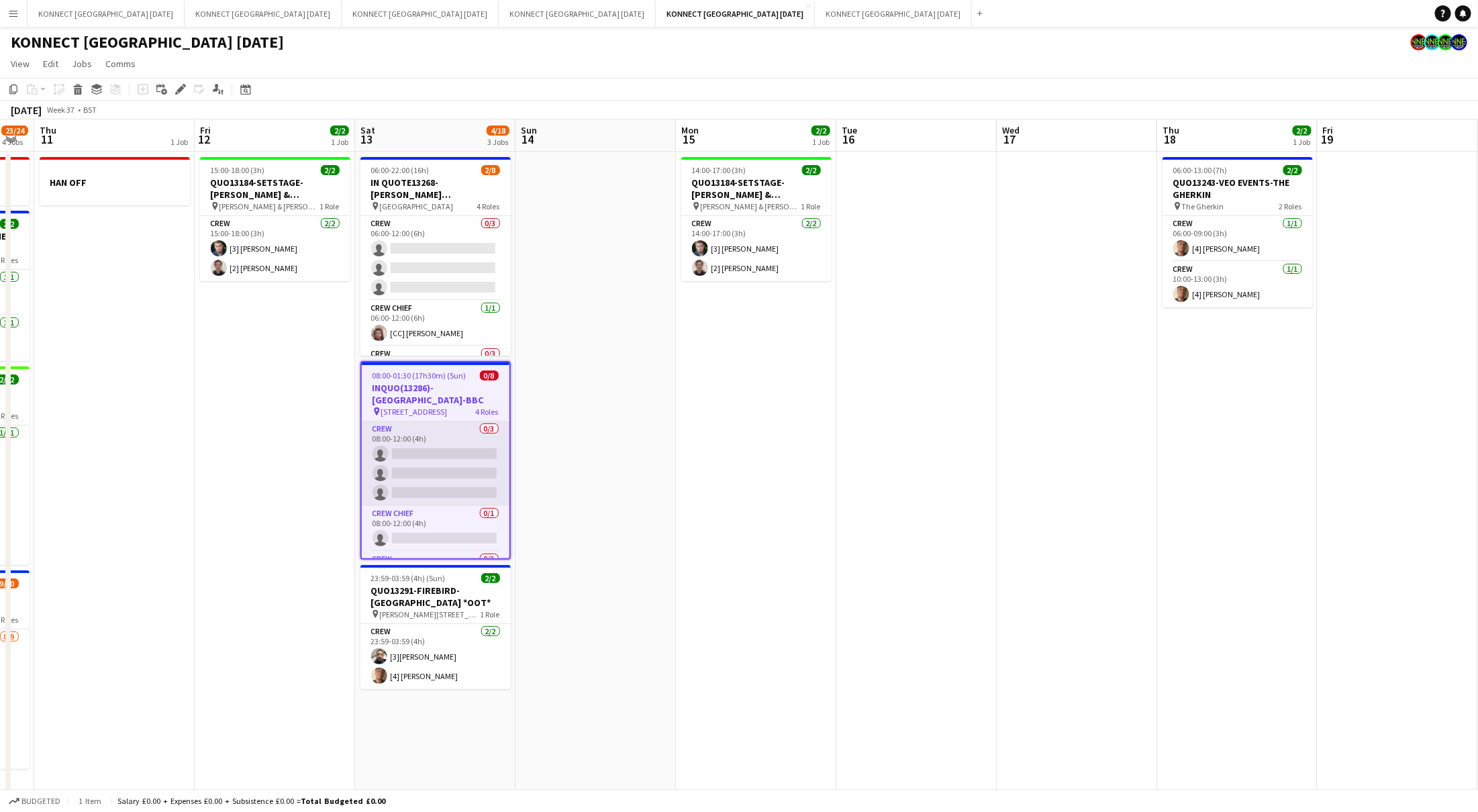
click at [424, 454] on app-card-role "Crew 0/3 08:00-12:00 (4h) single-neutral-actions single-neutral-actions single-…" at bounding box center [436, 463] width 148 height 85
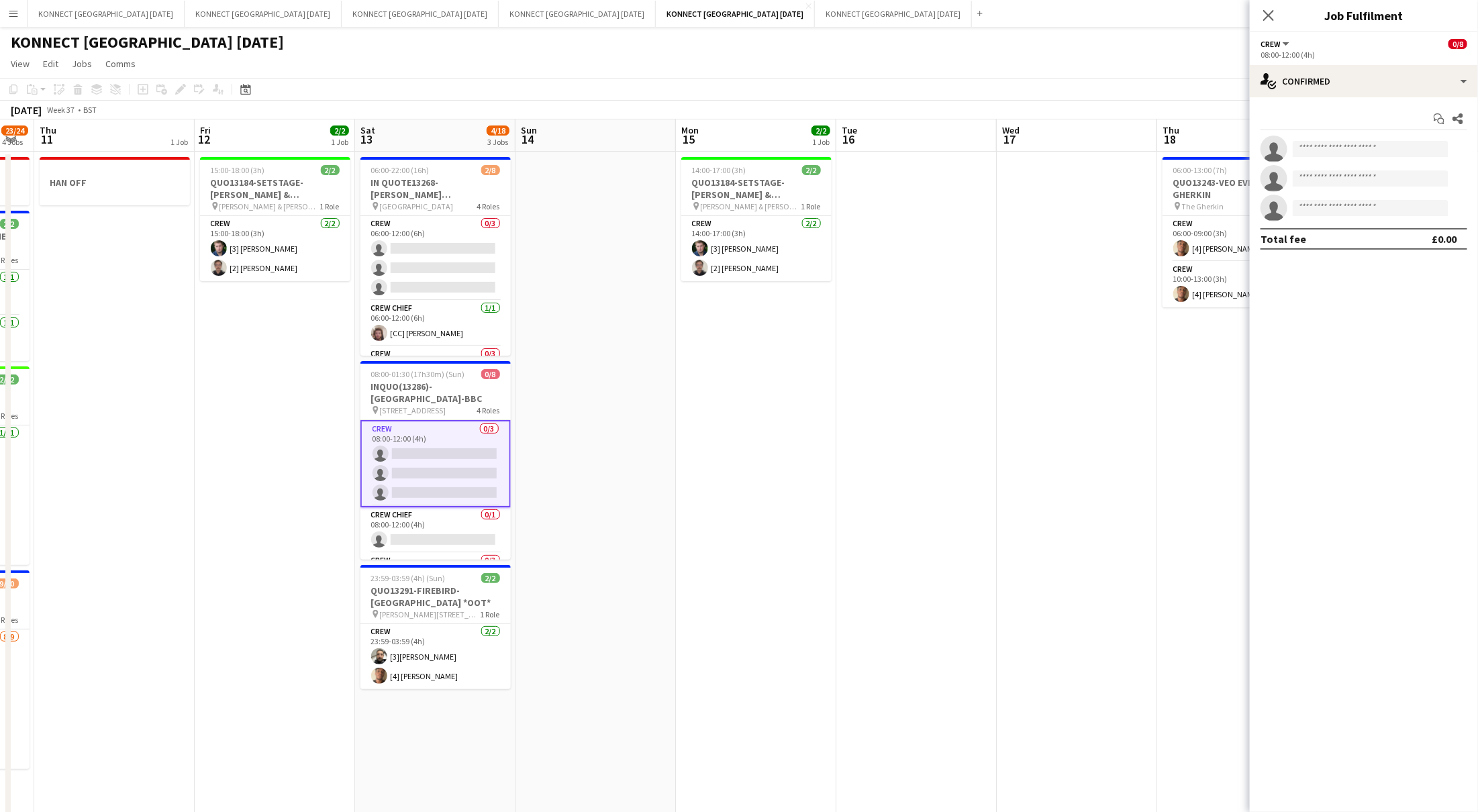
click at [1357, 125] on div "Start chat Share" at bounding box center [1364, 119] width 206 height 22
click at [1332, 148] on input at bounding box center [1371, 149] width 156 height 17
click at [1338, 150] on input "******" at bounding box center [1371, 149] width 156 height 17
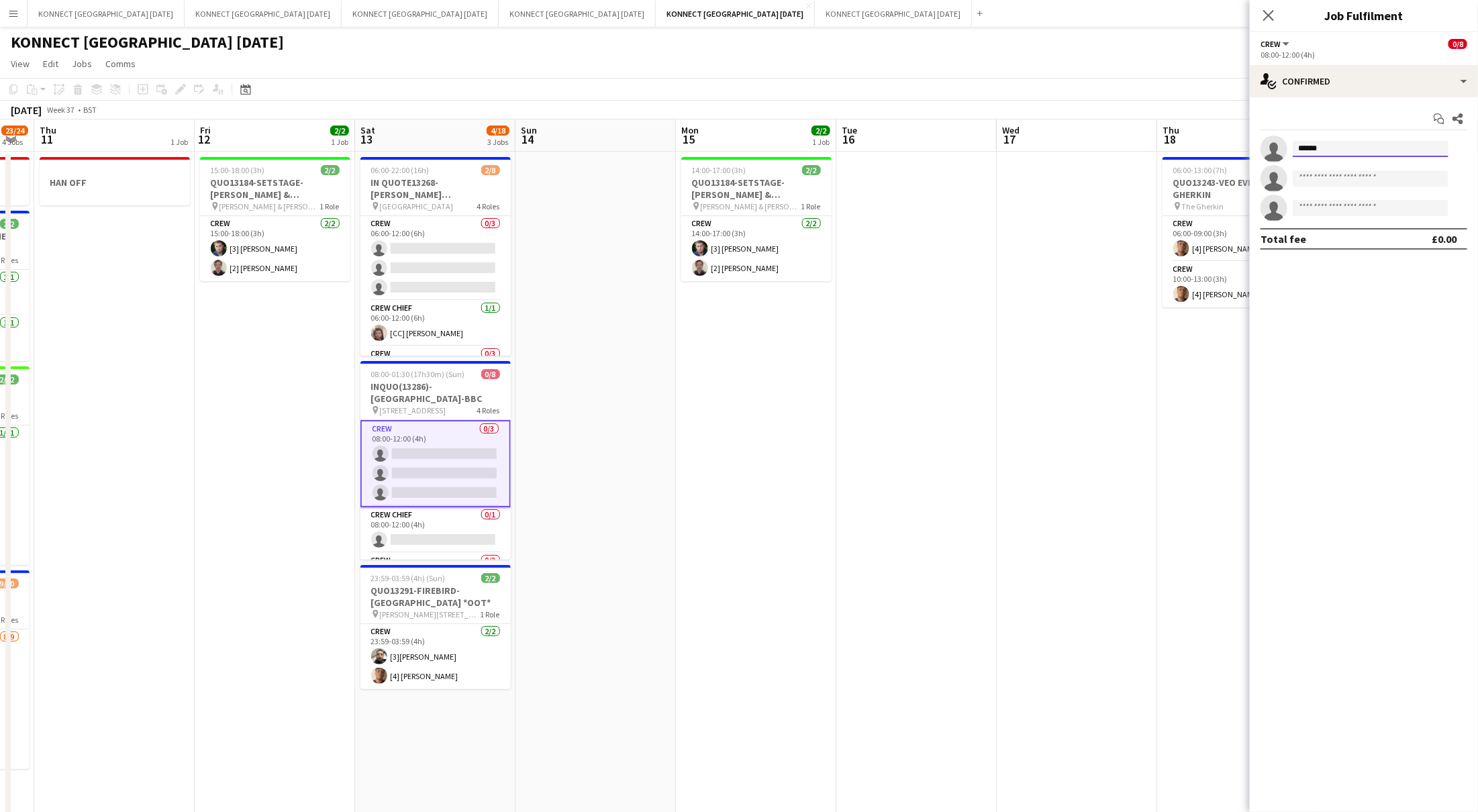
click at [1338, 150] on input "******" at bounding box center [1371, 149] width 156 height 17
type input "*"
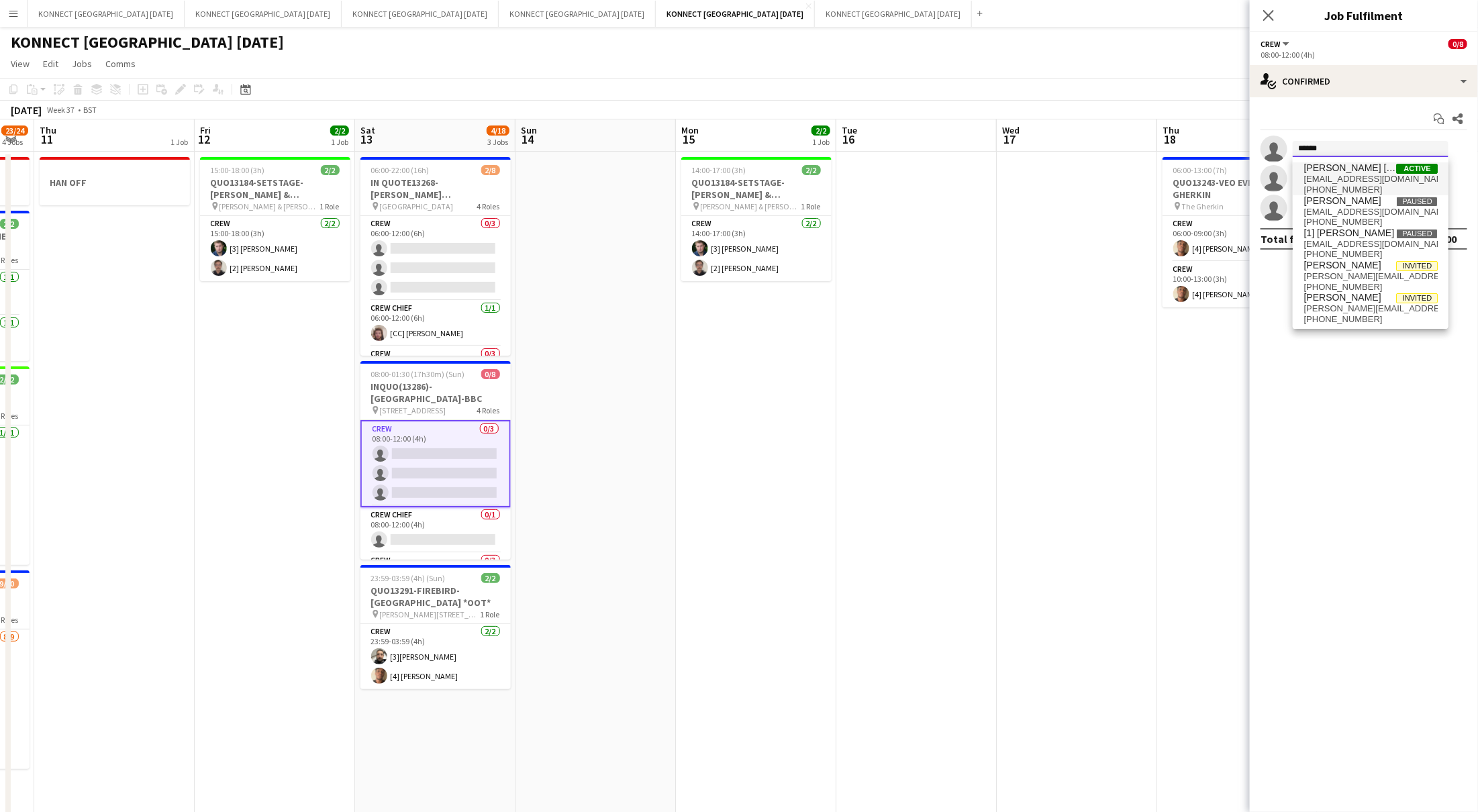
type input "******"
click at [1350, 181] on span "[EMAIL_ADDRESS][DOMAIN_NAME]" at bounding box center [1371, 179] width 134 height 11
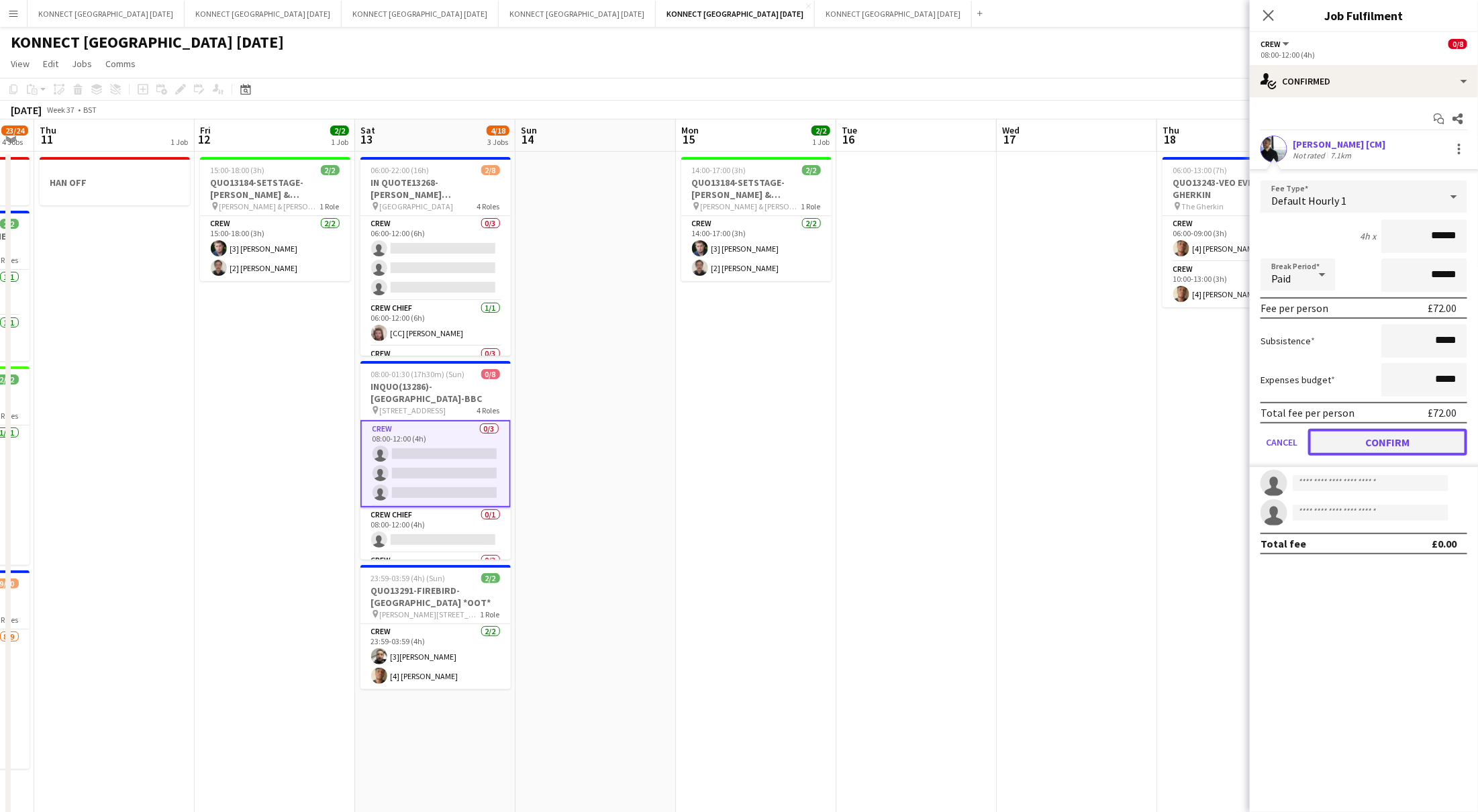
click at [1411, 445] on button "Confirm" at bounding box center [1387, 443] width 159 height 27
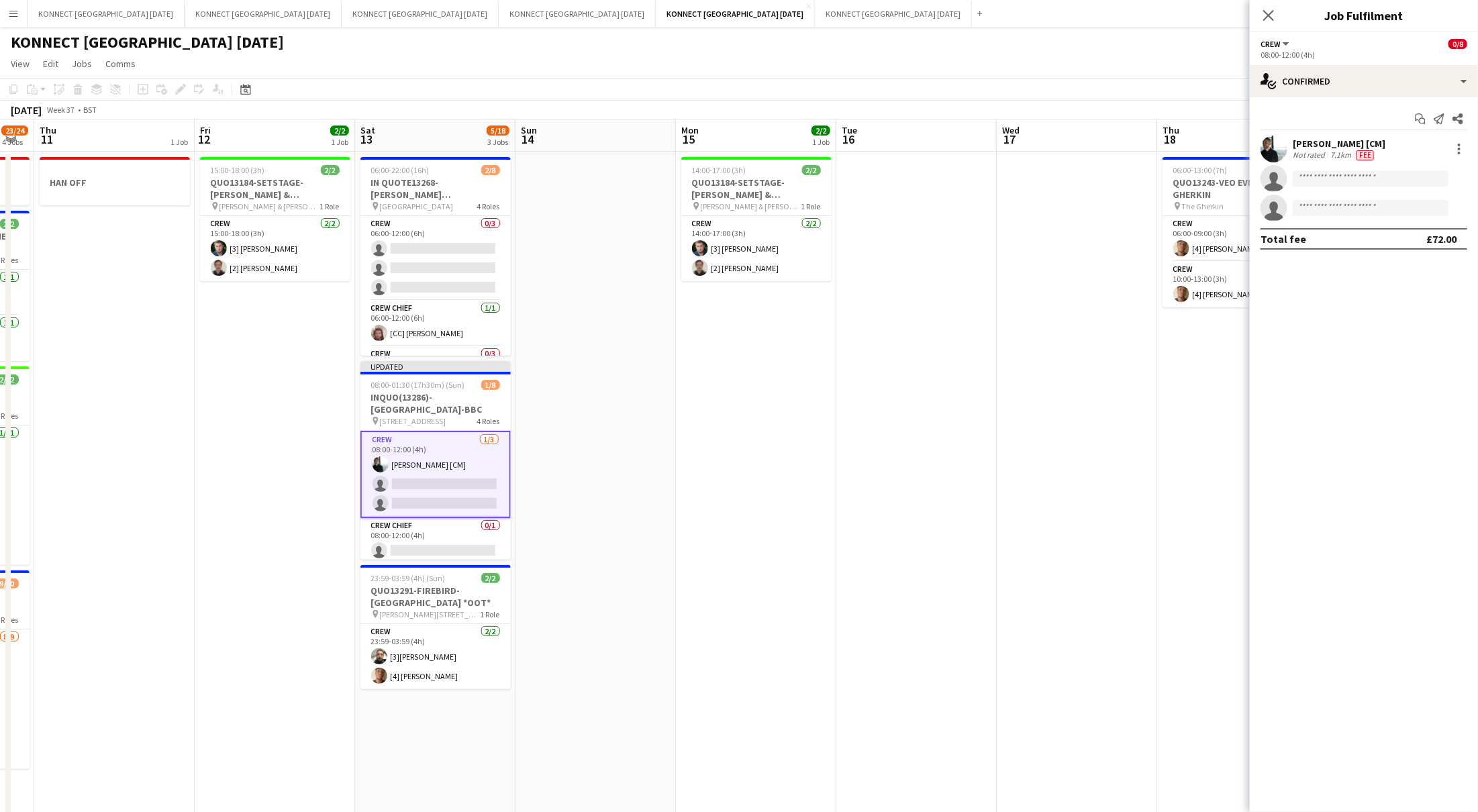
click at [1135, 332] on app-date-cell at bounding box center [1077, 598] width 161 height 892
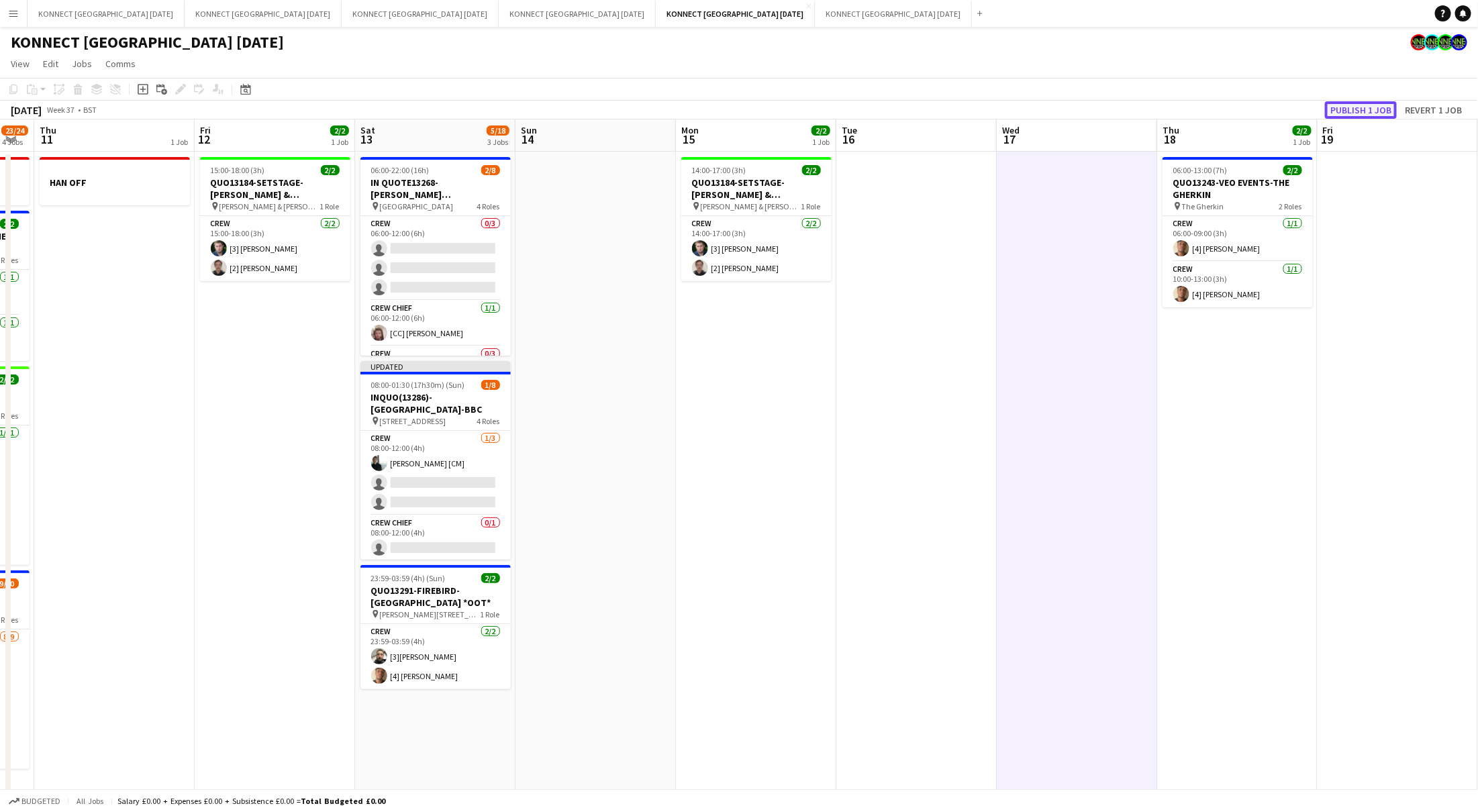
click at [1346, 108] on button "Publish 1 job" at bounding box center [1361, 110] width 72 height 18
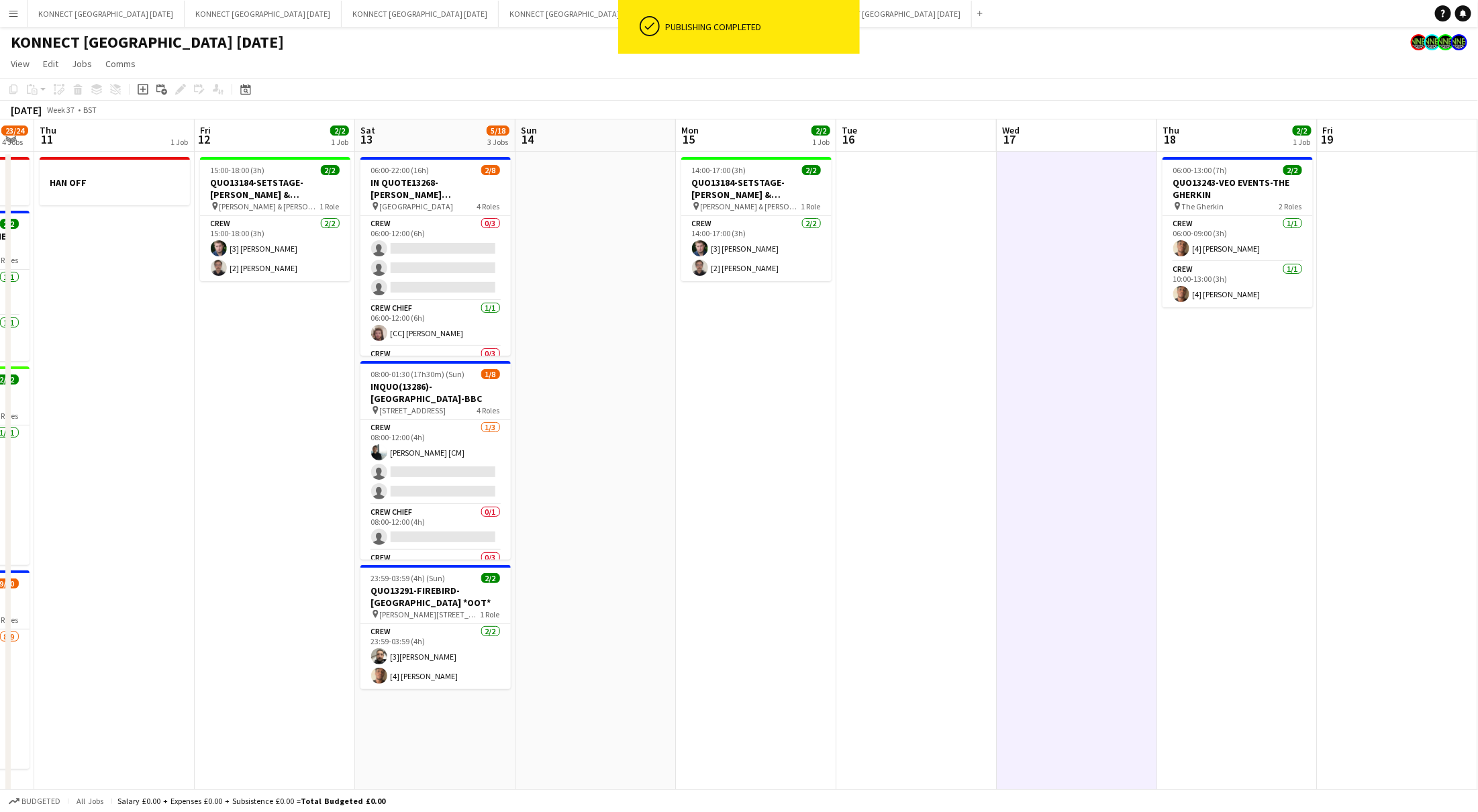
click at [1040, 371] on app-date-cell at bounding box center [1077, 598] width 161 height 892
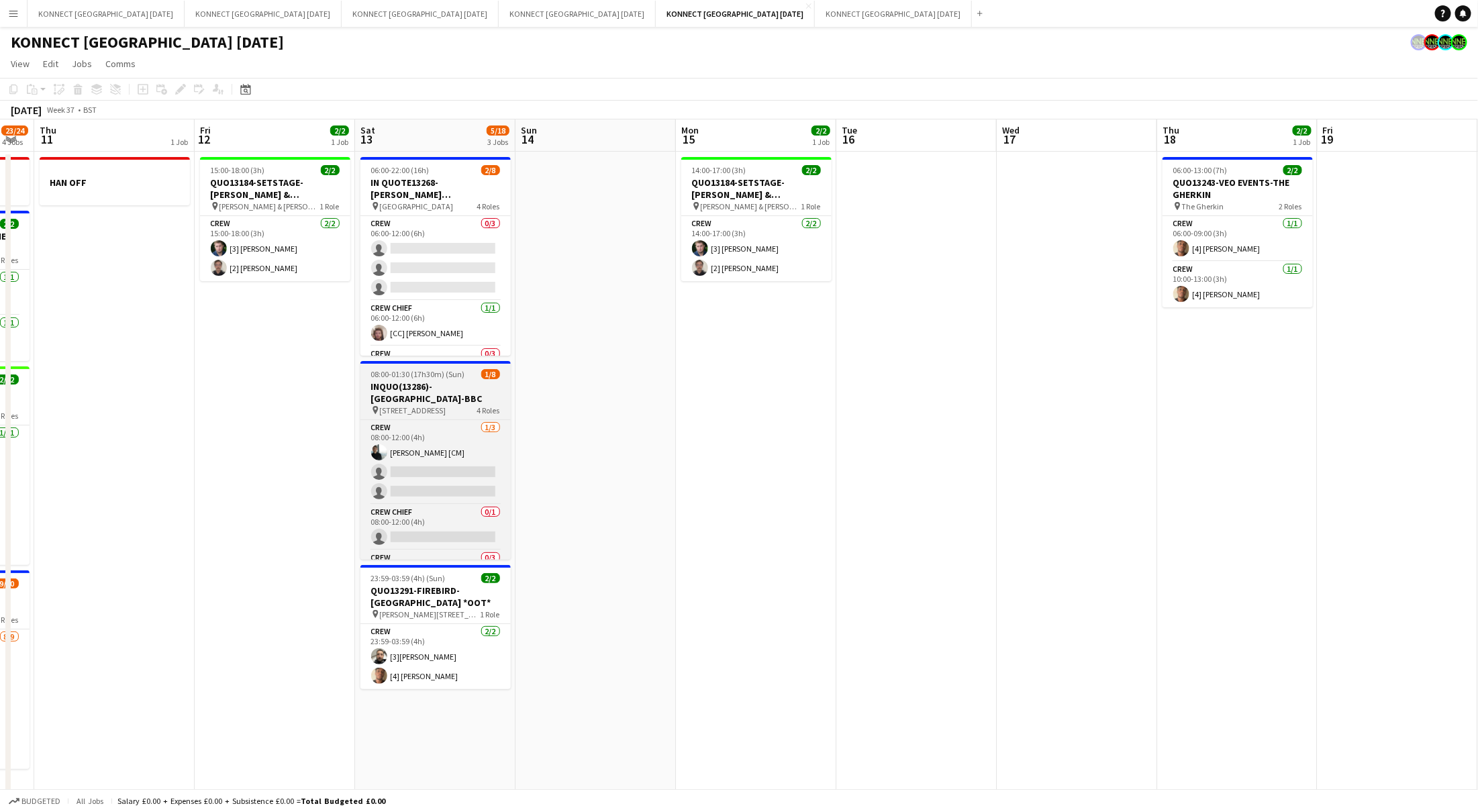
click at [458, 382] on h3 "INQUO(13286)-[GEOGRAPHIC_DATA]-BBC" at bounding box center [435, 392] width 150 height 24
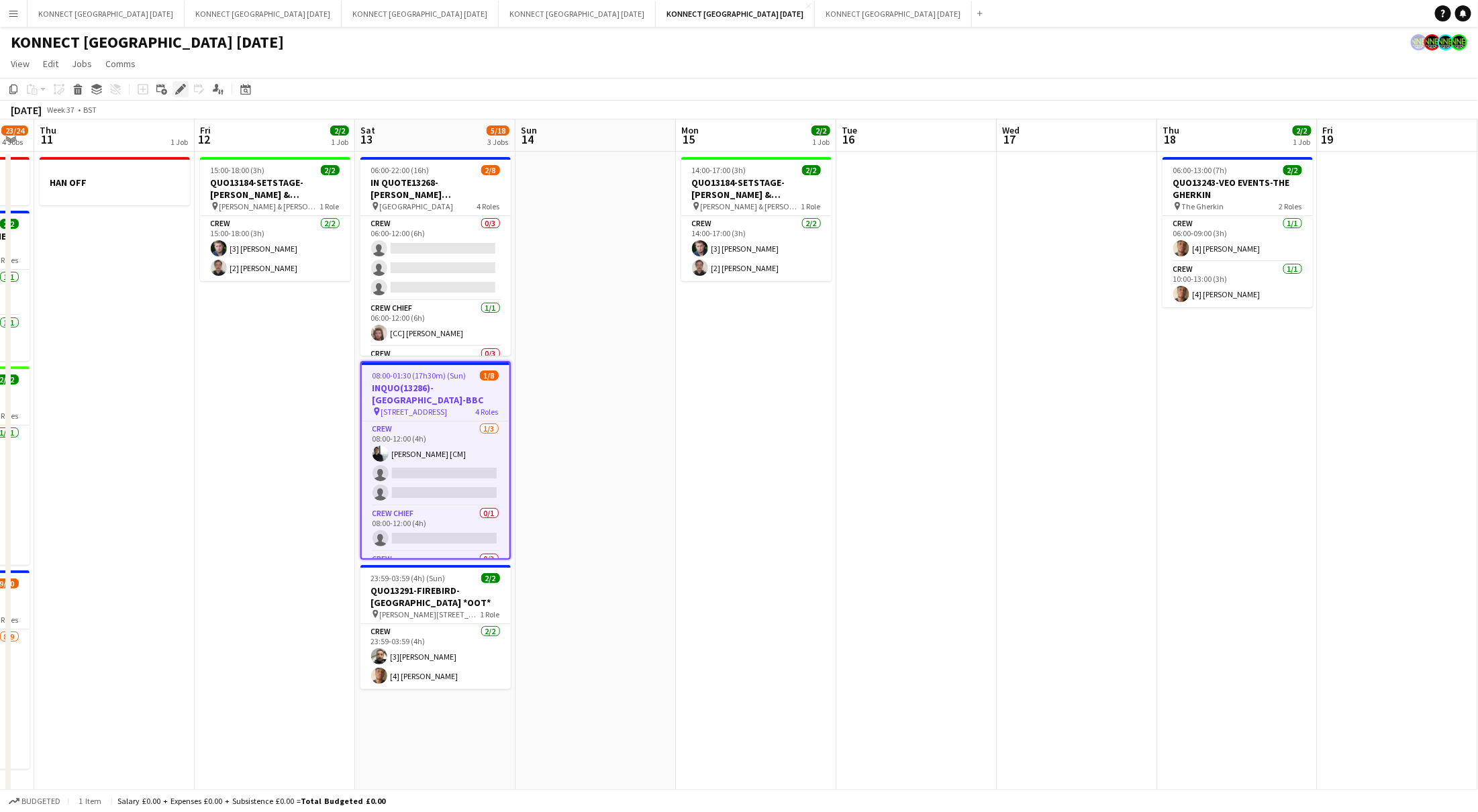
click at [180, 84] on icon "Edit" at bounding box center [180, 89] width 11 height 11
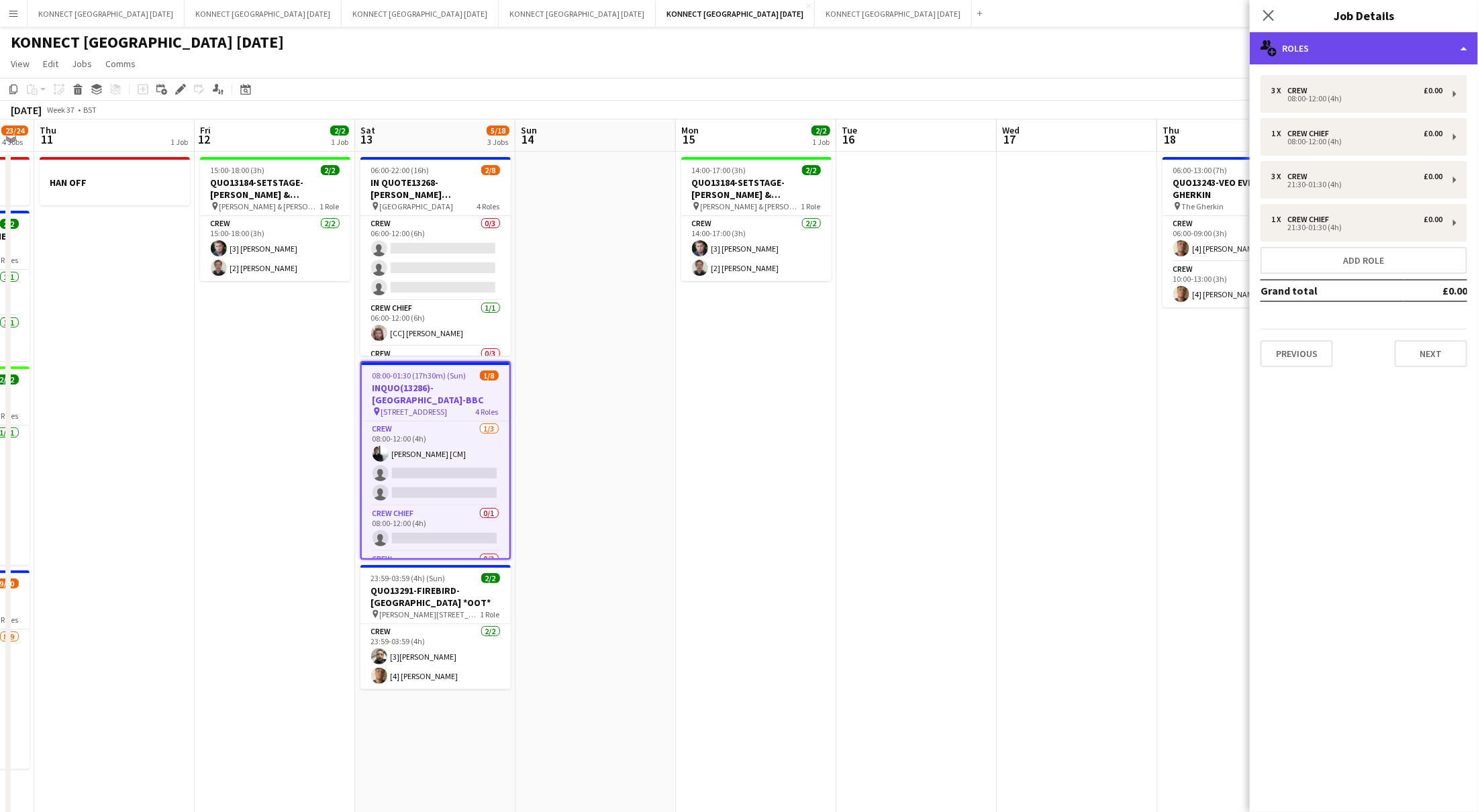
click at [1338, 51] on div "multiple-users-add Roles" at bounding box center [1364, 48] width 228 height 32
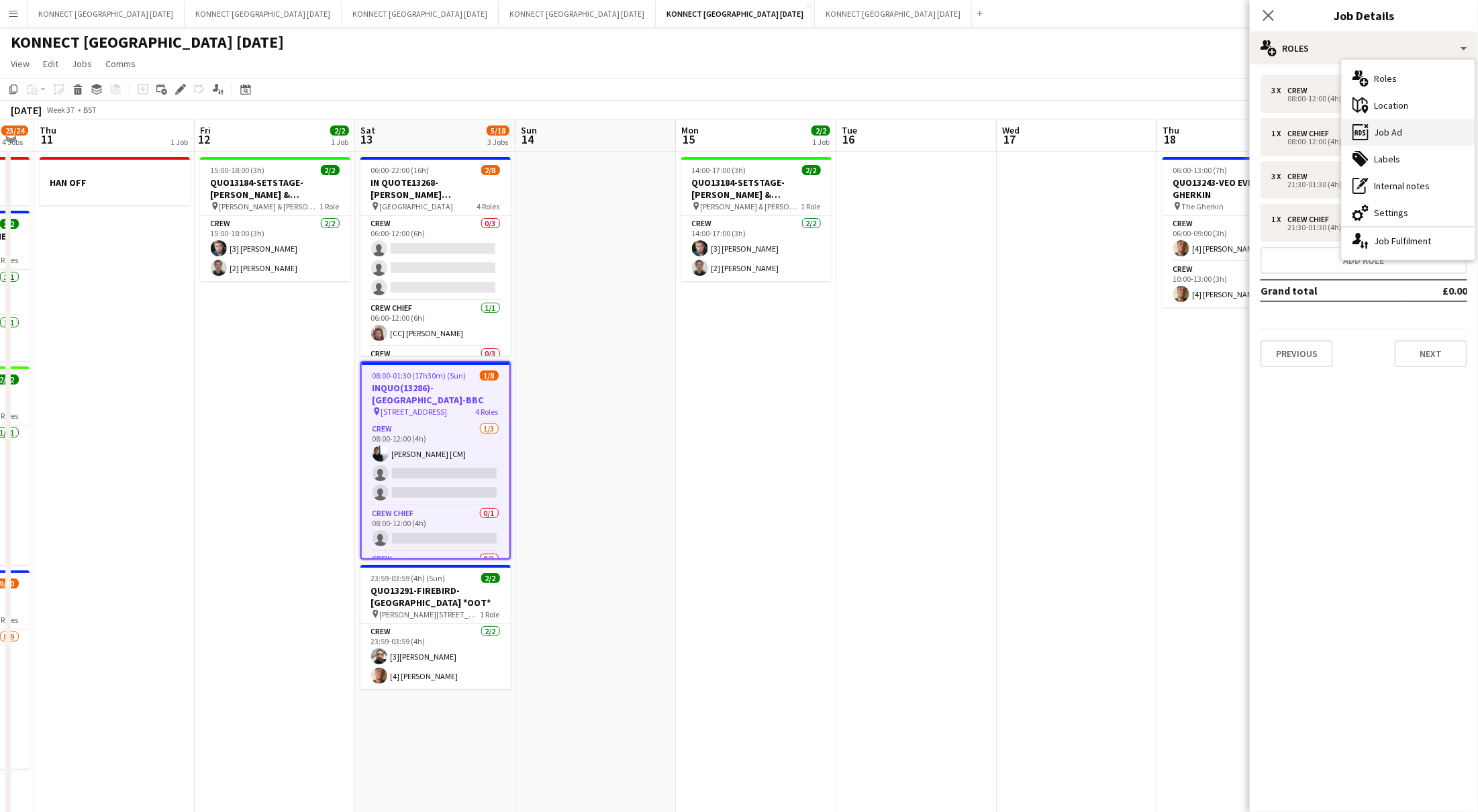
click at [1406, 125] on div "ads-window Job Ad" at bounding box center [1408, 132] width 132 height 27
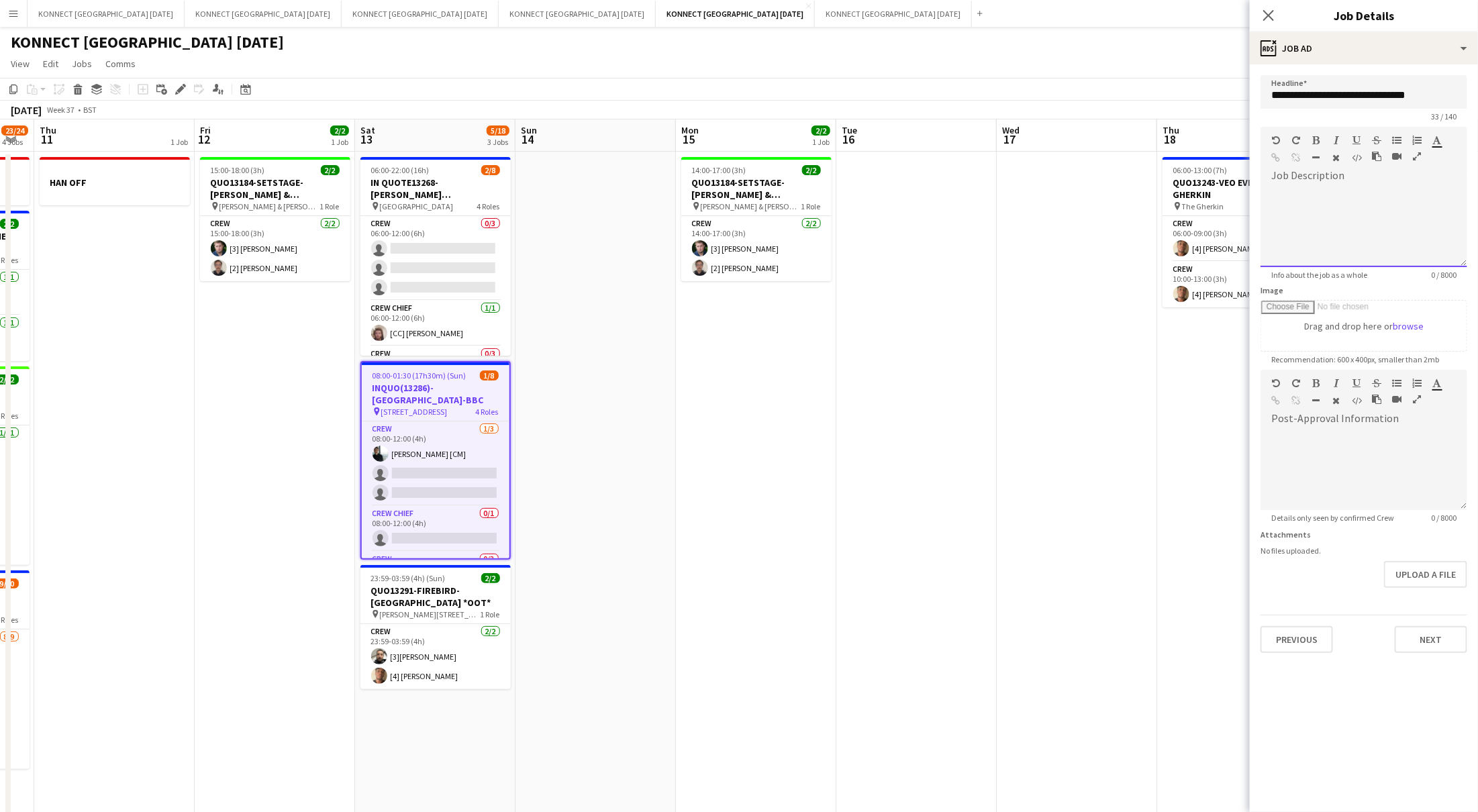
click at [1306, 204] on div at bounding box center [1364, 227] width 206 height 81
click at [1431, 646] on button "Next" at bounding box center [1431, 640] width 72 height 27
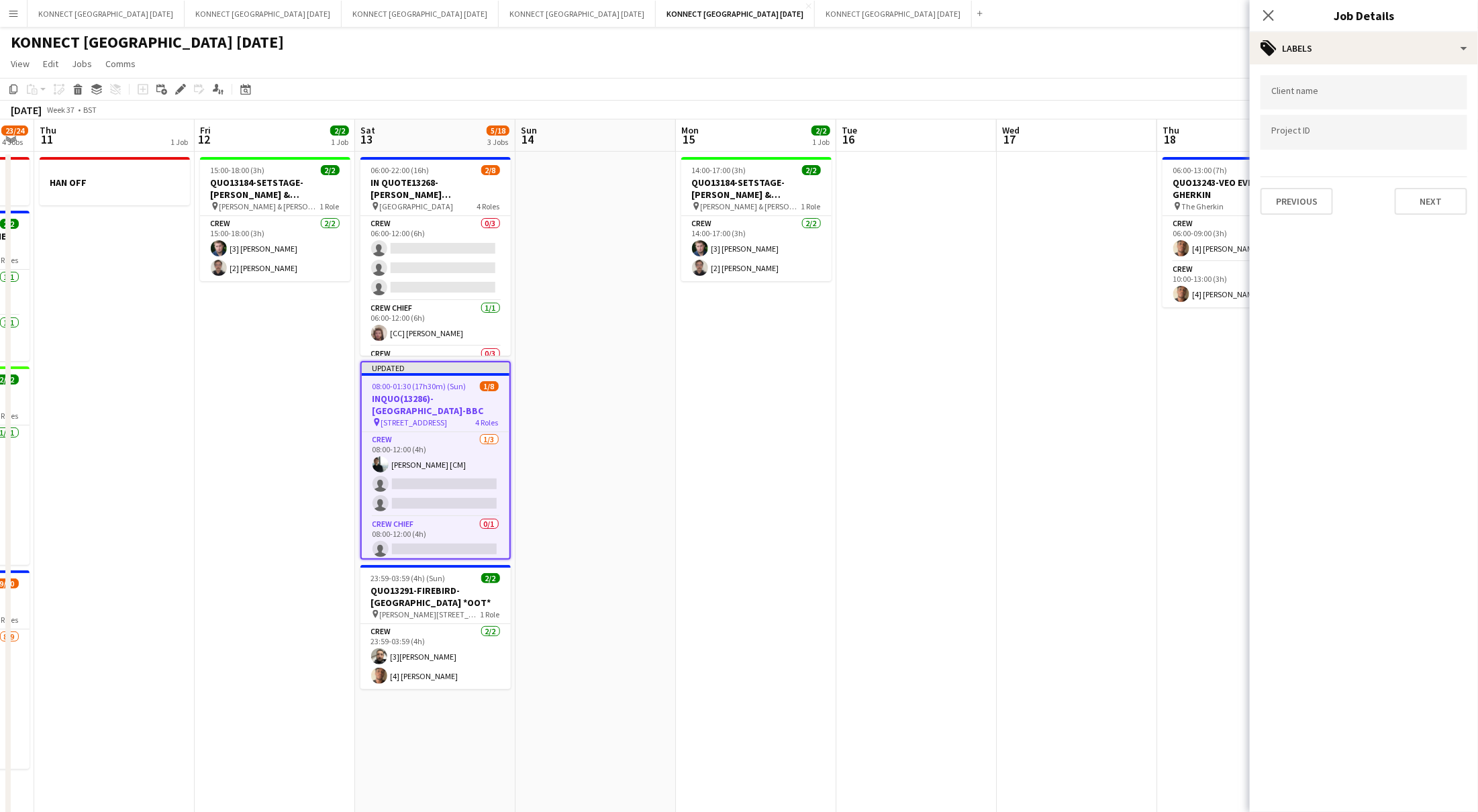
click at [1098, 463] on app-date-cell at bounding box center [1077, 598] width 161 height 892
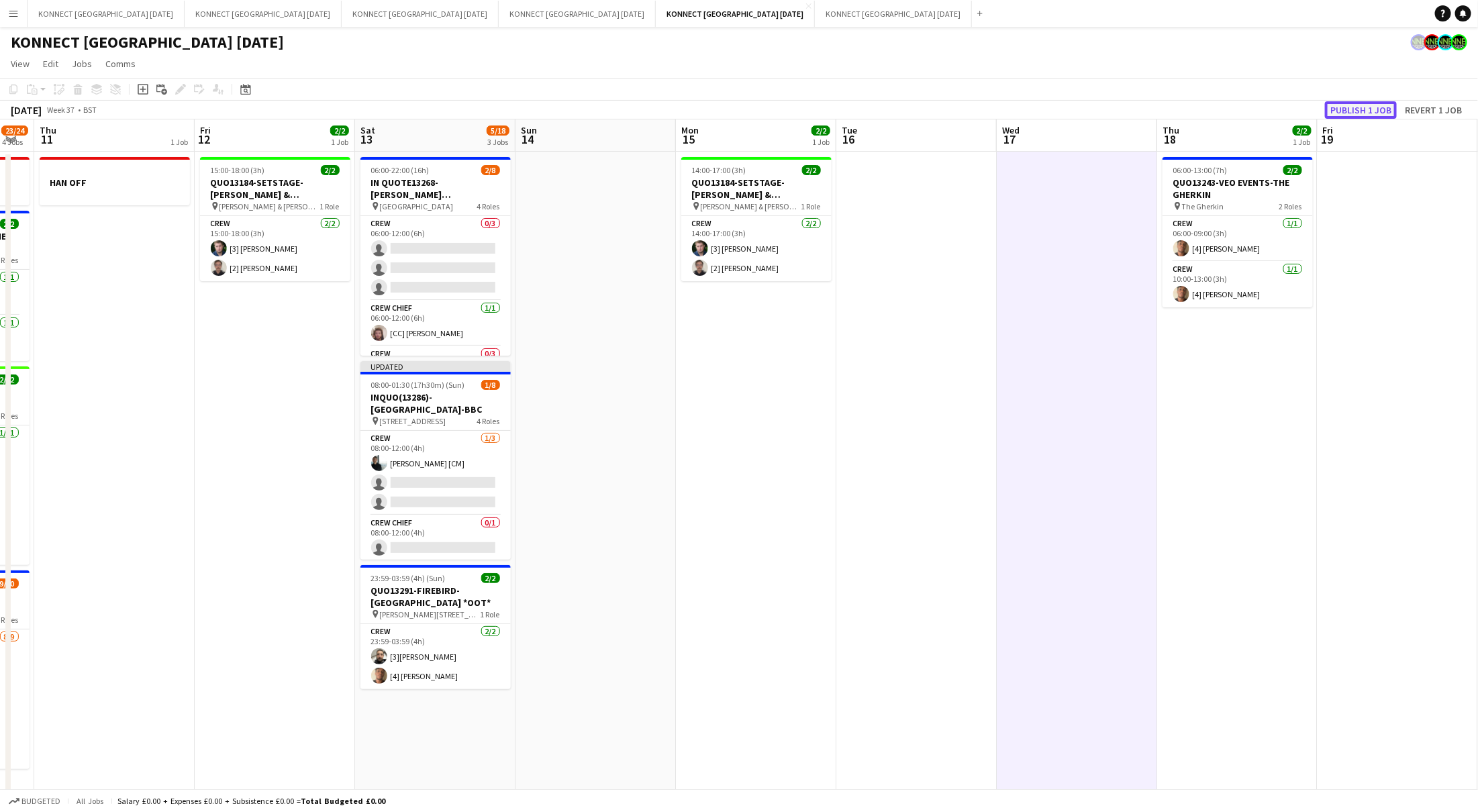
click at [1354, 109] on button "Publish 1 job" at bounding box center [1361, 110] width 72 height 18
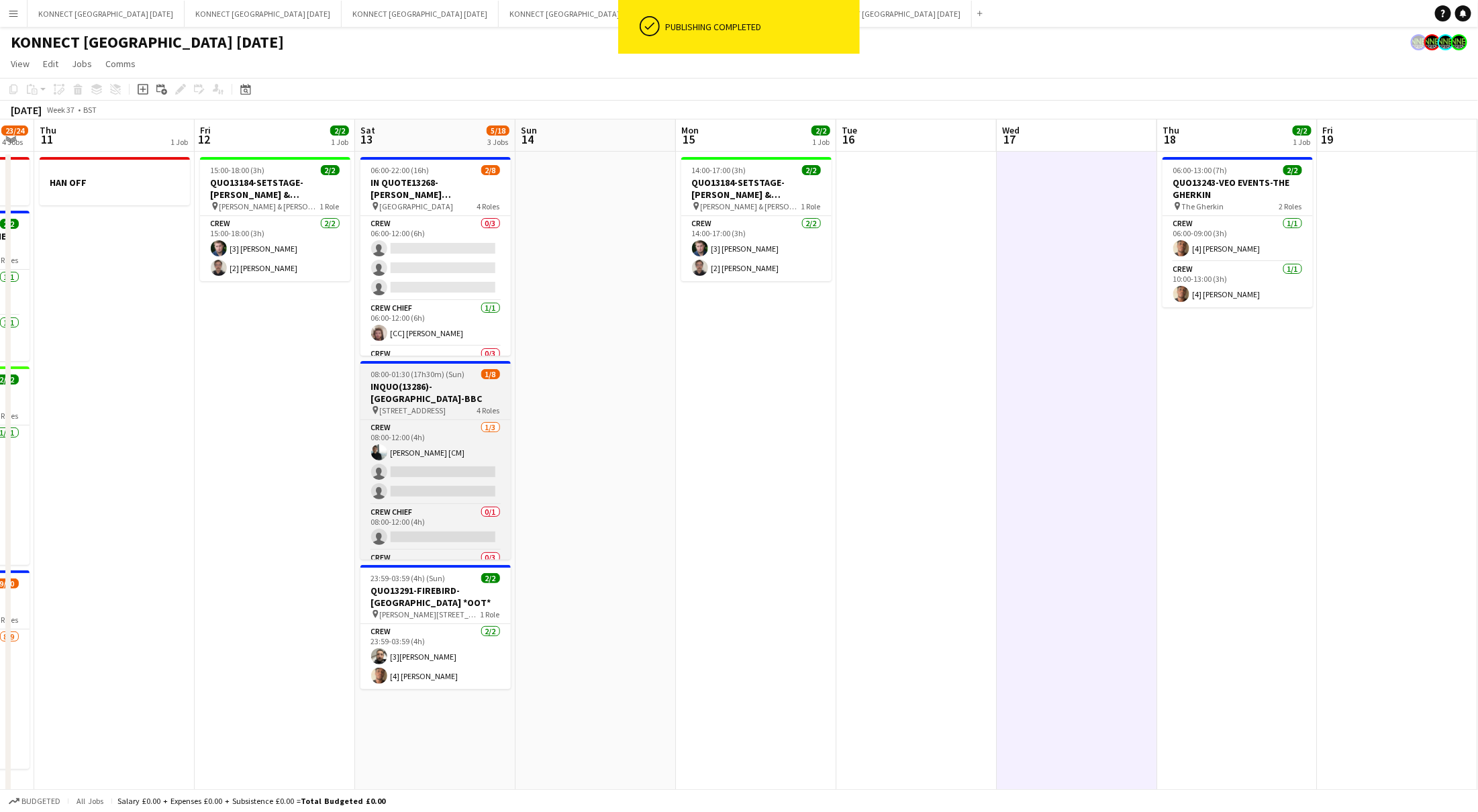
click at [409, 383] on h3 "INQUO(13286)-[GEOGRAPHIC_DATA]-BBC" at bounding box center [435, 392] width 150 height 24
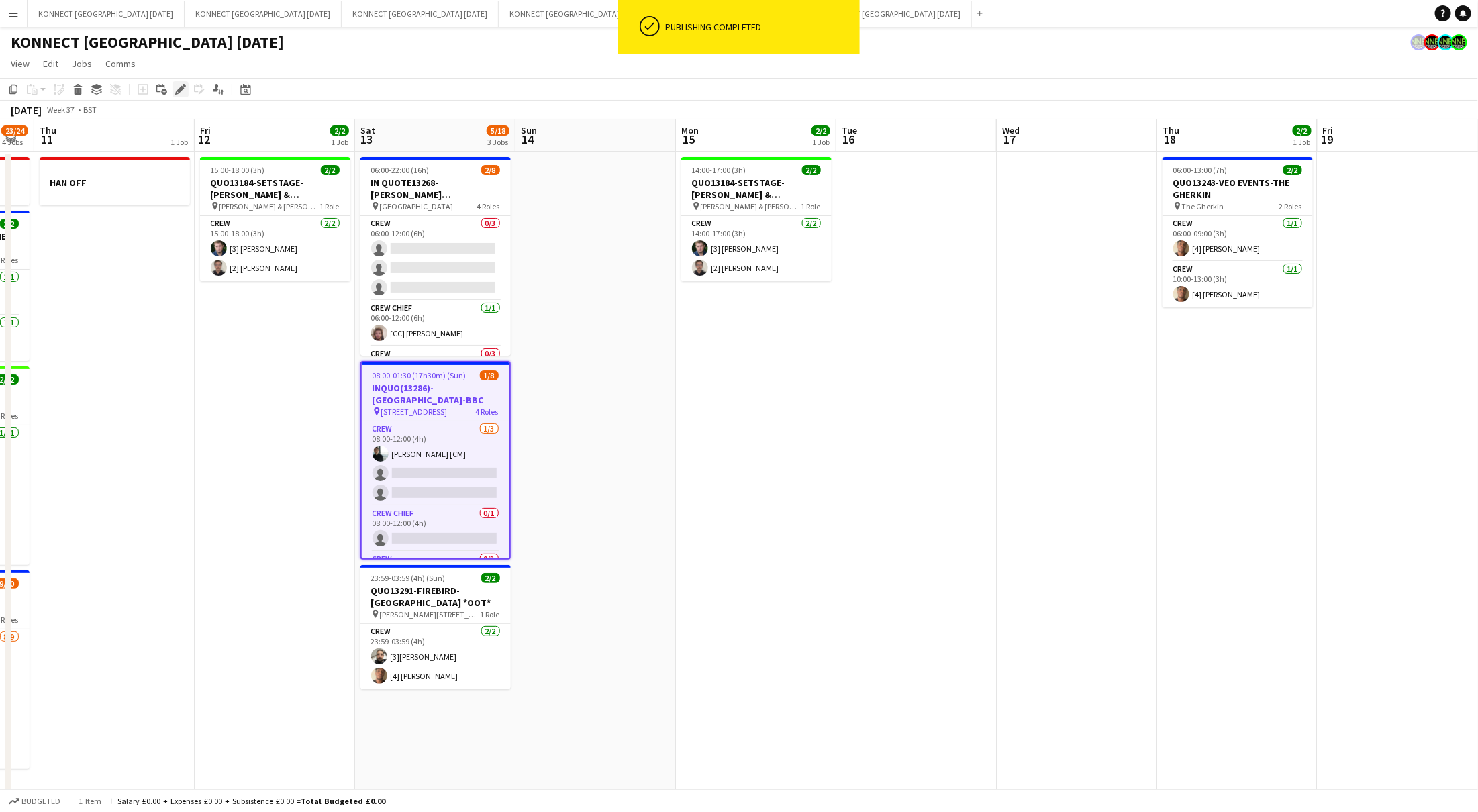
click at [183, 86] on icon at bounding box center [184, 85] width 3 height 3
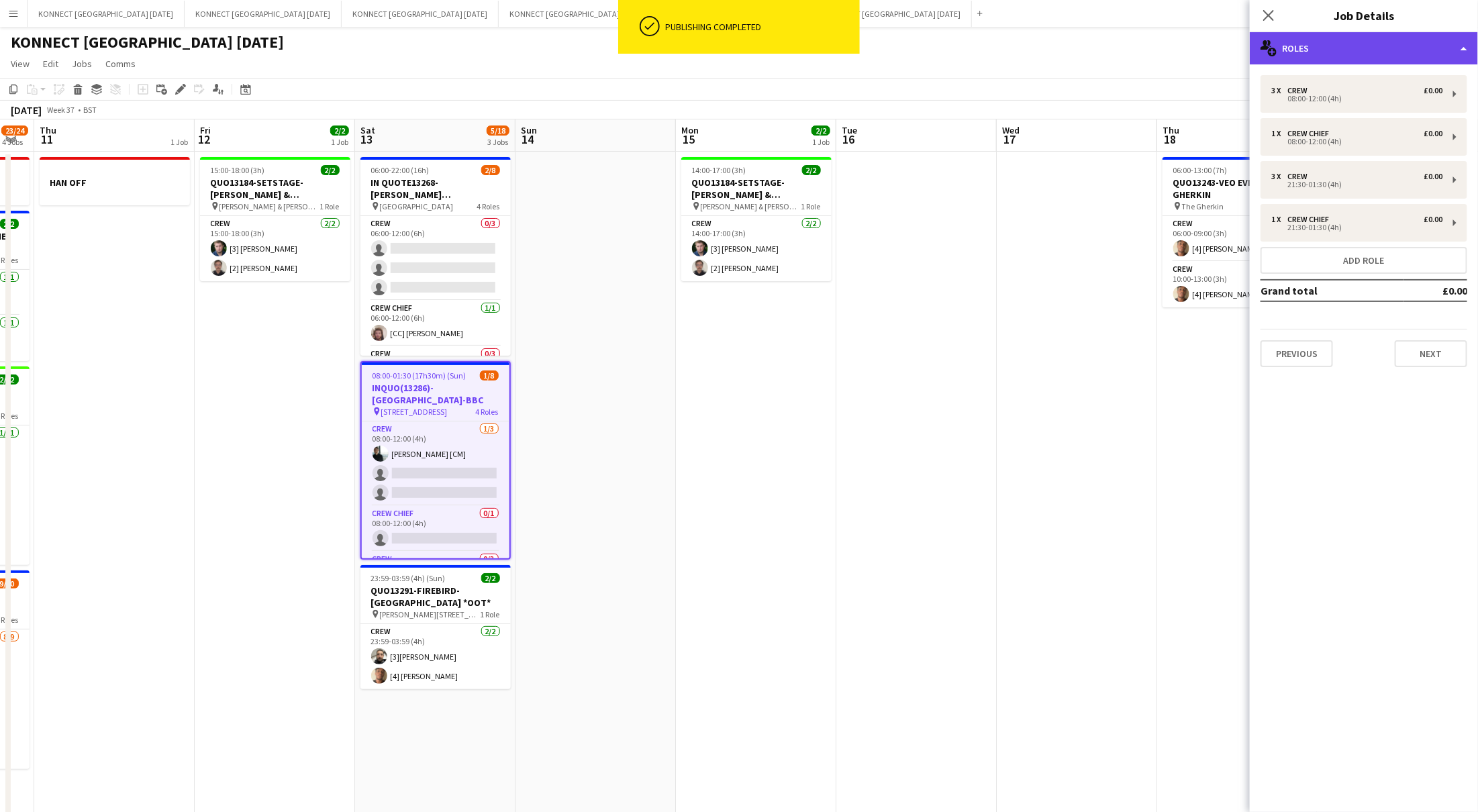
click at [1305, 49] on div "multiple-users-add Roles" at bounding box center [1364, 48] width 228 height 32
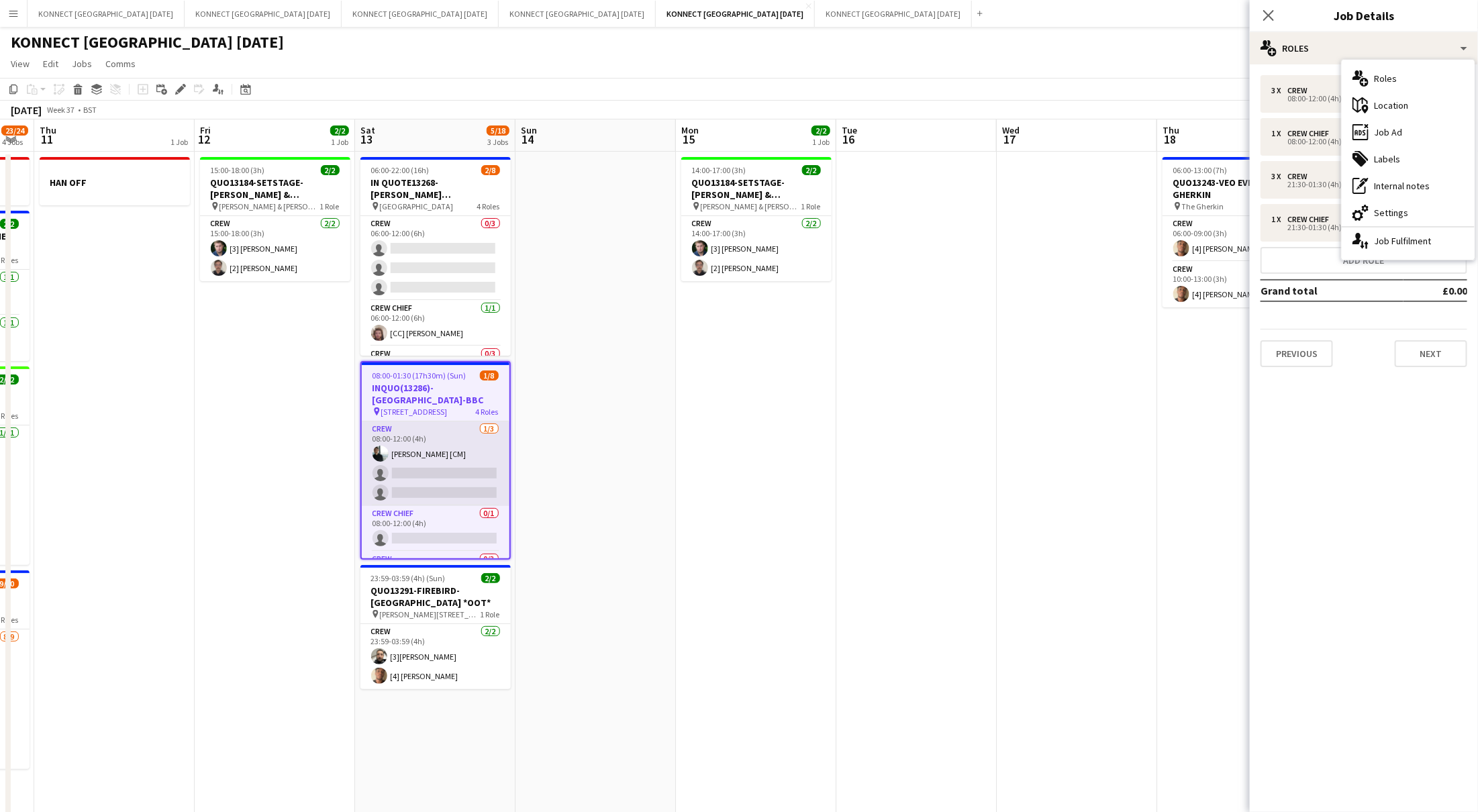
click at [420, 471] on app-card-role "Crew [DATE] 08:00-12:00 (4h) [PERSON_NAME] [CM] single-neutral-actions single-n…" at bounding box center [436, 463] width 148 height 85
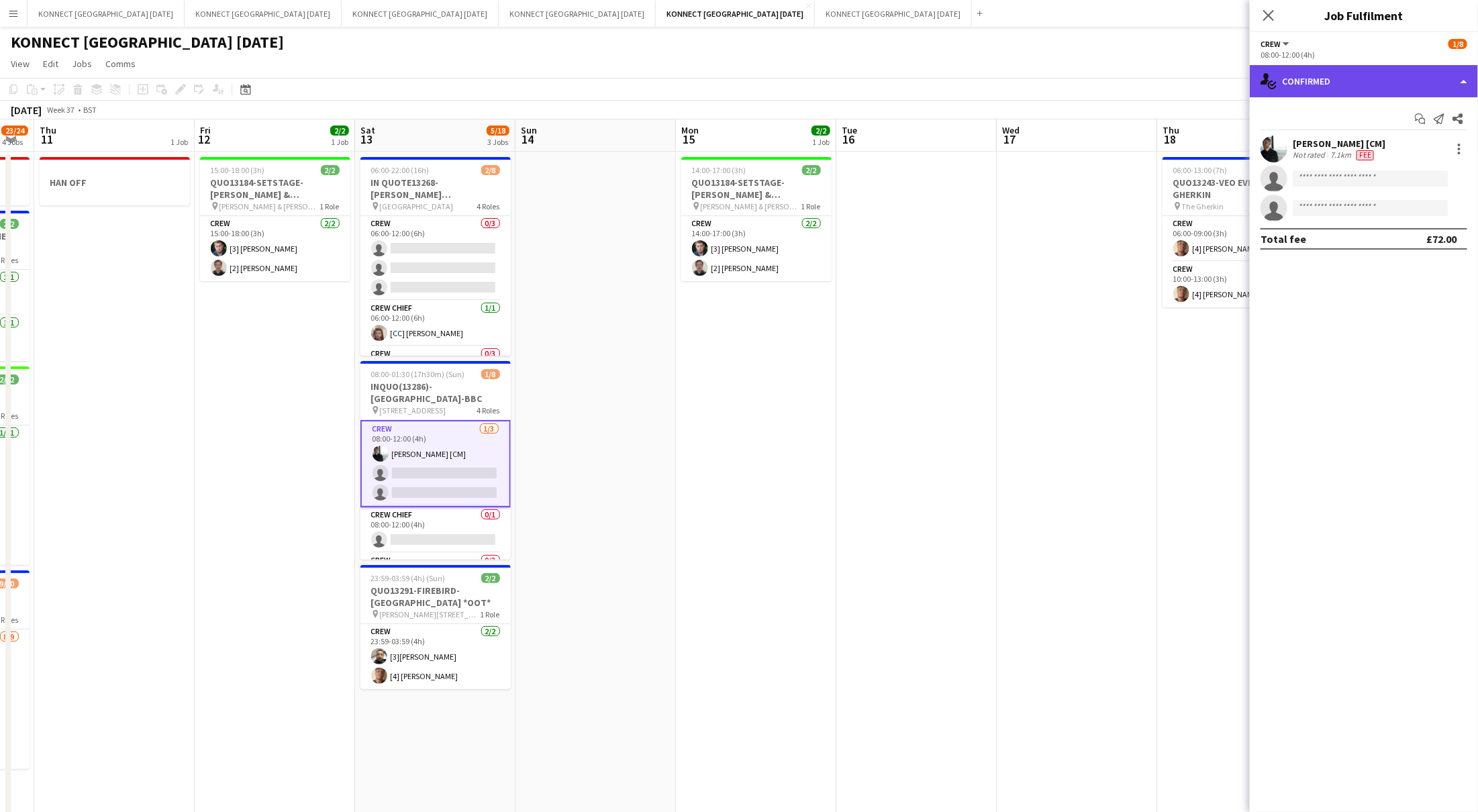
click at [1406, 67] on div "single-neutral-actions-check-2 Confirmed" at bounding box center [1364, 81] width 228 height 32
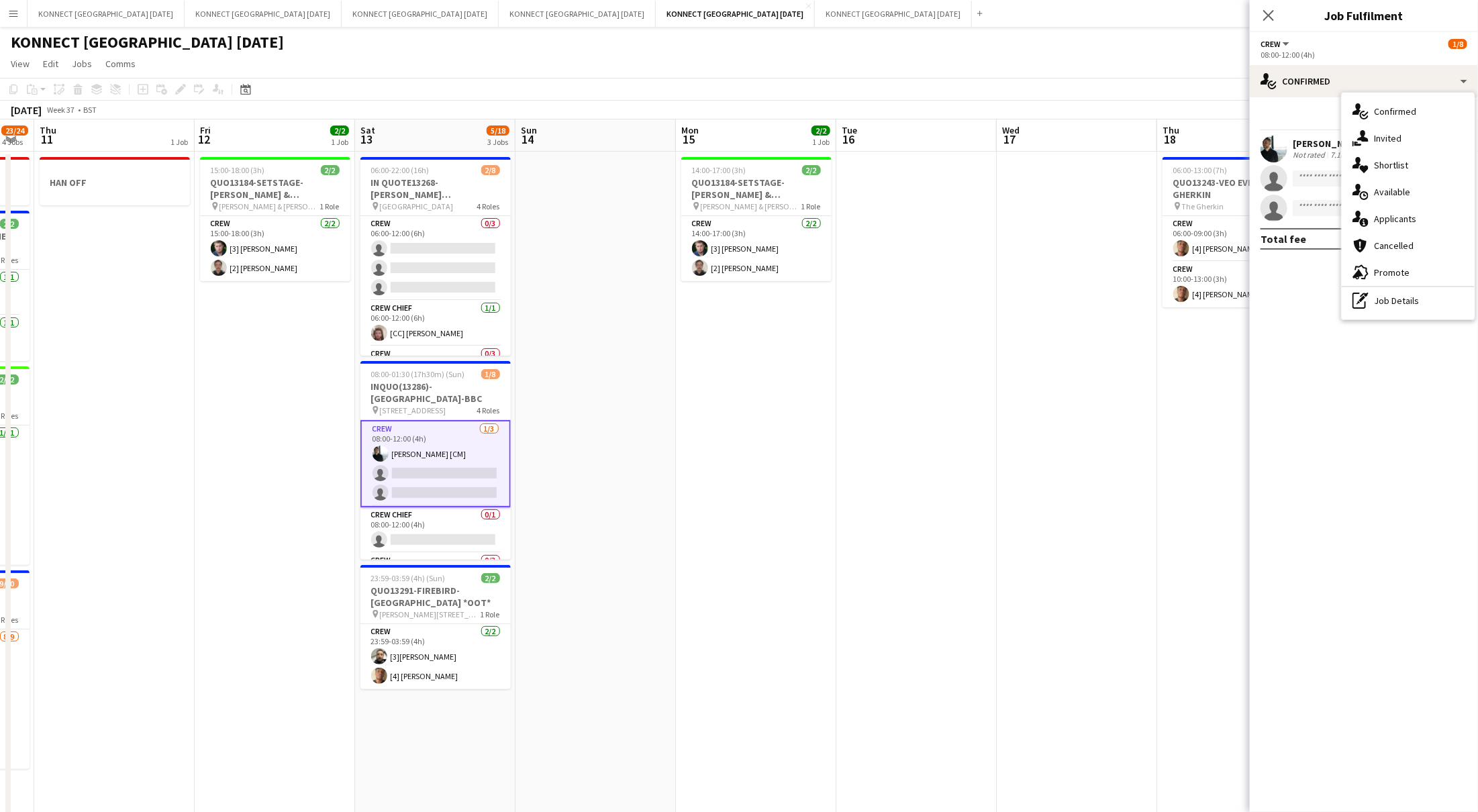
click at [1272, 306] on mat-expansion-panel "check Confirmed Start chat Send notification Share [PERSON_NAME] [CM] Not rated…" at bounding box center [1364, 455] width 228 height 715
click at [1418, 116] on icon "Start chat" at bounding box center [1420, 119] width 11 height 11
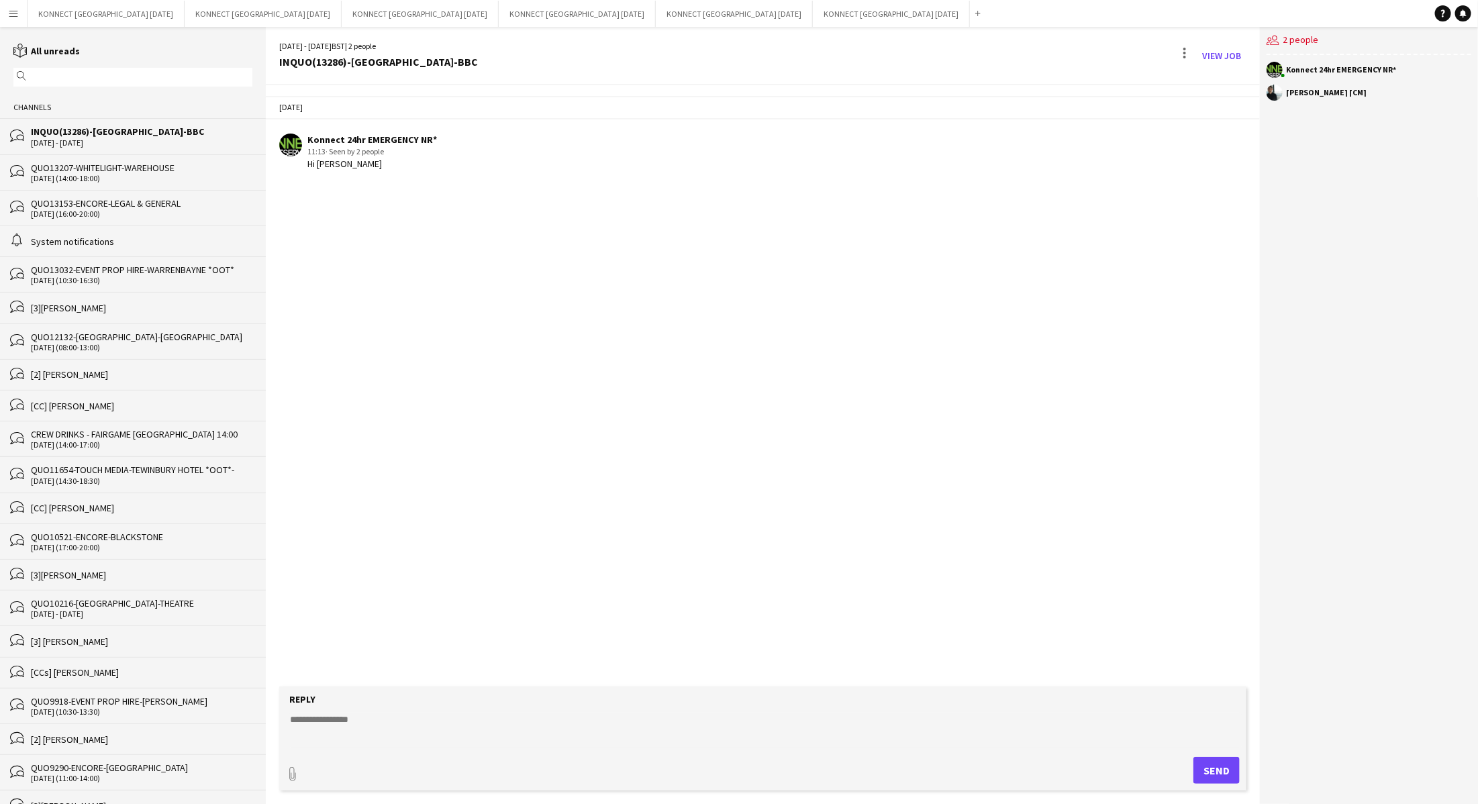
click at [396, 210] on div "[DATE] Konnect 24hr EMERGENCY NR* 11:13 · Seen by 2 people Hi [PERSON_NAME]" at bounding box center [762, 387] width 994 height 602
click at [1440, 262] on div "users2 2 people Konnect 24hr EMERGENCY NR* [PERSON_NAME] [CM]" at bounding box center [1369, 416] width 218 height 777
click at [1342, 171] on div "users2 2 people Konnect 24hr EMERGENCY NR* [PERSON_NAME] [CM]" at bounding box center [1369, 416] width 218 height 777
click at [337, 720] on textarea at bounding box center [765, 730] width 954 height 35
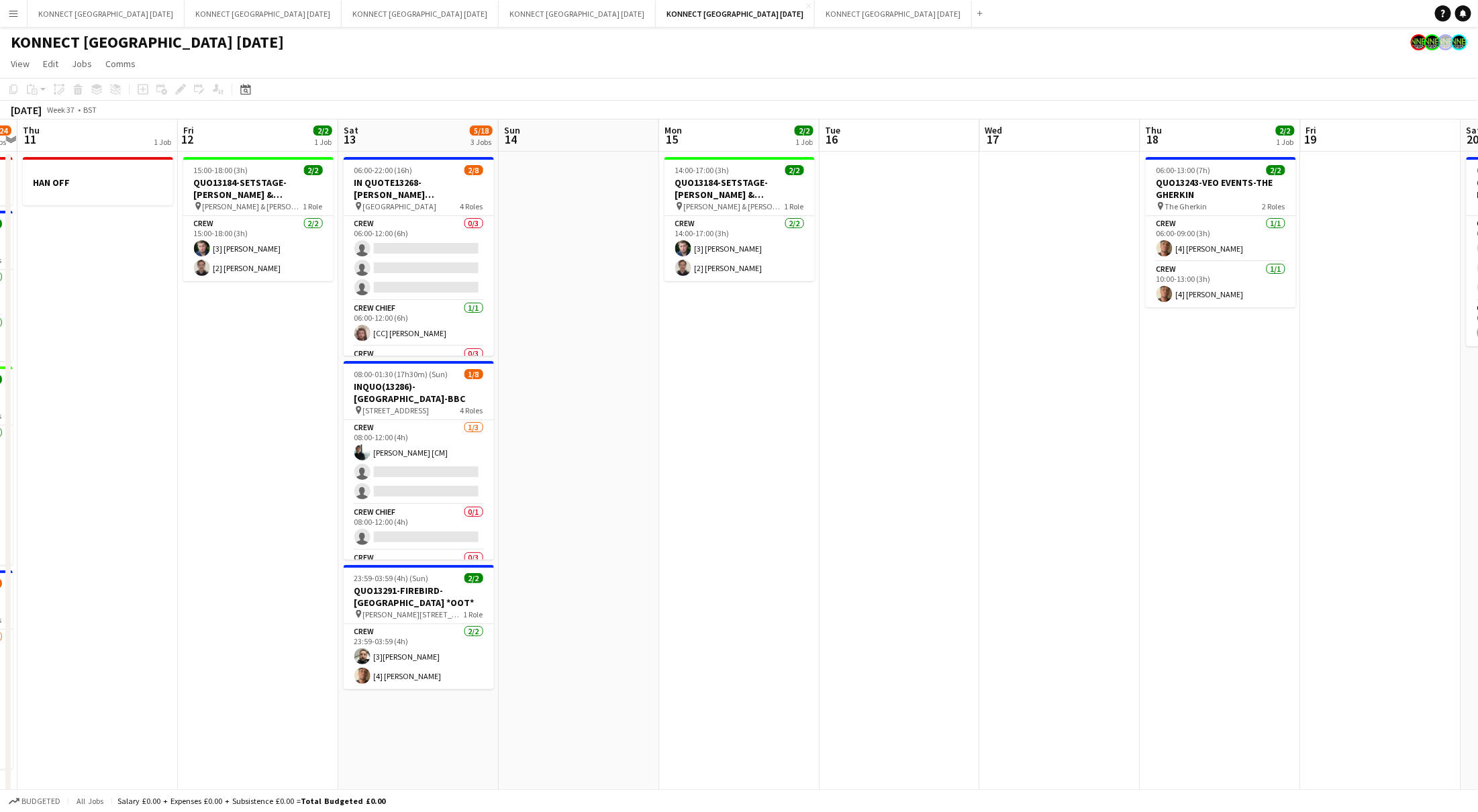
scroll to position [0, 524]
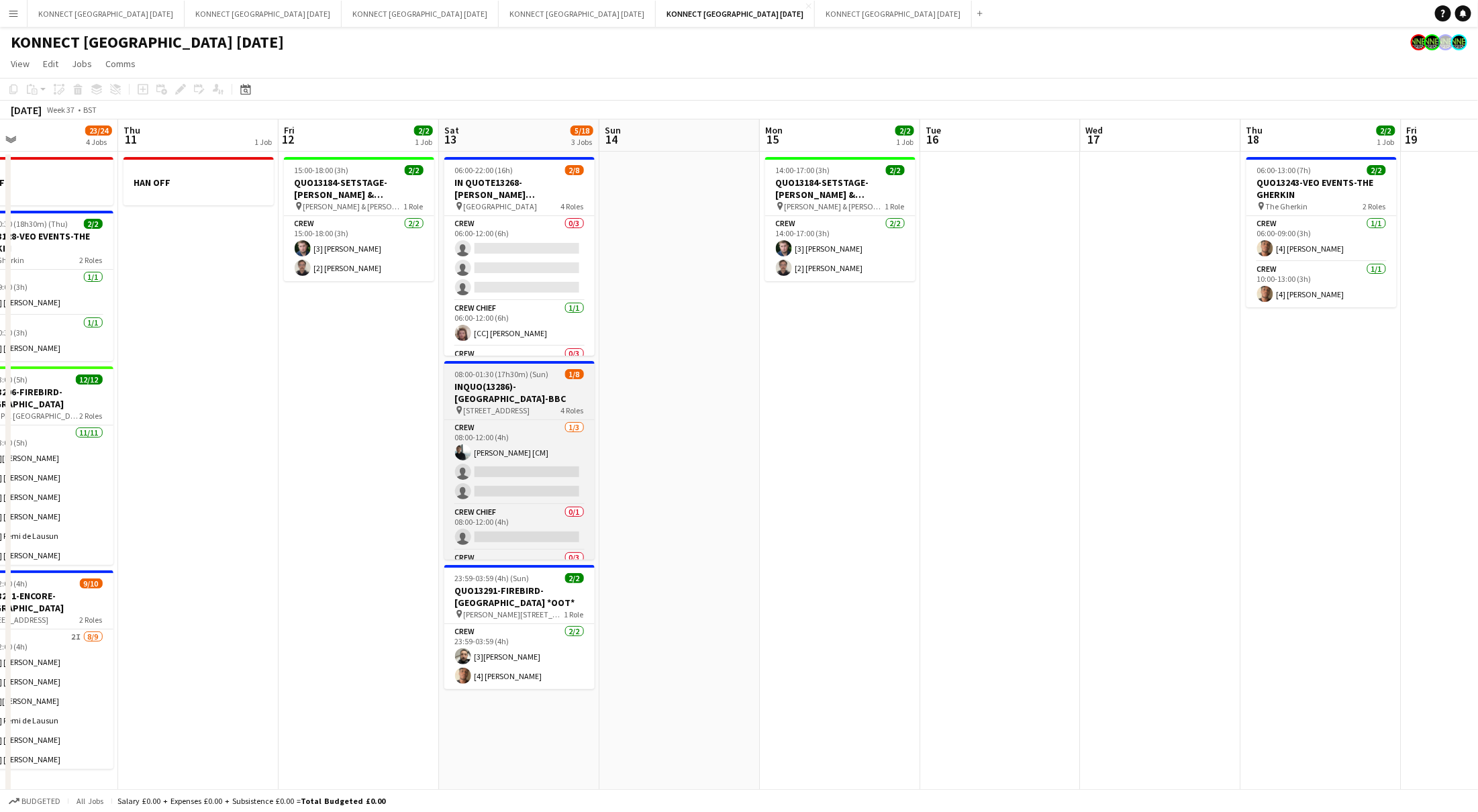
click at [535, 391] on h3 "INQUO(13286)-[GEOGRAPHIC_DATA]-BBC" at bounding box center [519, 392] width 150 height 24
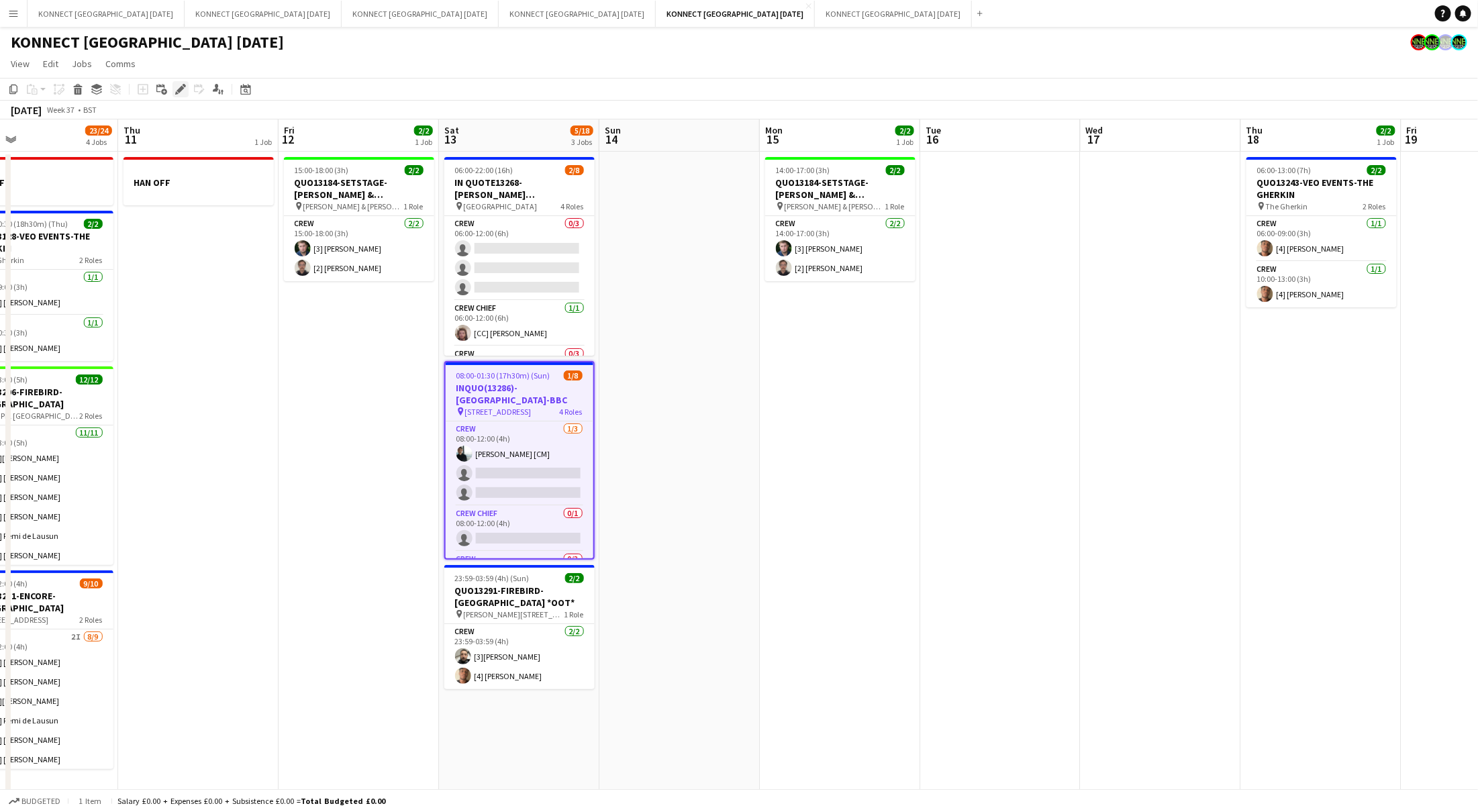
click at [180, 92] on icon "Edit" at bounding box center [180, 89] width 11 height 11
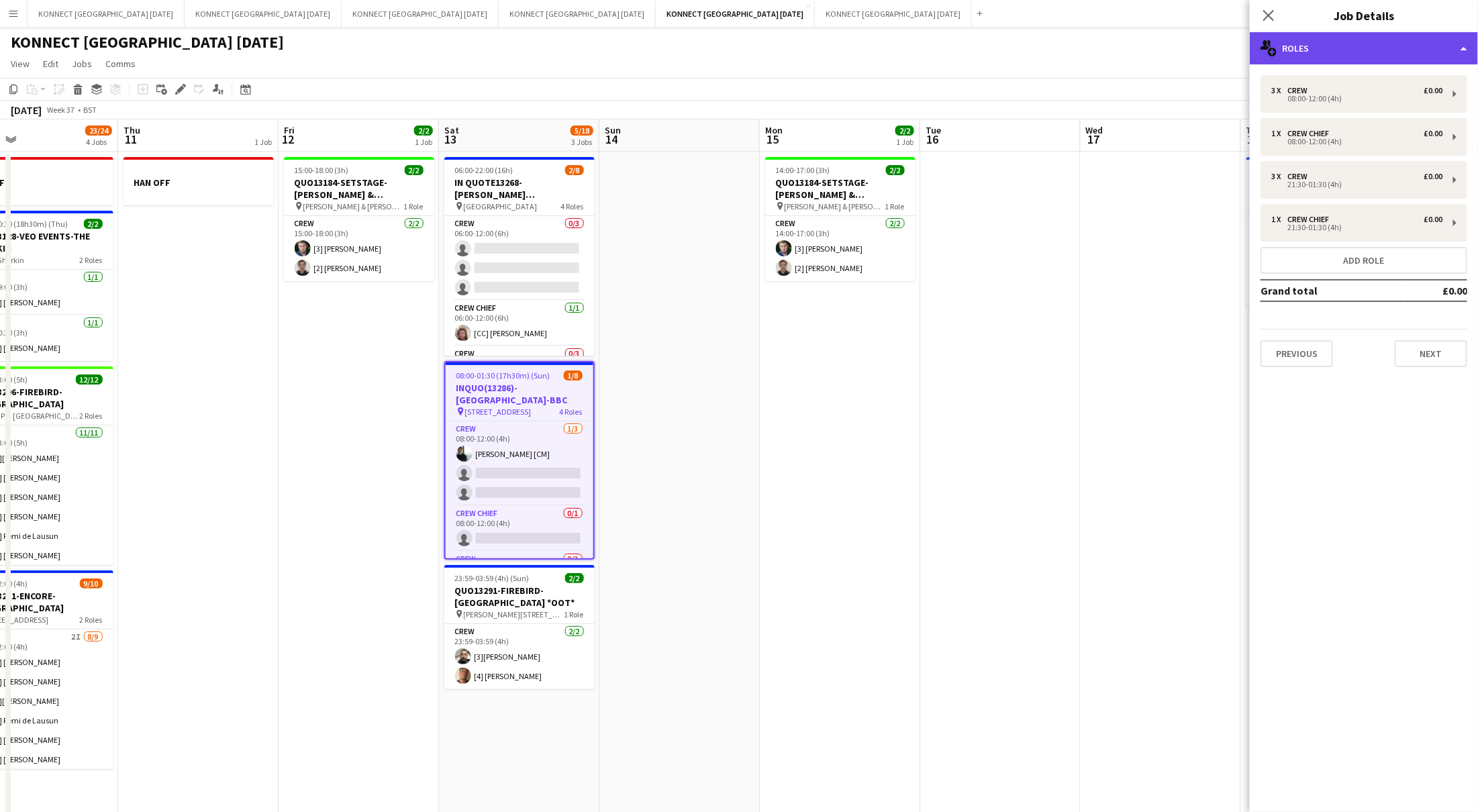
click at [1334, 59] on div "multiple-users-add Roles" at bounding box center [1364, 48] width 228 height 32
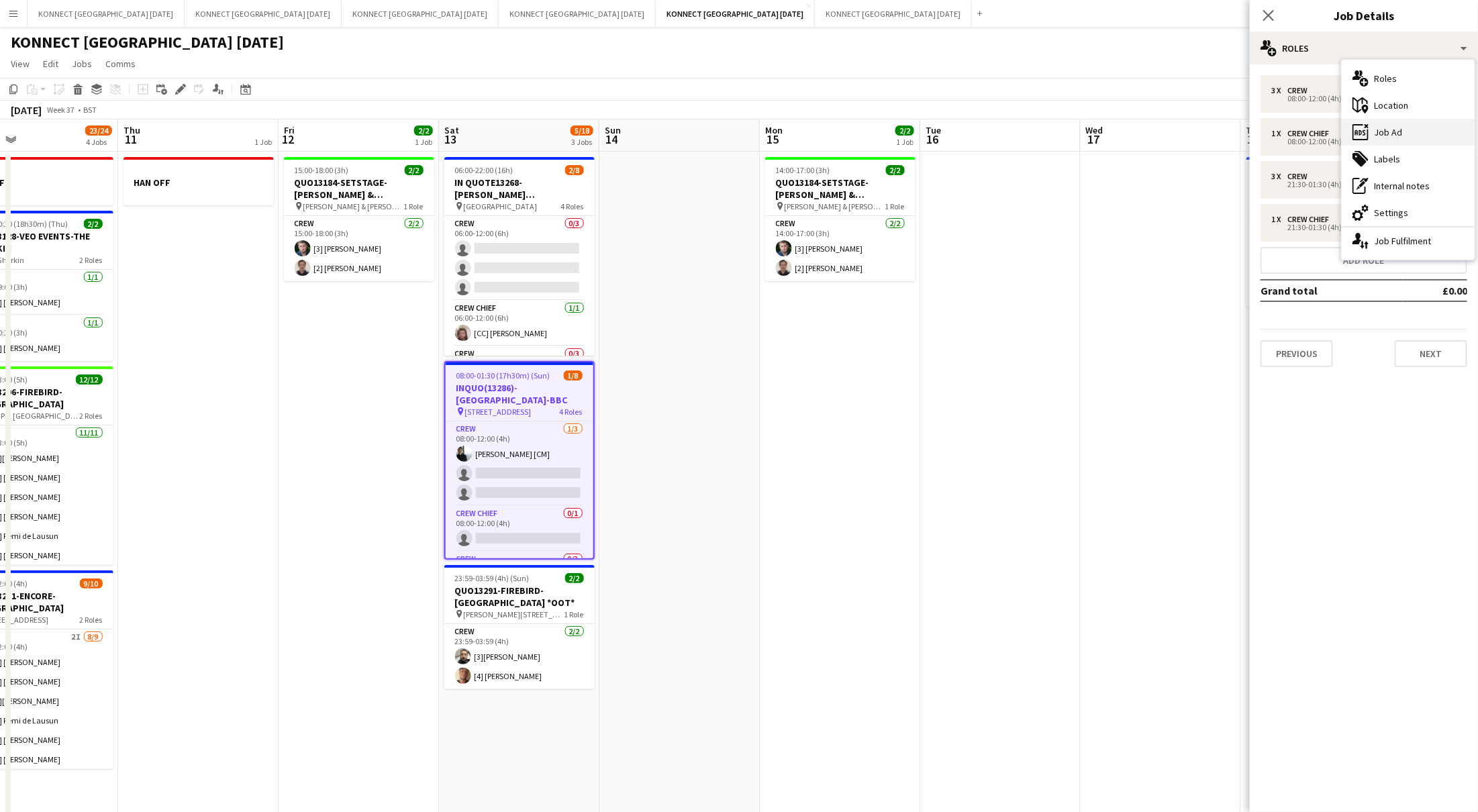
click at [1407, 123] on div "ads-window Job Ad" at bounding box center [1408, 132] width 132 height 27
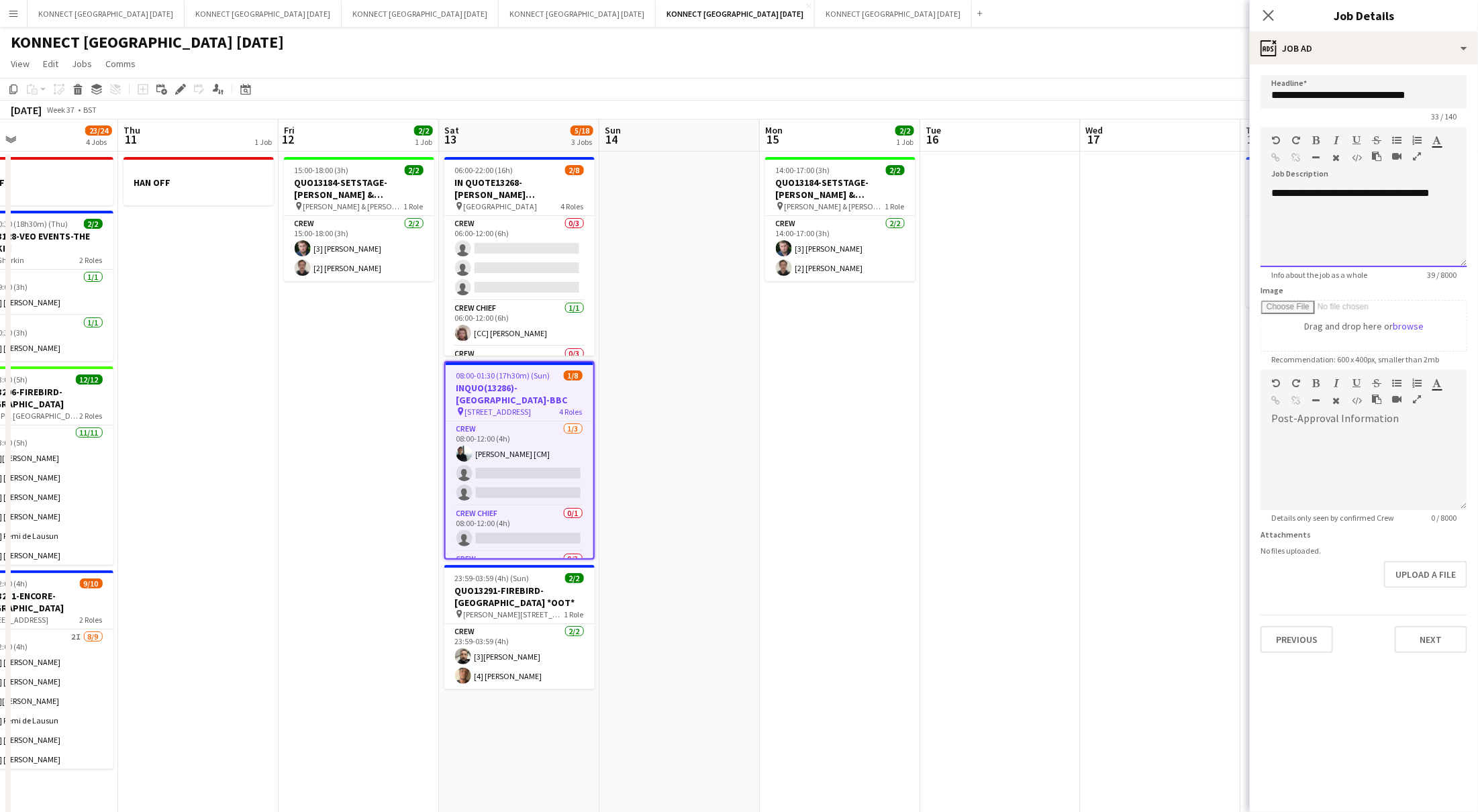
click at [1323, 196] on div "**********" at bounding box center [1364, 227] width 206 height 81
copy div "**********"
click at [1346, 63] on div "ads-window Job Ad" at bounding box center [1364, 48] width 228 height 32
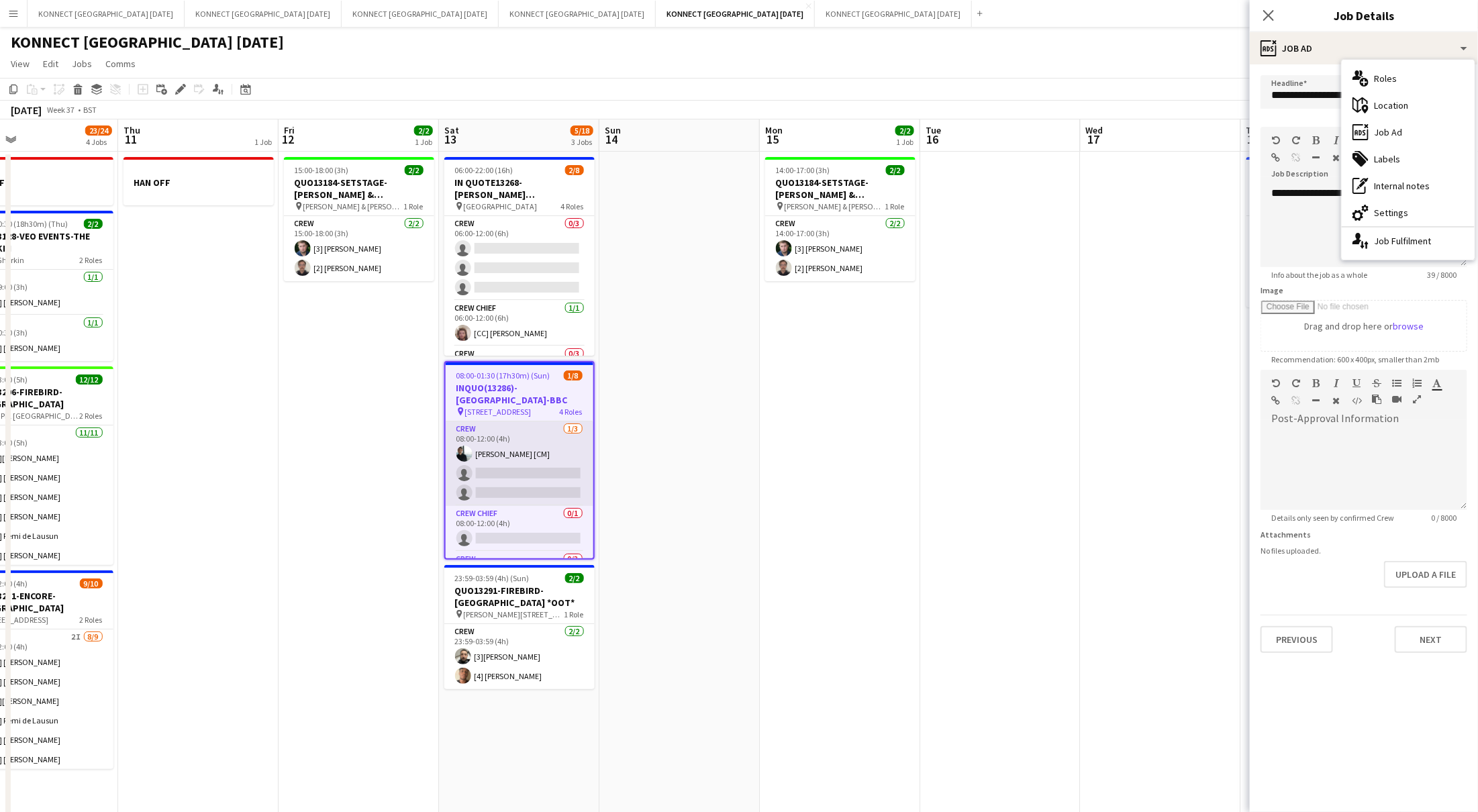
click at [481, 475] on app-card-role "Crew [DATE] 08:00-12:00 (4h) [PERSON_NAME] [CM] single-neutral-actions single-n…" at bounding box center [520, 463] width 148 height 85
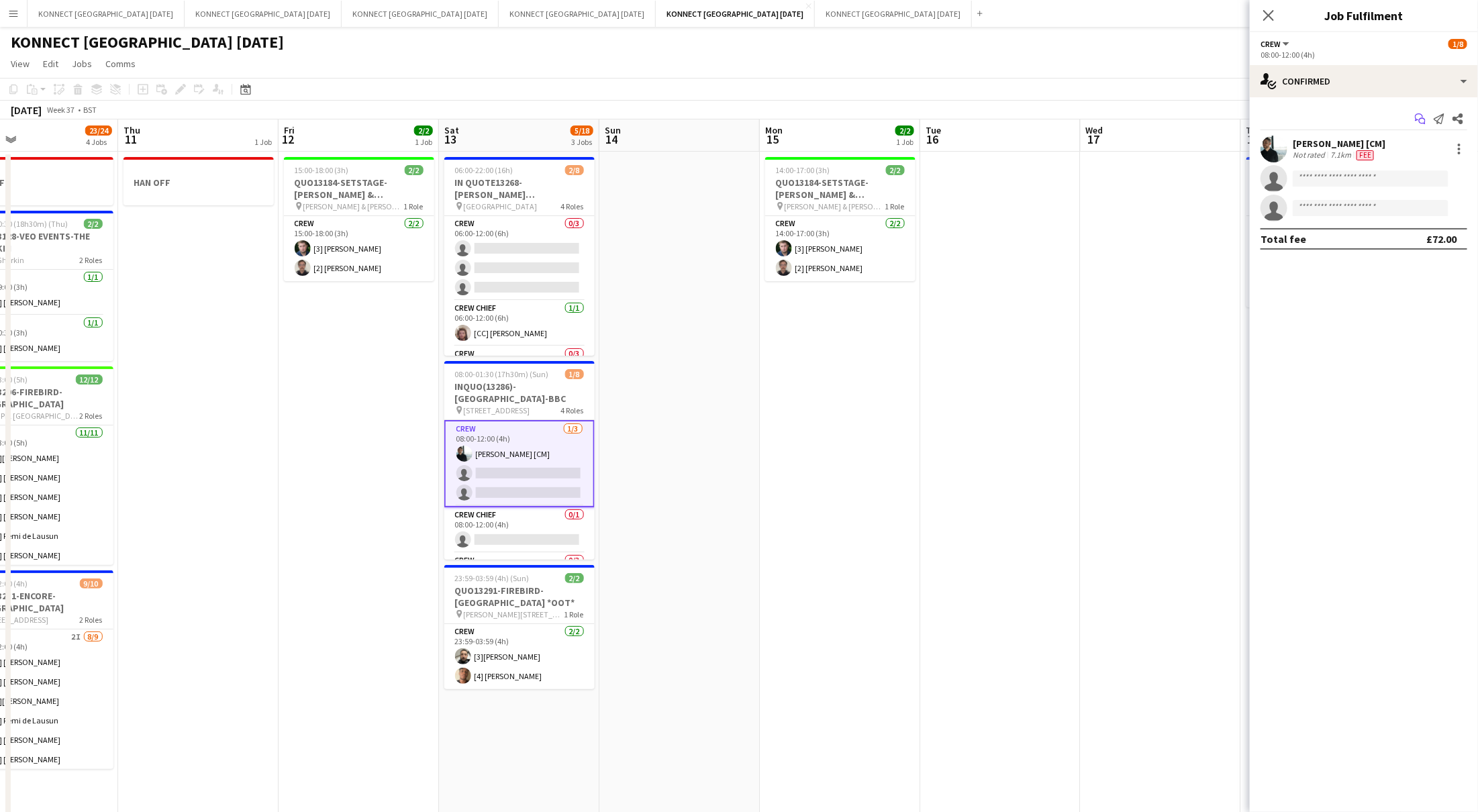
click at [1423, 120] on icon "Start chat" at bounding box center [1420, 119] width 11 height 11
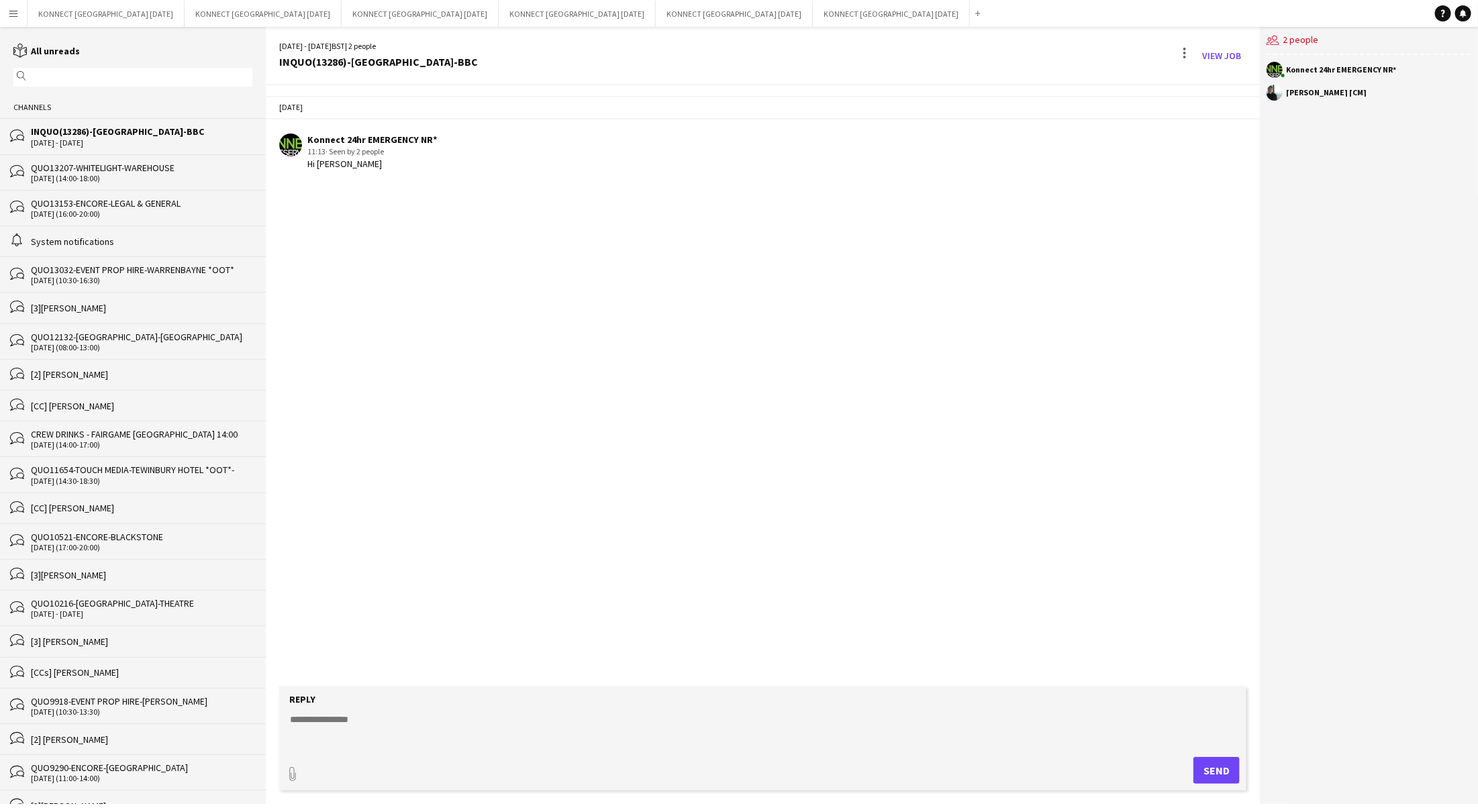
click at [446, 736] on textarea at bounding box center [765, 730] width 954 height 35
paste textarea "**********"
click at [463, 719] on textarea "**********" at bounding box center [765, 730] width 954 height 35
click at [569, 721] on textarea "**********" at bounding box center [765, 730] width 954 height 35
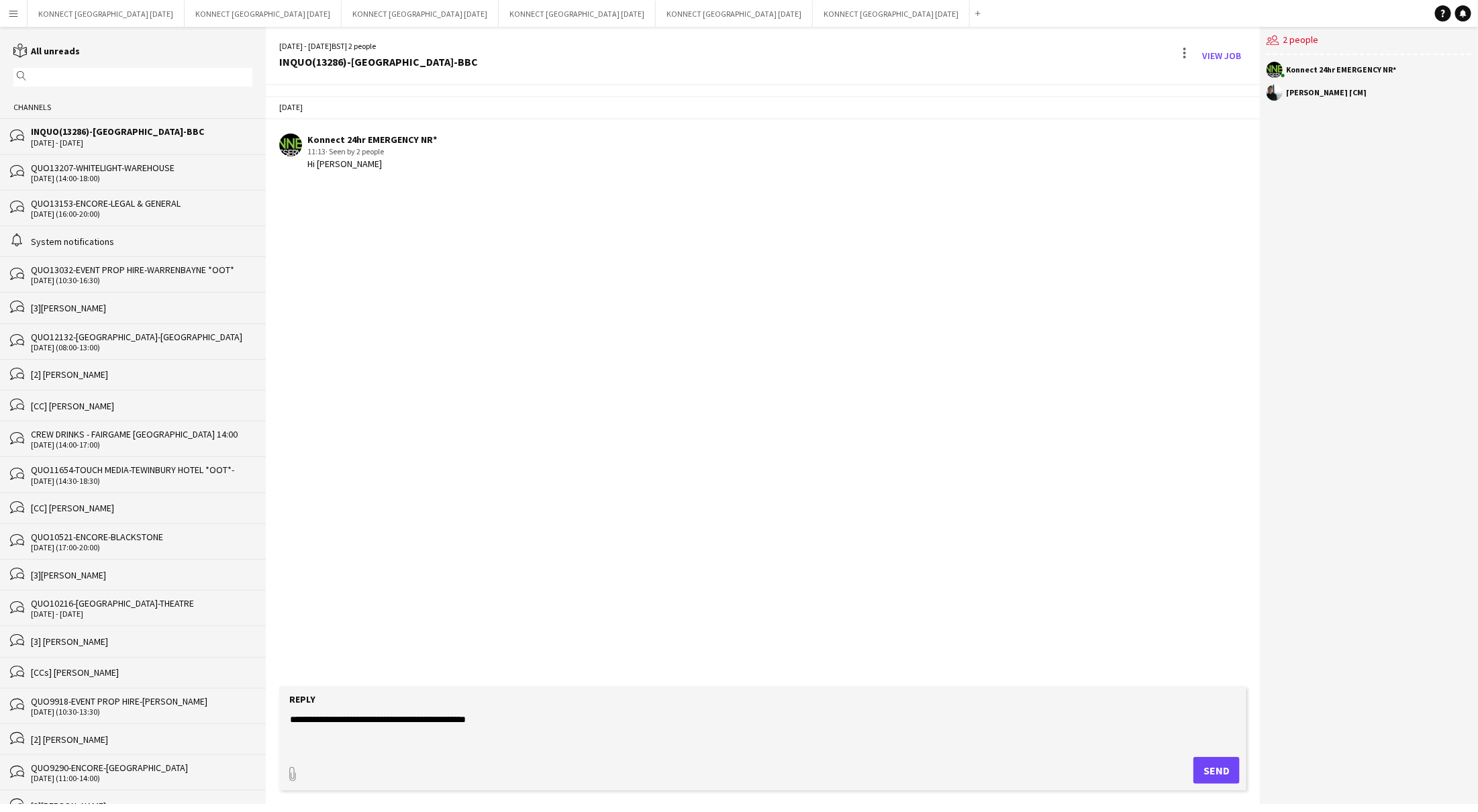
click at [569, 721] on textarea "**********" at bounding box center [765, 730] width 954 height 35
type textarea "**********"
click at [1210, 777] on button "Send" at bounding box center [1217, 771] width 47 height 27
click at [645, 511] on div "[DATE] Konnect 24hr EMERGENCY NR* 11:13 · Seen by 2 people Hi [PERSON_NAME] Kon…" at bounding box center [762, 387] width 994 height 602
click at [656, 22] on button "KONNECT [GEOGRAPHIC_DATA] [DATE] Close" at bounding box center [734, 14] width 157 height 26
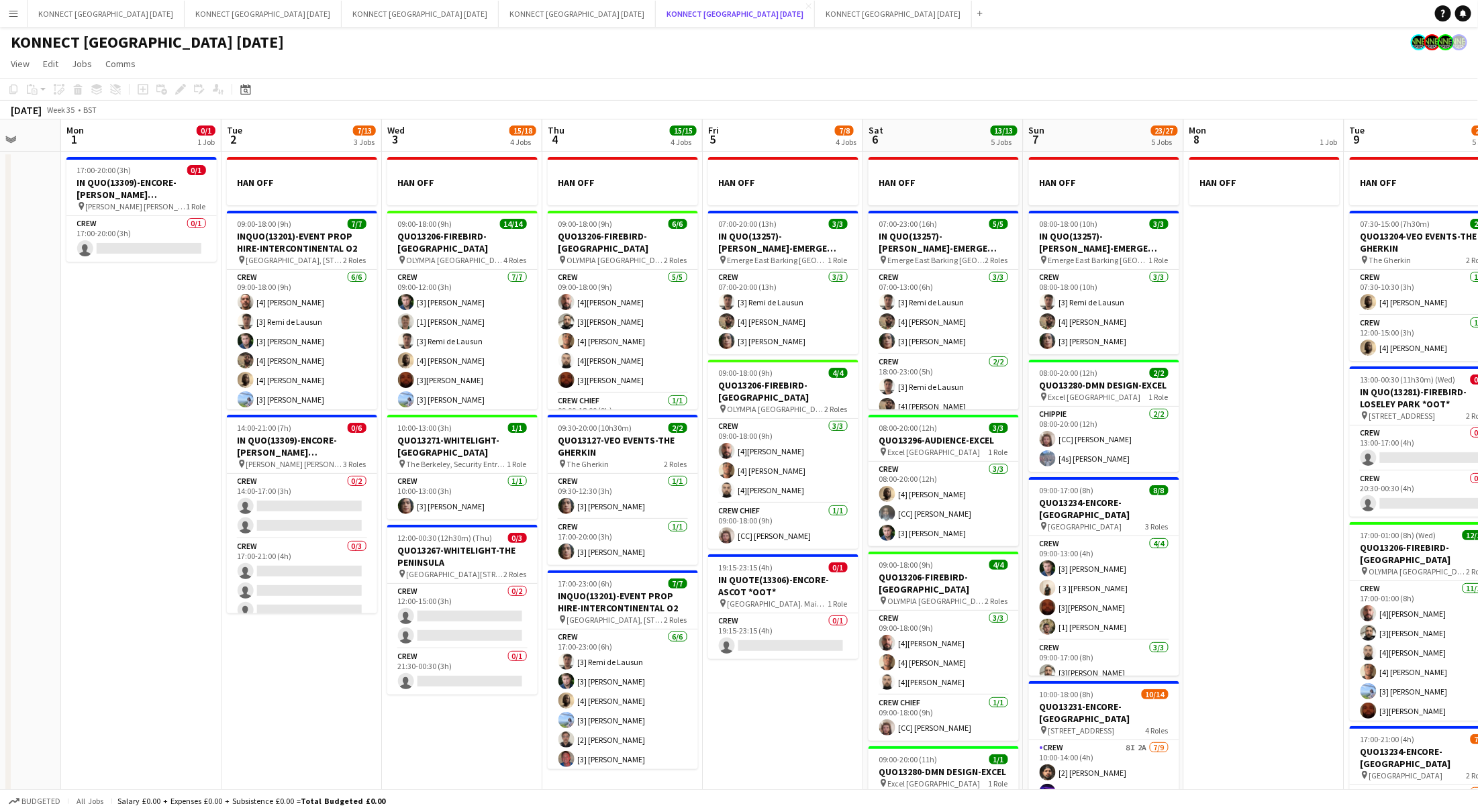
scroll to position [0, 632]
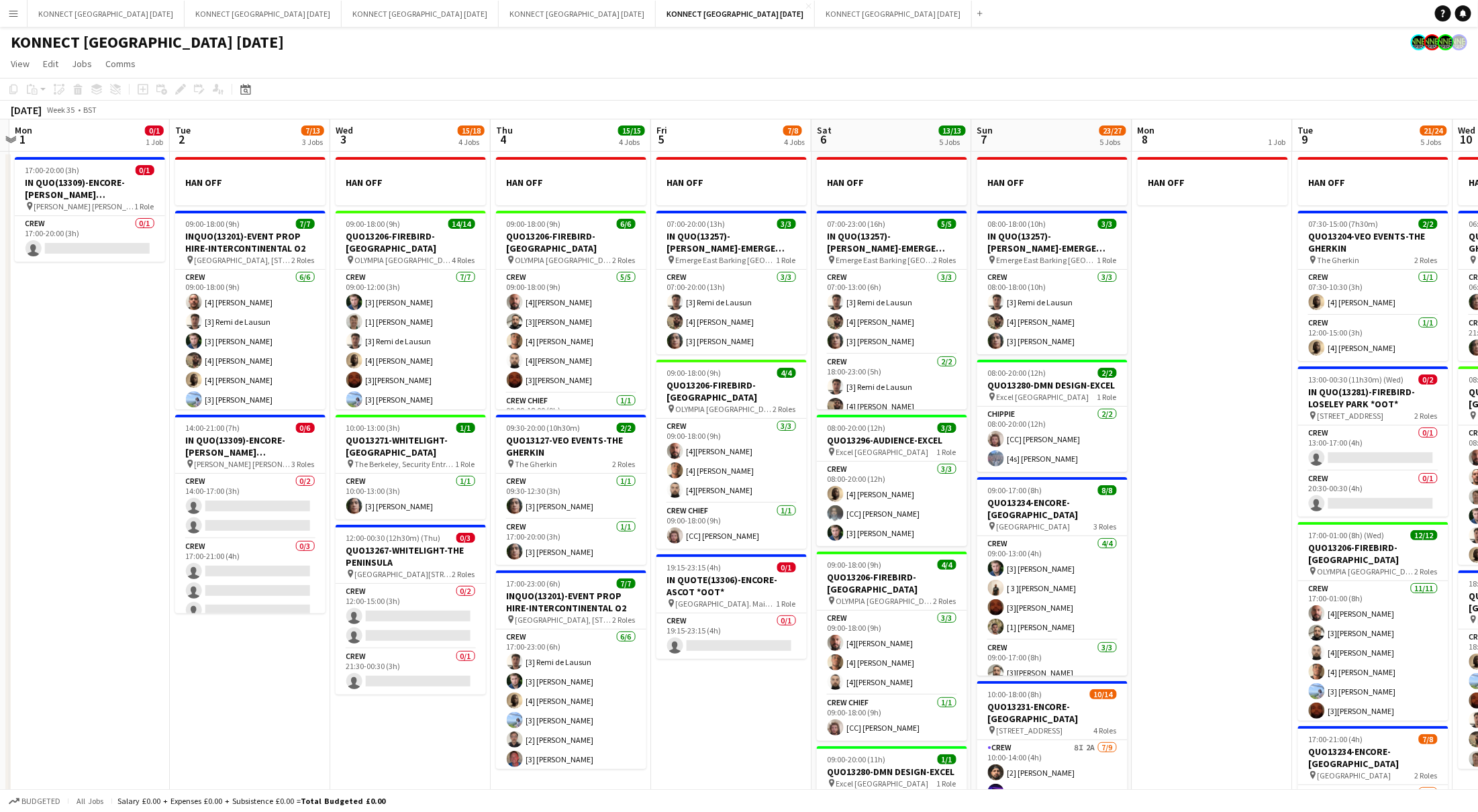
click at [1211, 412] on app-date-cell "HAN OFF" at bounding box center [1212, 553] width 161 height 802
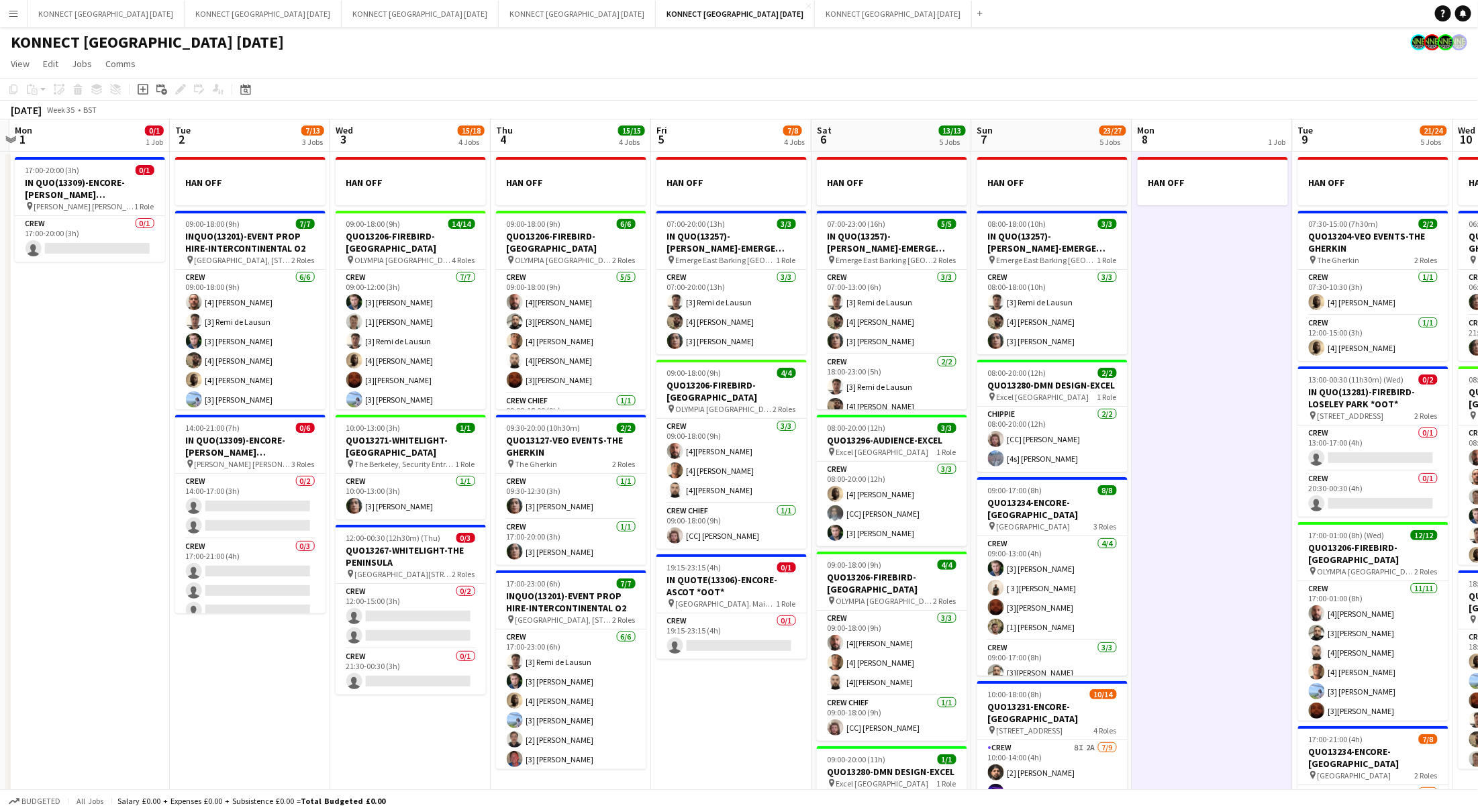
click at [1211, 412] on app-date-cell "HAN OFF" at bounding box center [1212, 553] width 161 height 802
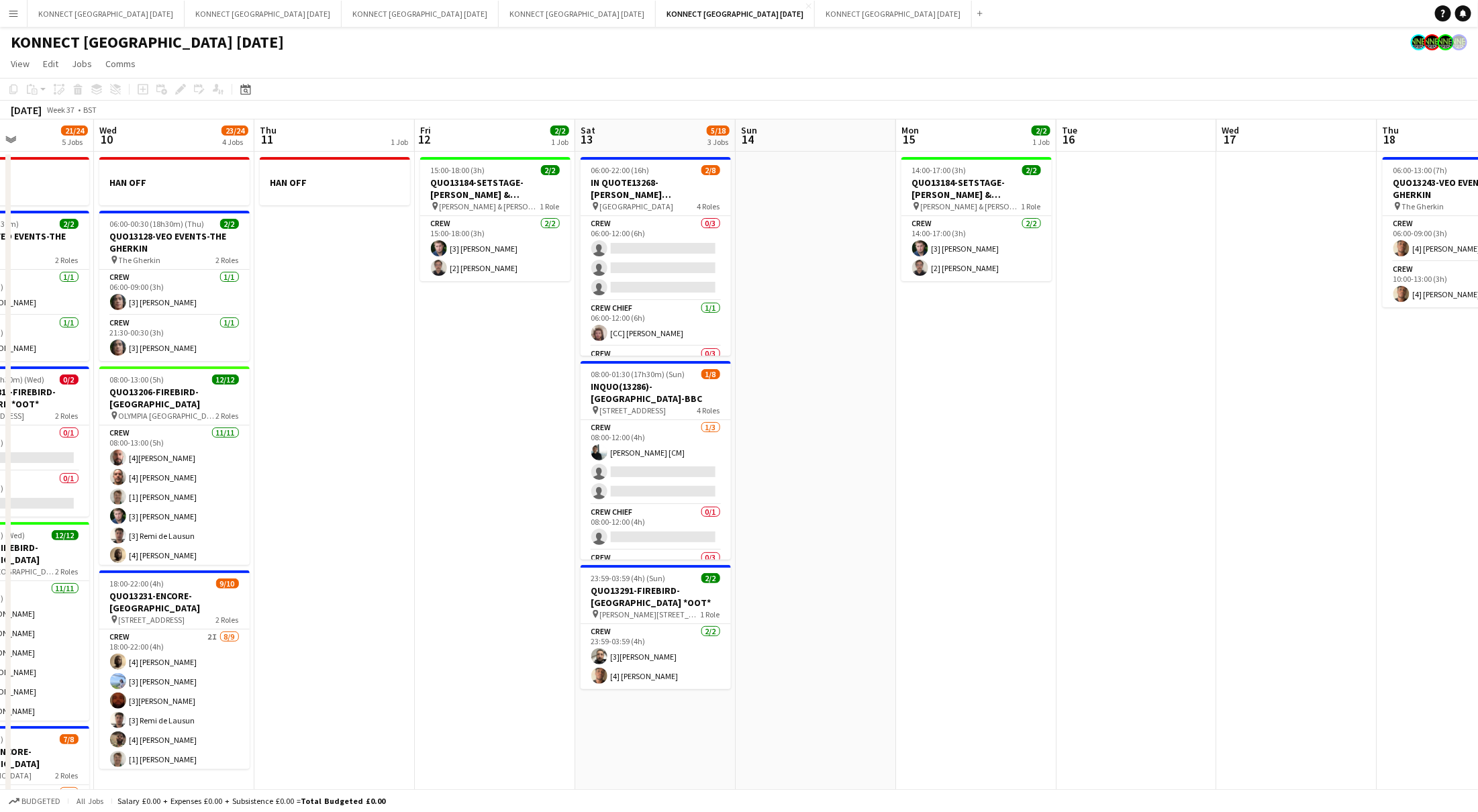
scroll to position [0, 434]
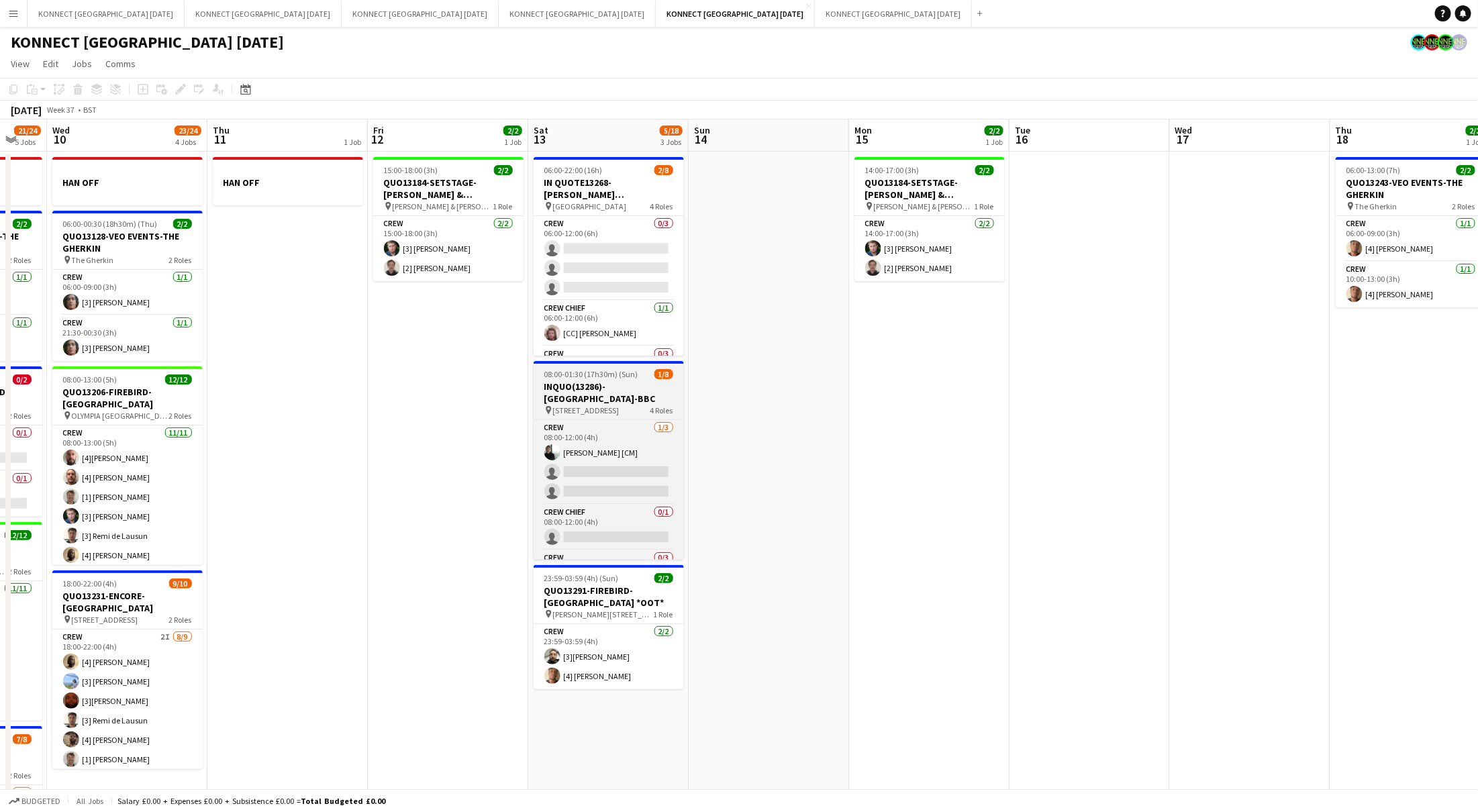
click at [607, 402] on h3 "INQUO(13286)-[GEOGRAPHIC_DATA]-BBC" at bounding box center [609, 392] width 150 height 24
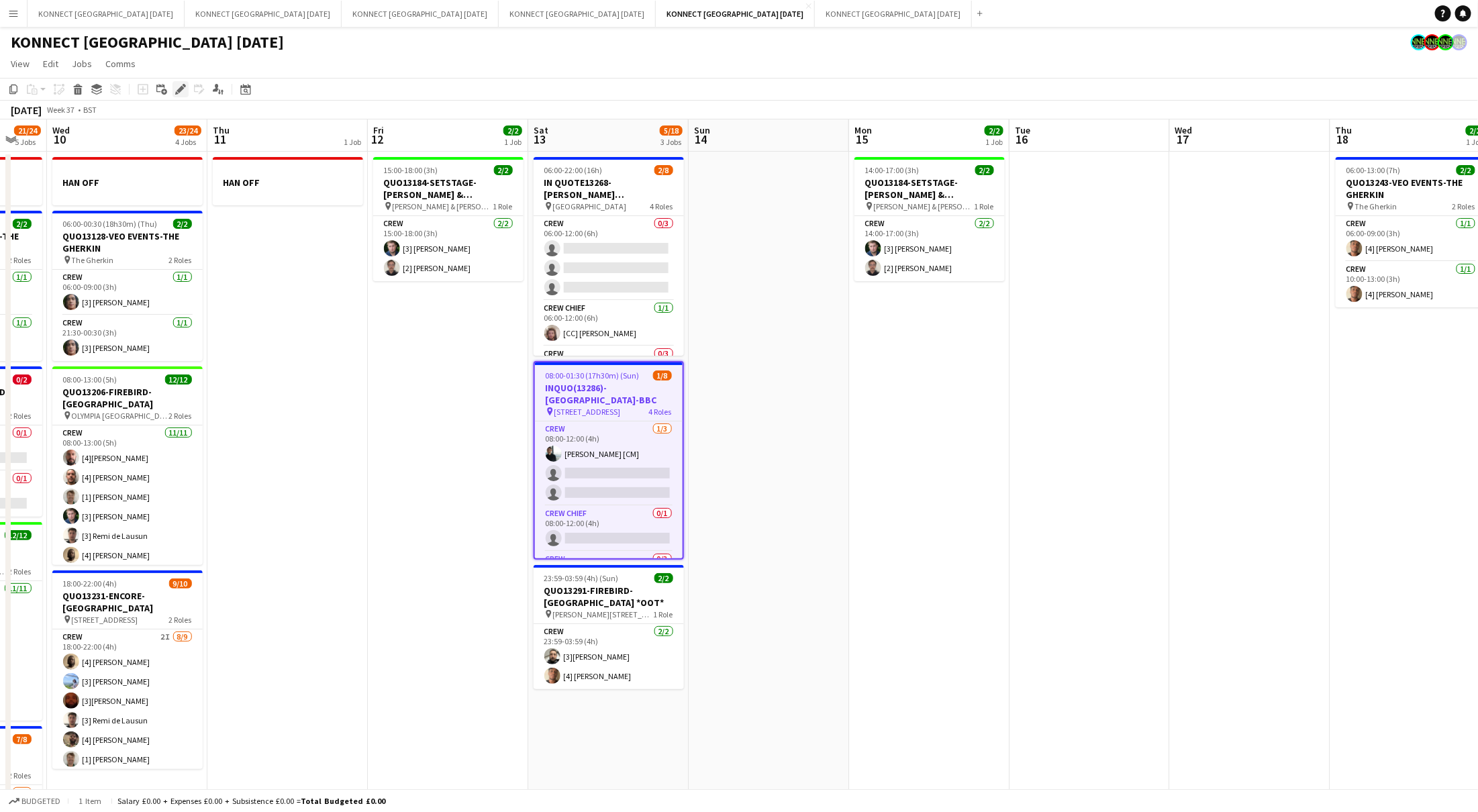
click at [183, 88] on icon at bounding box center [180, 90] width 8 height 8
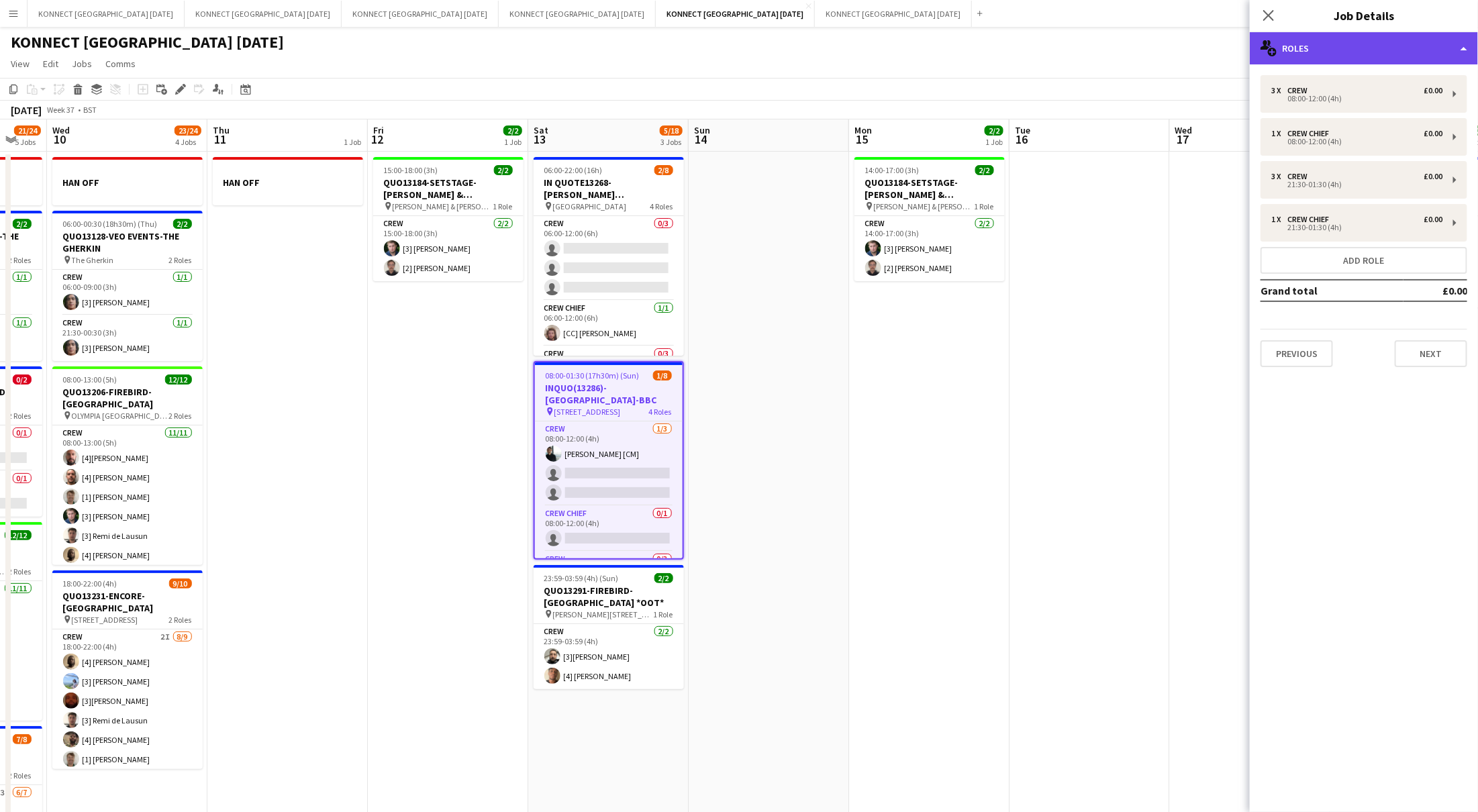
click at [1350, 55] on div "multiple-users-add Roles" at bounding box center [1364, 48] width 228 height 32
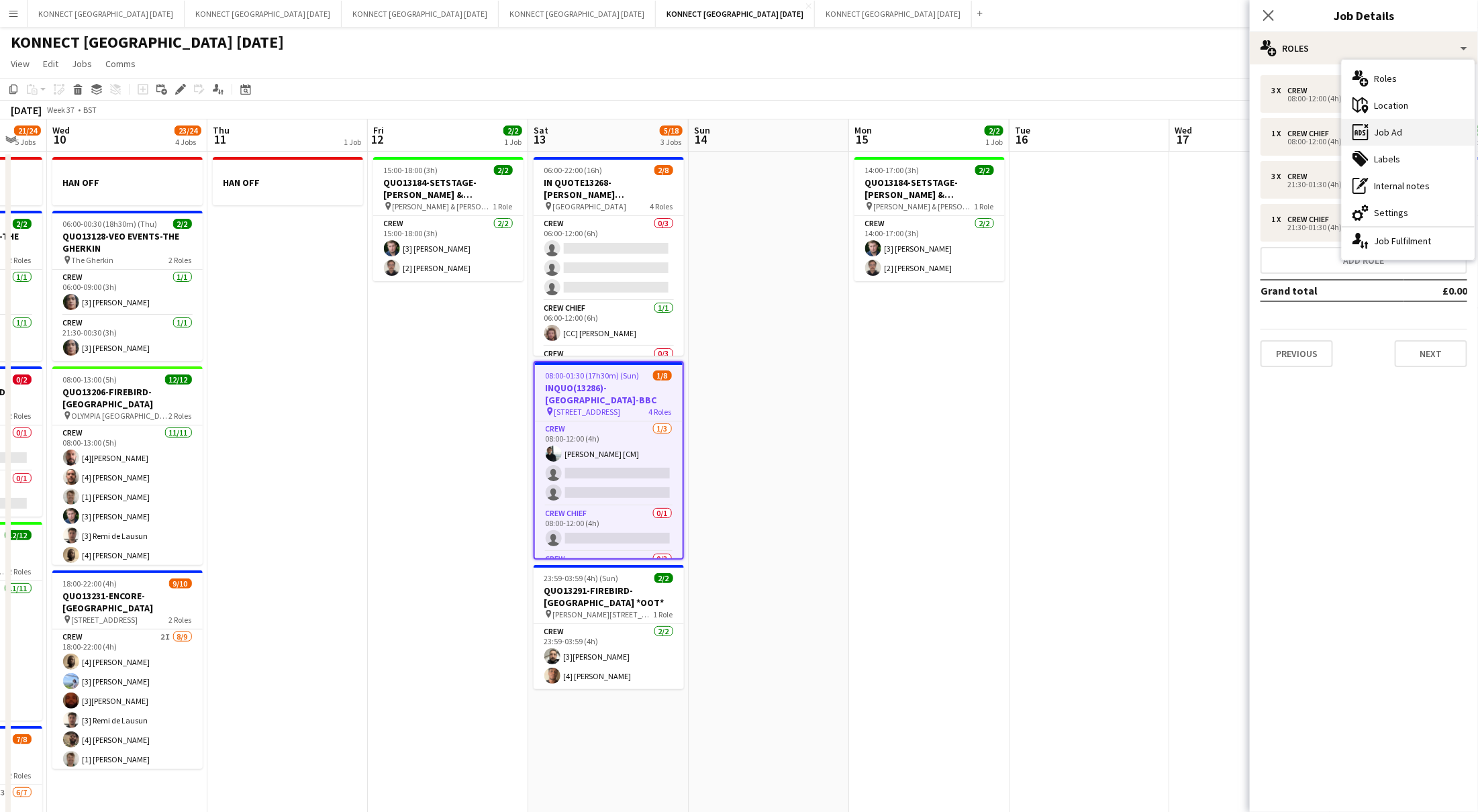
click at [1399, 139] on div "ads-window Job Ad" at bounding box center [1408, 132] width 132 height 27
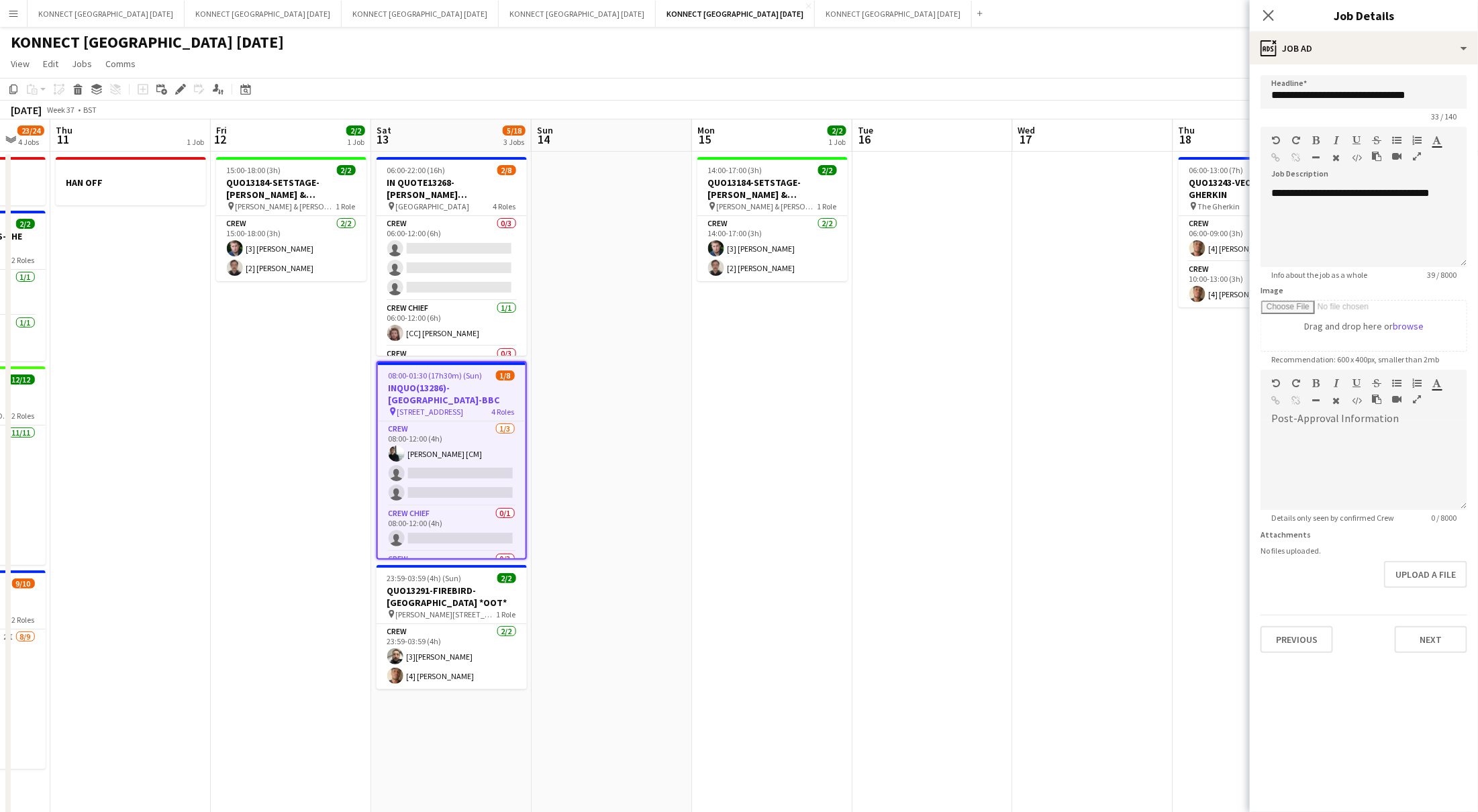
scroll to position [0, 435]
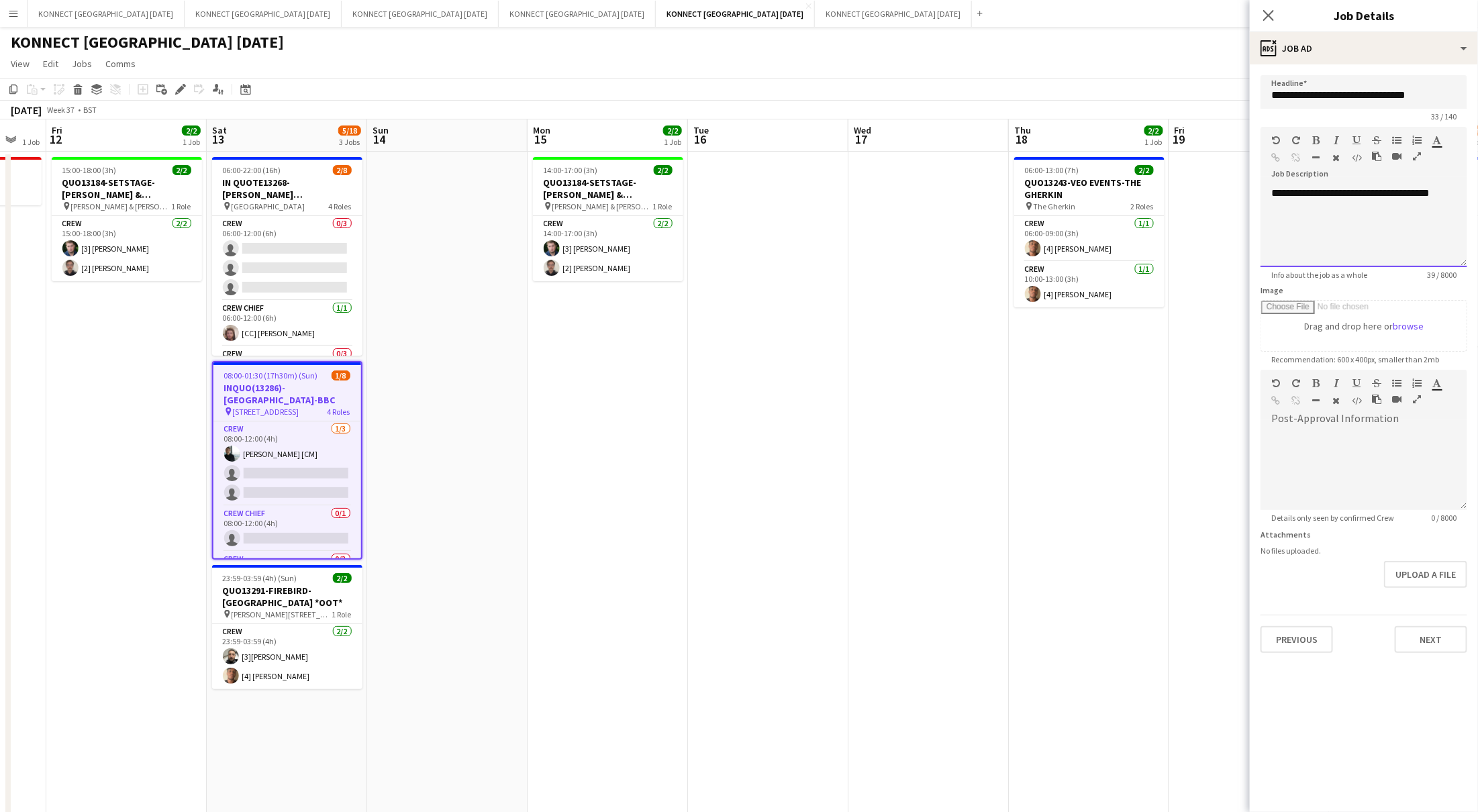
click at [1298, 200] on div "**********" at bounding box center [1364, 227] width 206 height 81
click at [1341, 210] on div "**********" at bounding box center [1364, 227] width 206 height 81
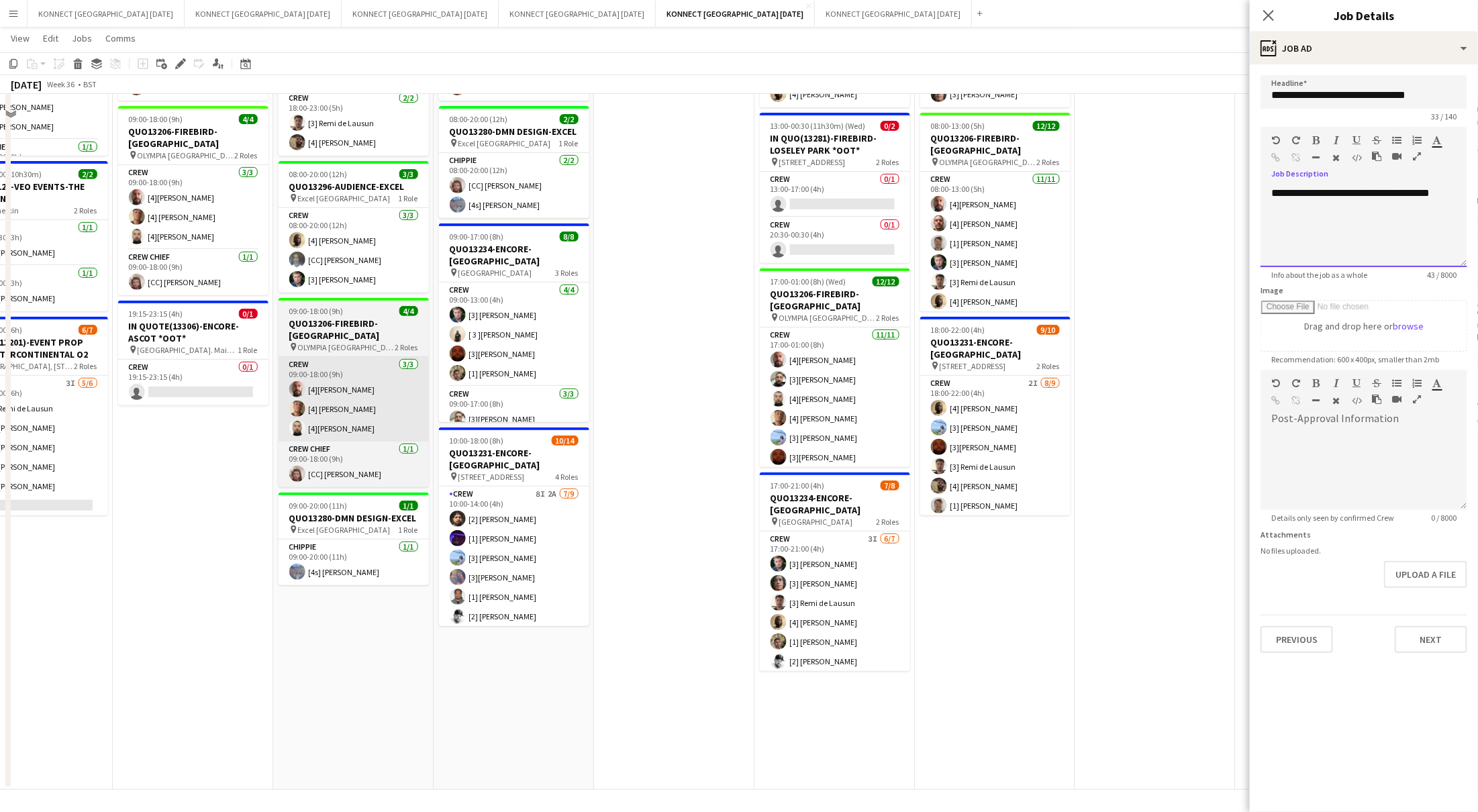
scroll to position [0, 0]
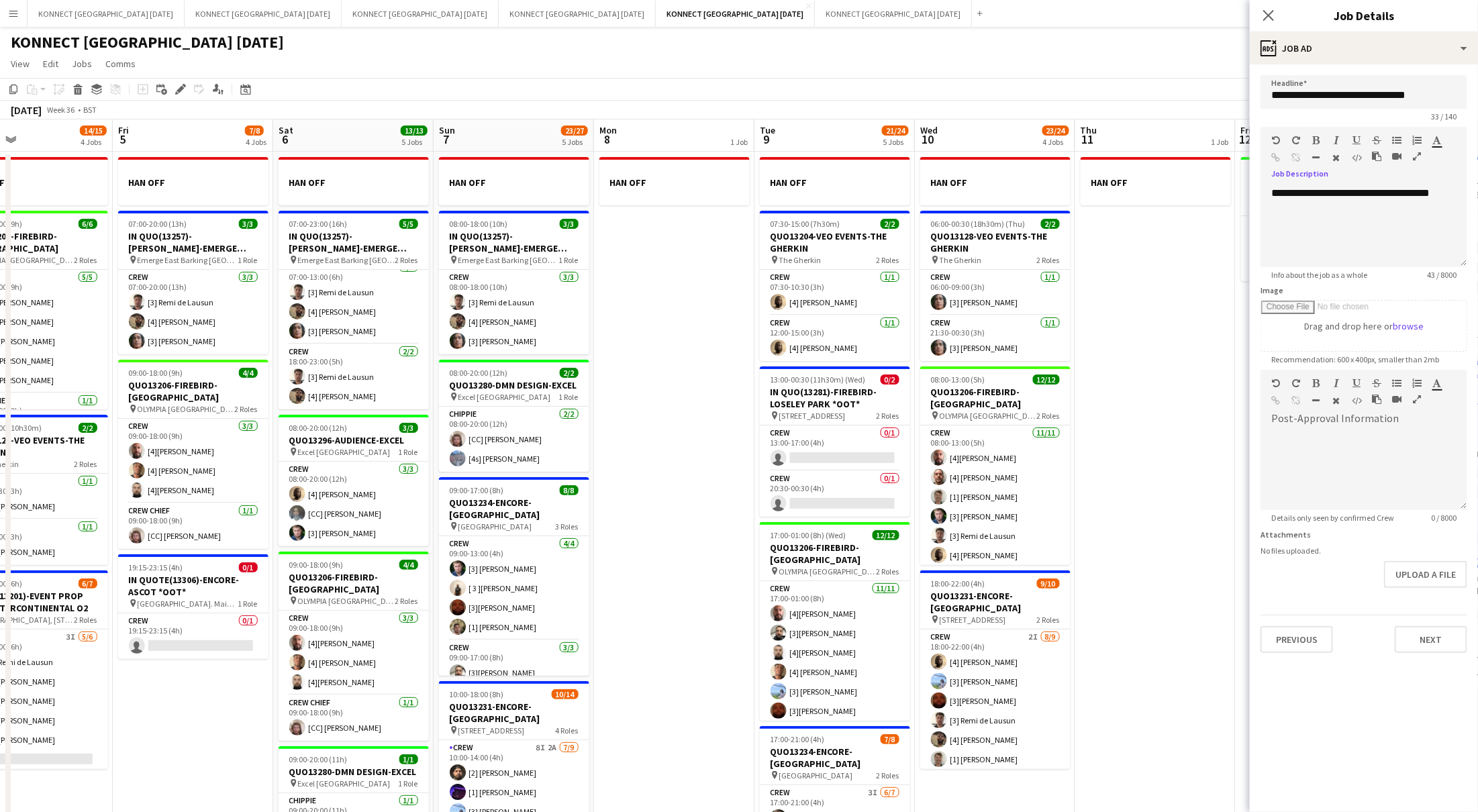
click at [683, 318] on app-date-cell "HAN OFF" at bounding box center [674, 598] width 161 height 892
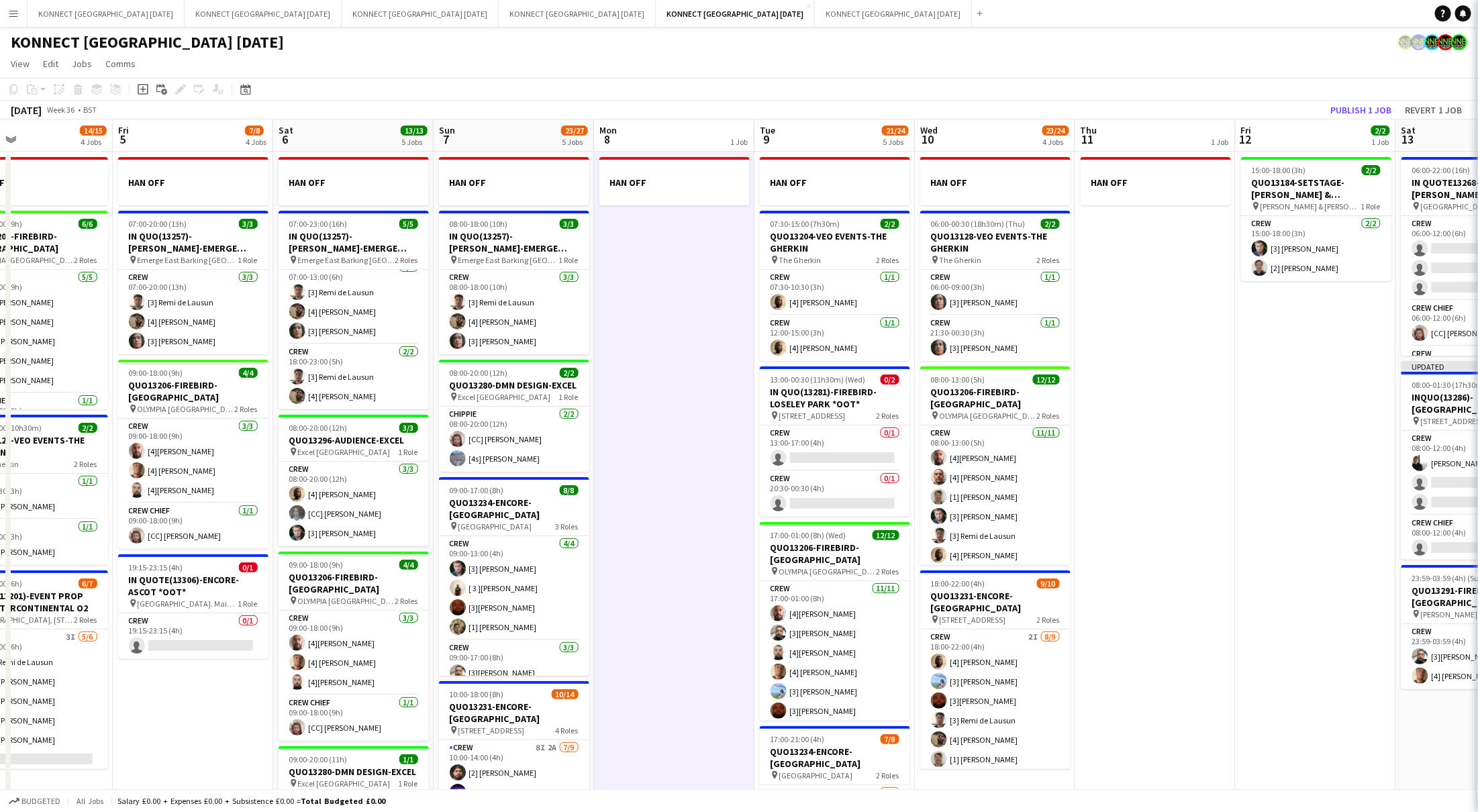
click at [683, 318] on app-date-cell "HAN OFF" at bounding box center [674, 598] width 161 height 892
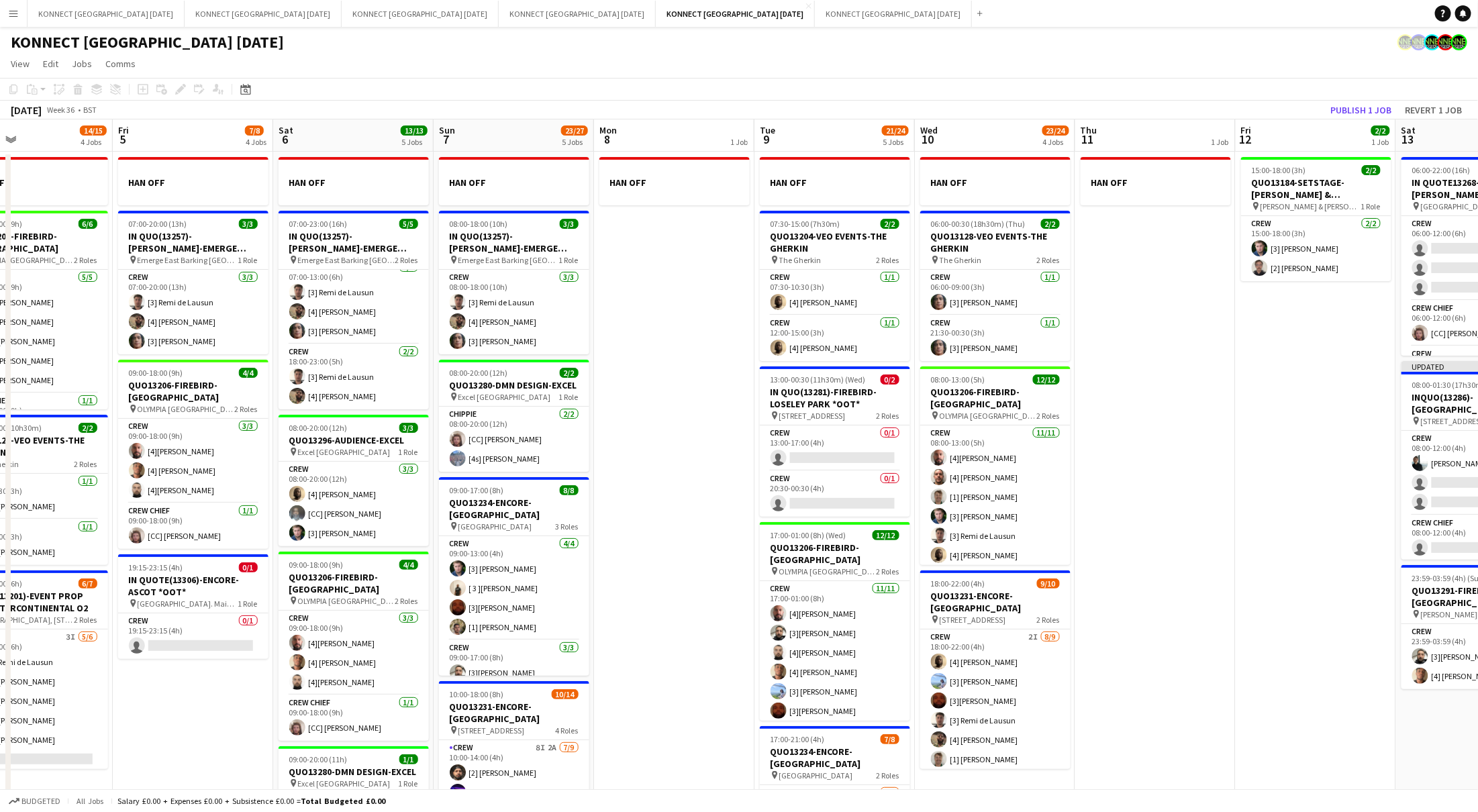
click at [649, 322] on app-date-cell "HAN OFF" at bounding box center [674, 598] width 161 height 892
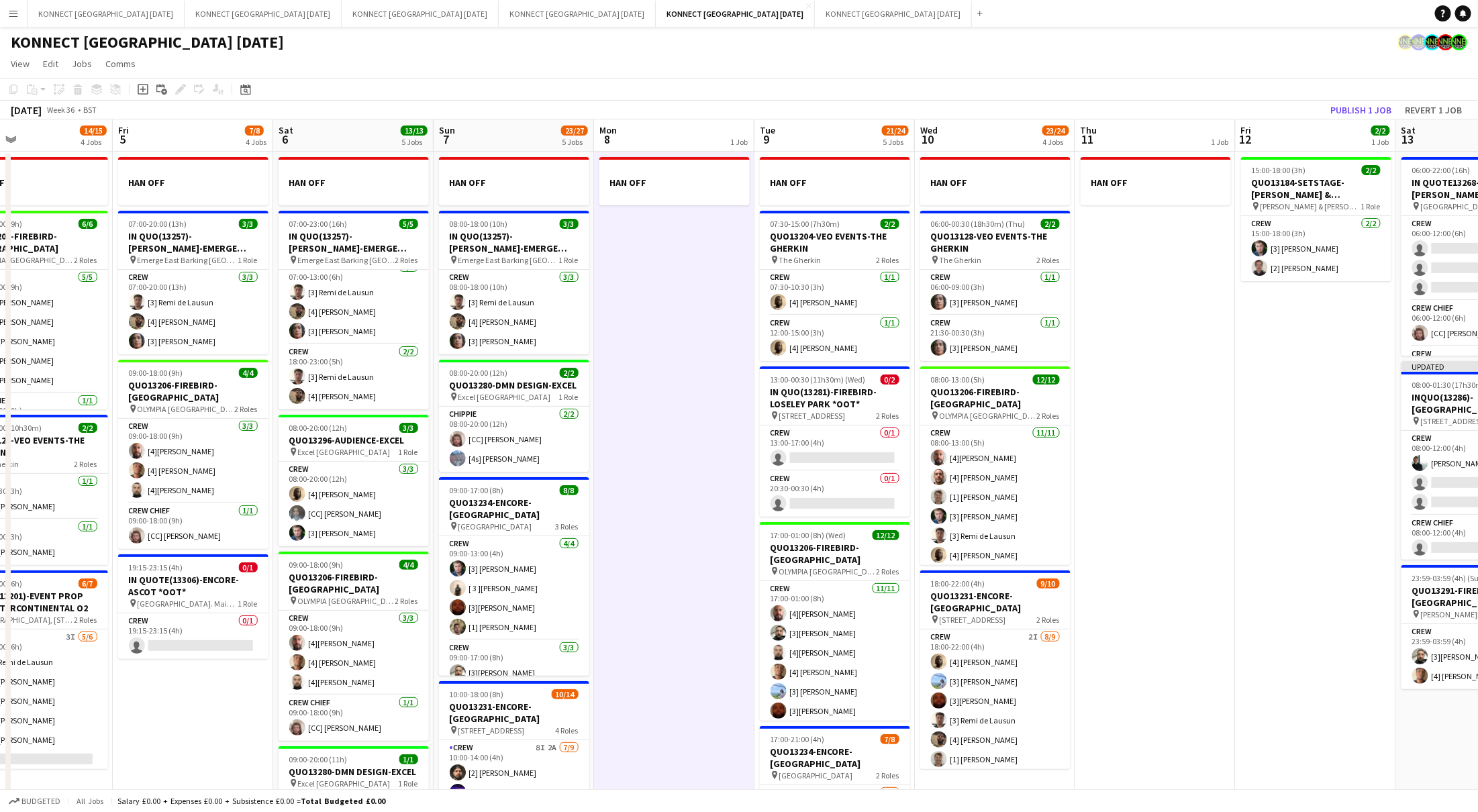
click at [676, 325] on app-date-cell "HAN OFF" at bounding box center [674, 598] width 161 height 892
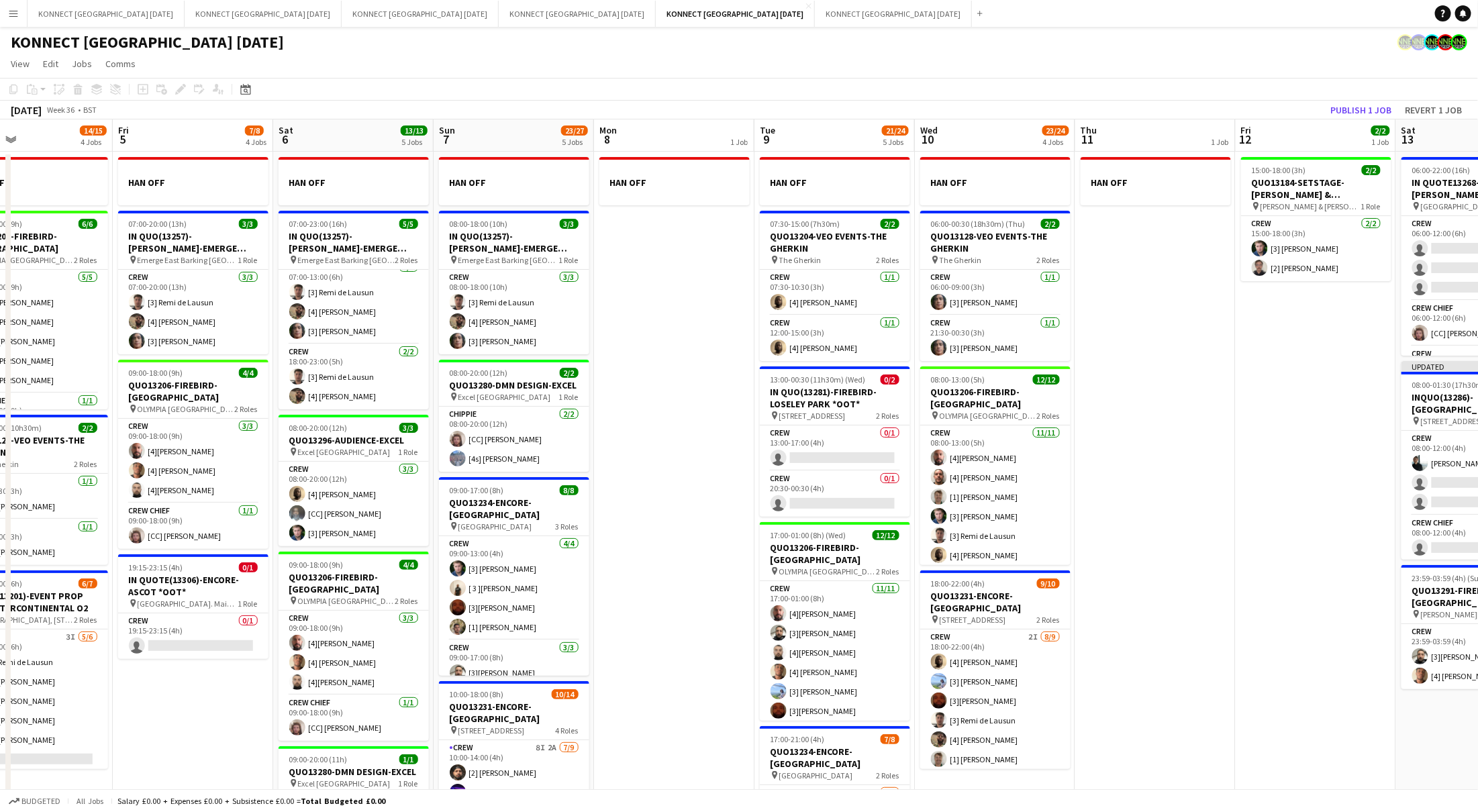
click at [1159, 518] on app-date-cell "HAN OFF" at bounding box center [1155, 598] width 161 height 892
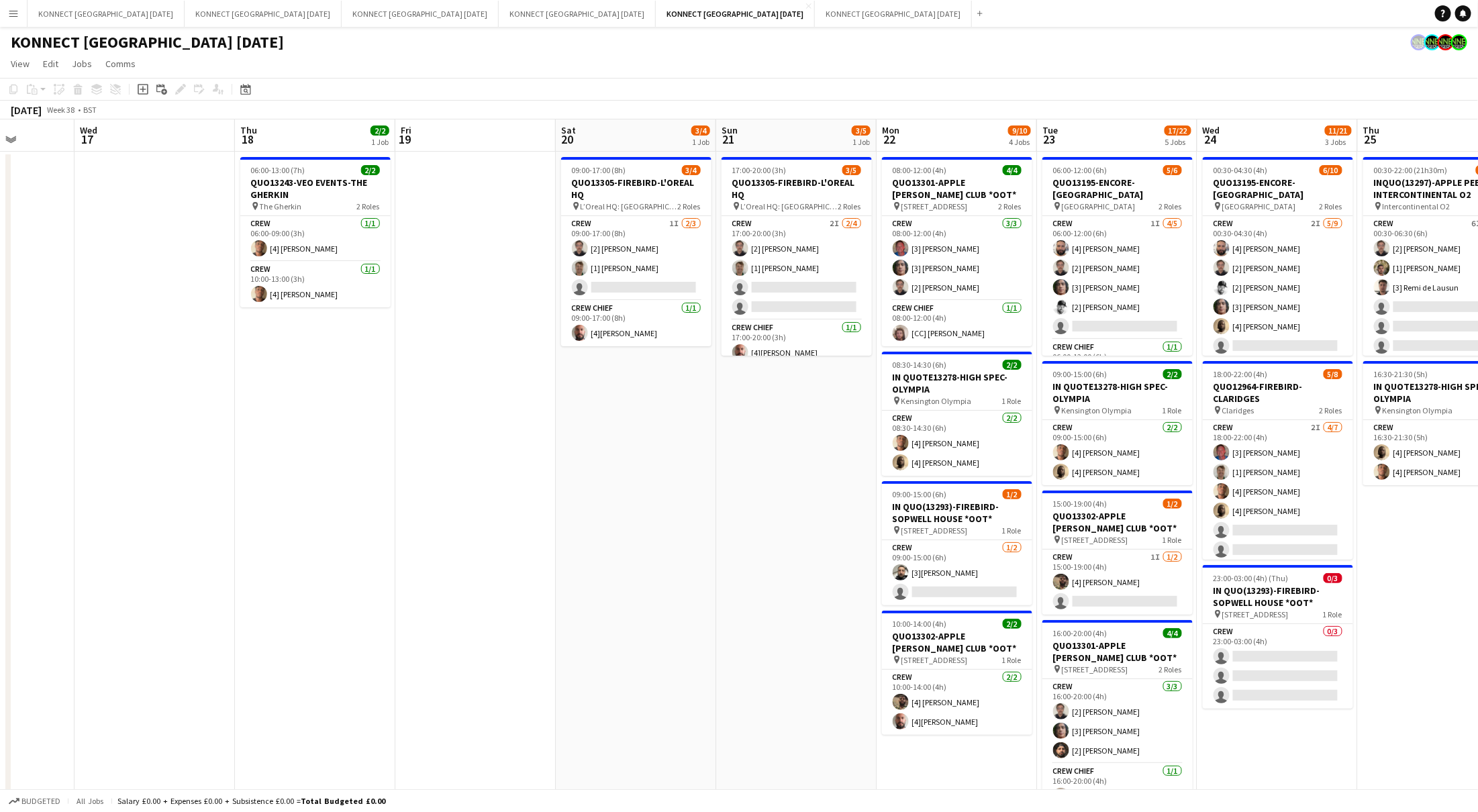
scroll to position [0, 481]
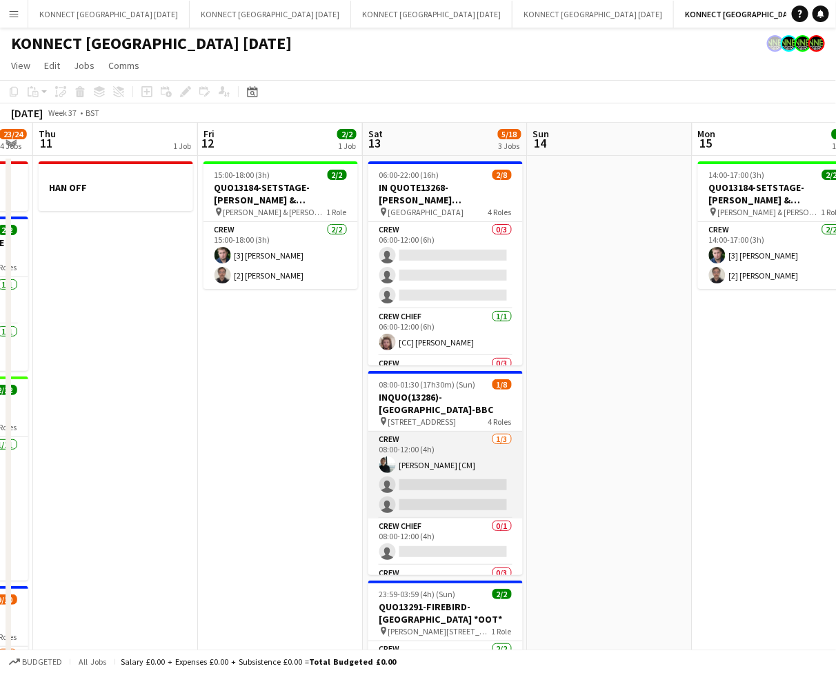
click at [439, 469] on app-card-role "Crew [DATE] 08:00-12:00 (4h) [PERSON_NAME] [CM] single-neutral-actions single-n…" at bounding box center [445, 475] width 154 height 87
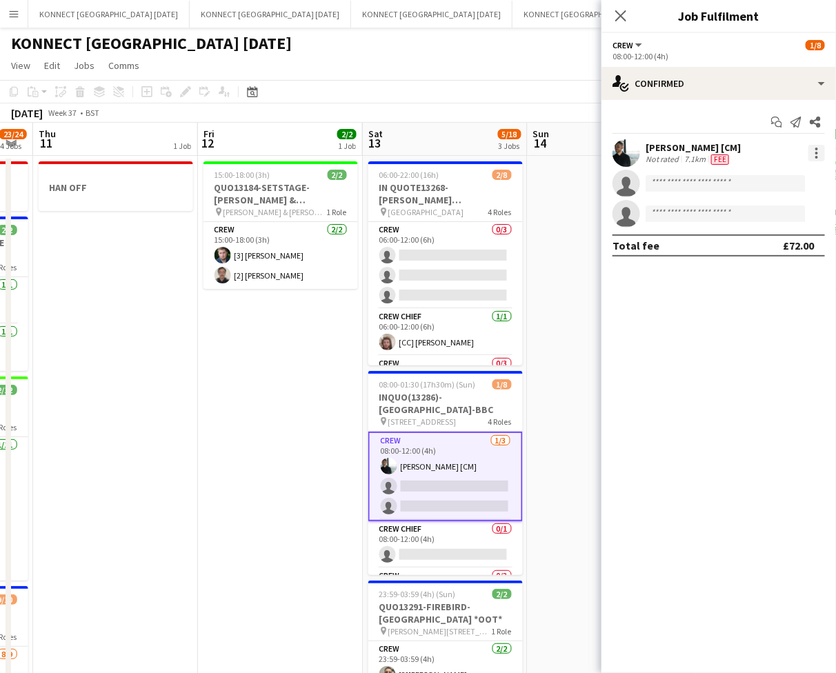
click at [824, 152] on div at bounding box center [816, 153] width 17 height 17
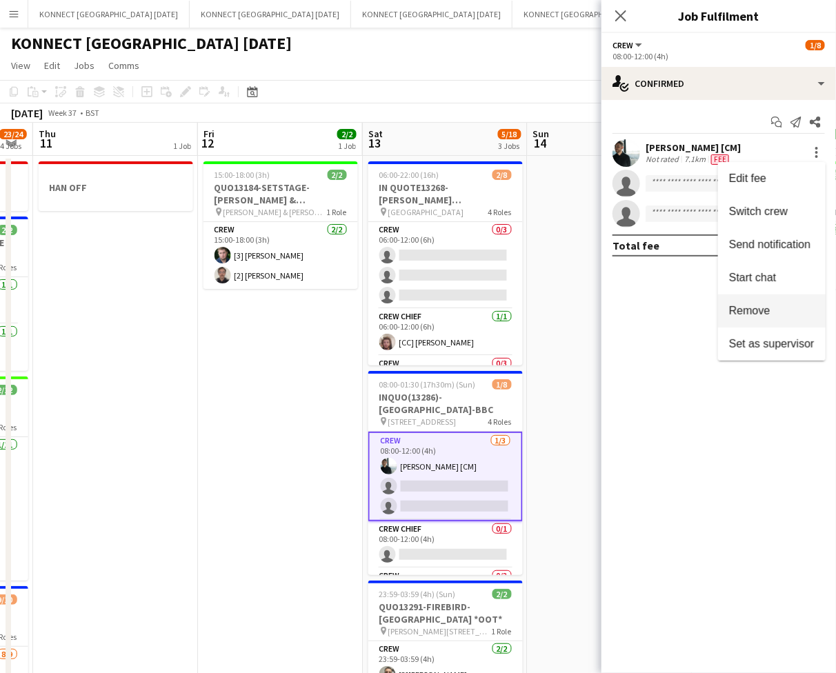
click at [794, 310] on span "Remove" at bounding box center [771, 311] width 85 height 12
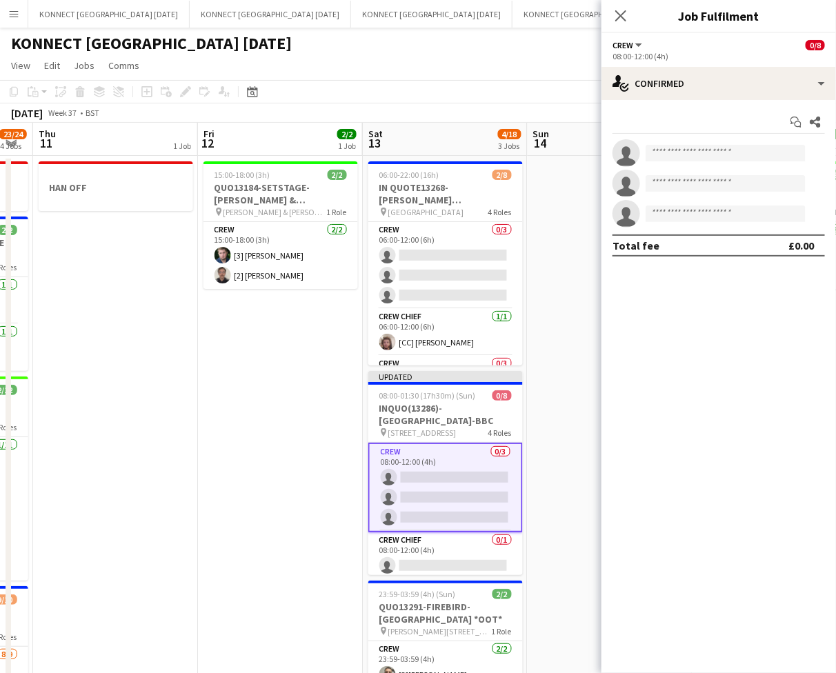
click at [567, 254] on app-date-cell at bounding box center [609, 568] width 165 height 824
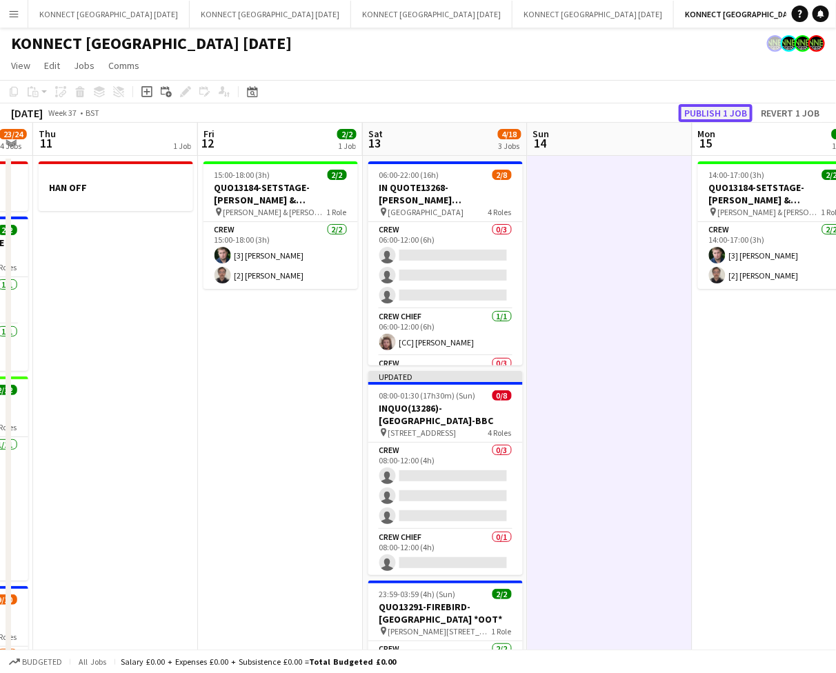
click at [716, 116] on button "Publish 1 job" at bounding box center [715, 113] width 74 height 18
